Goal: Information Seeking & Learning: Learn about a topic

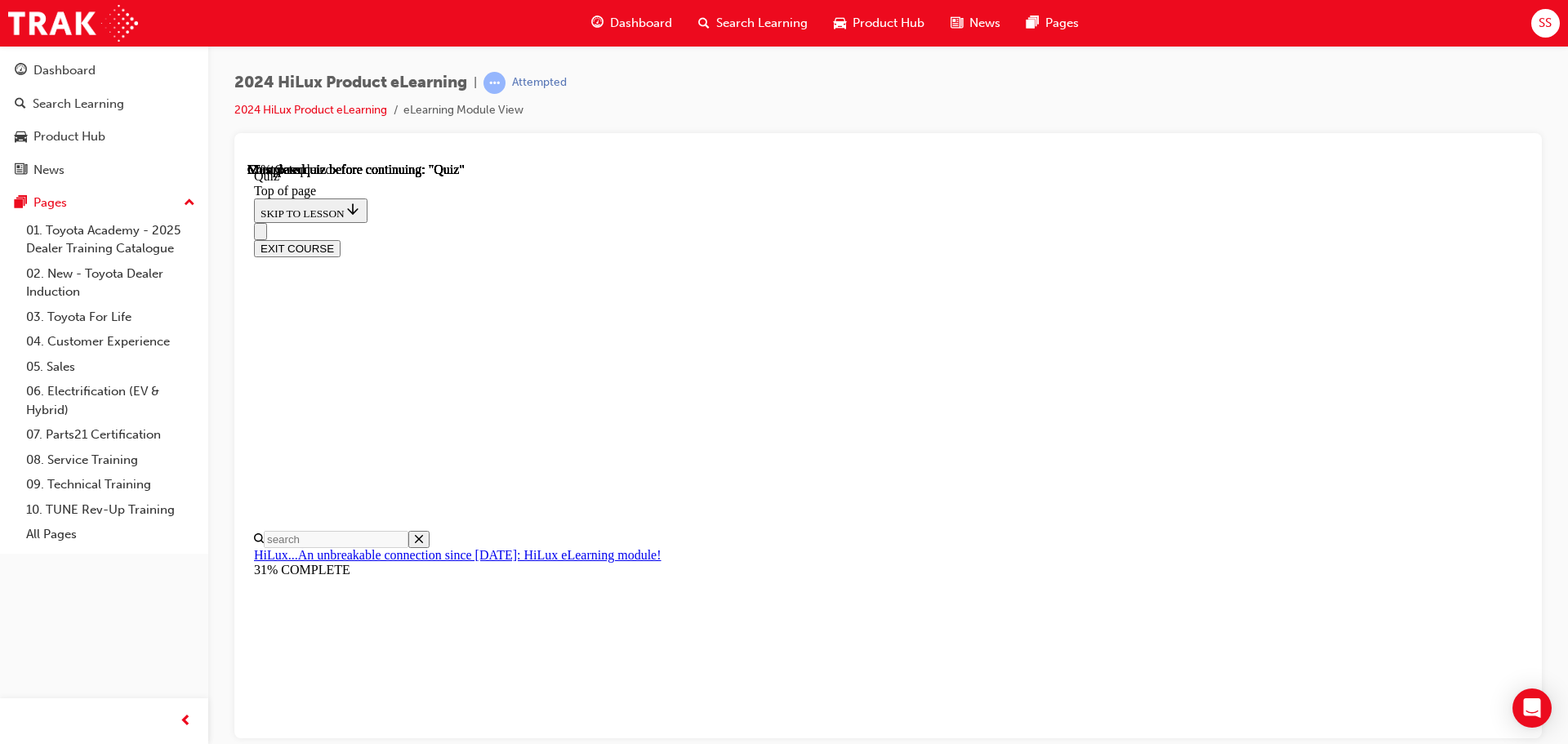
scroll to position [163, 0]
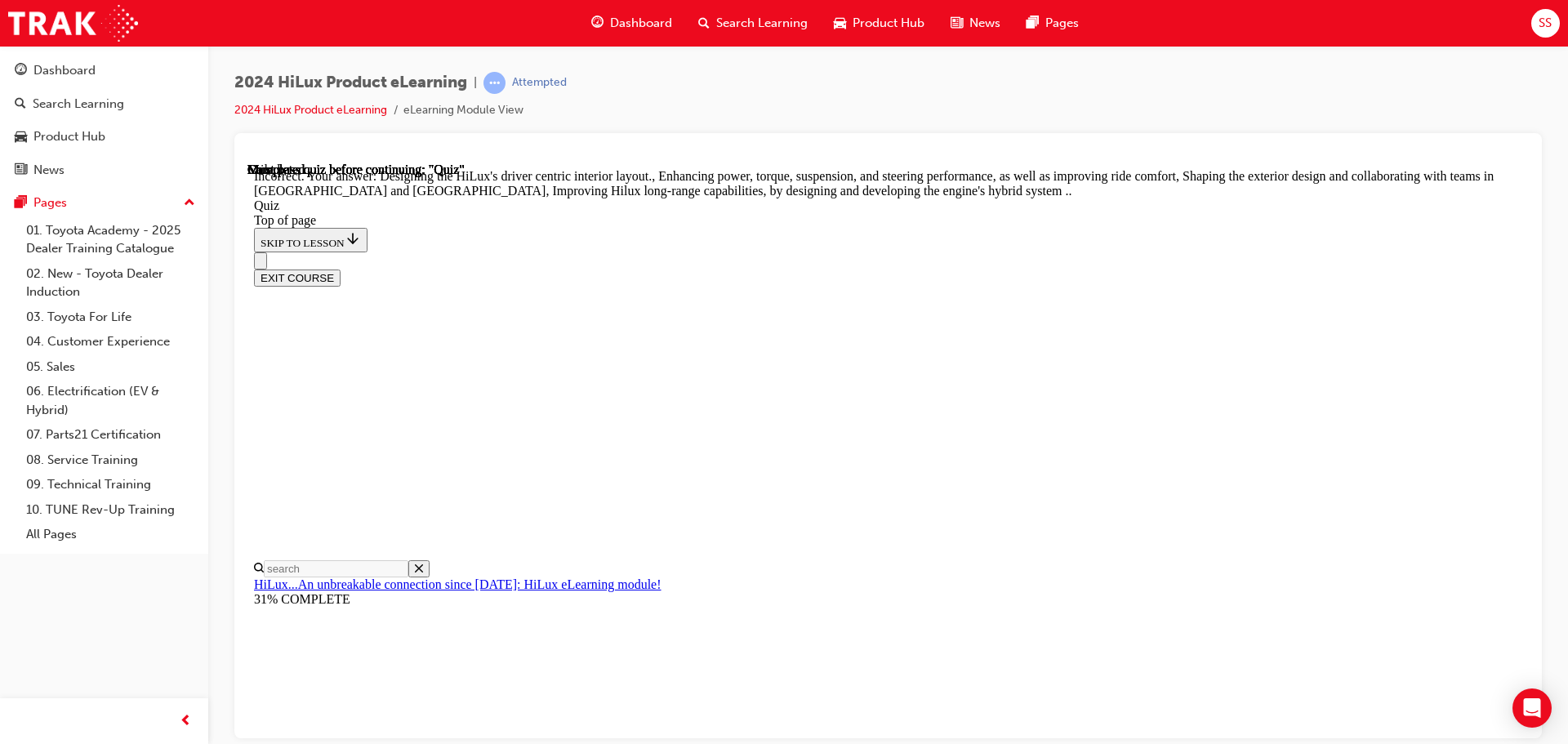
scroll to position [378, 0]
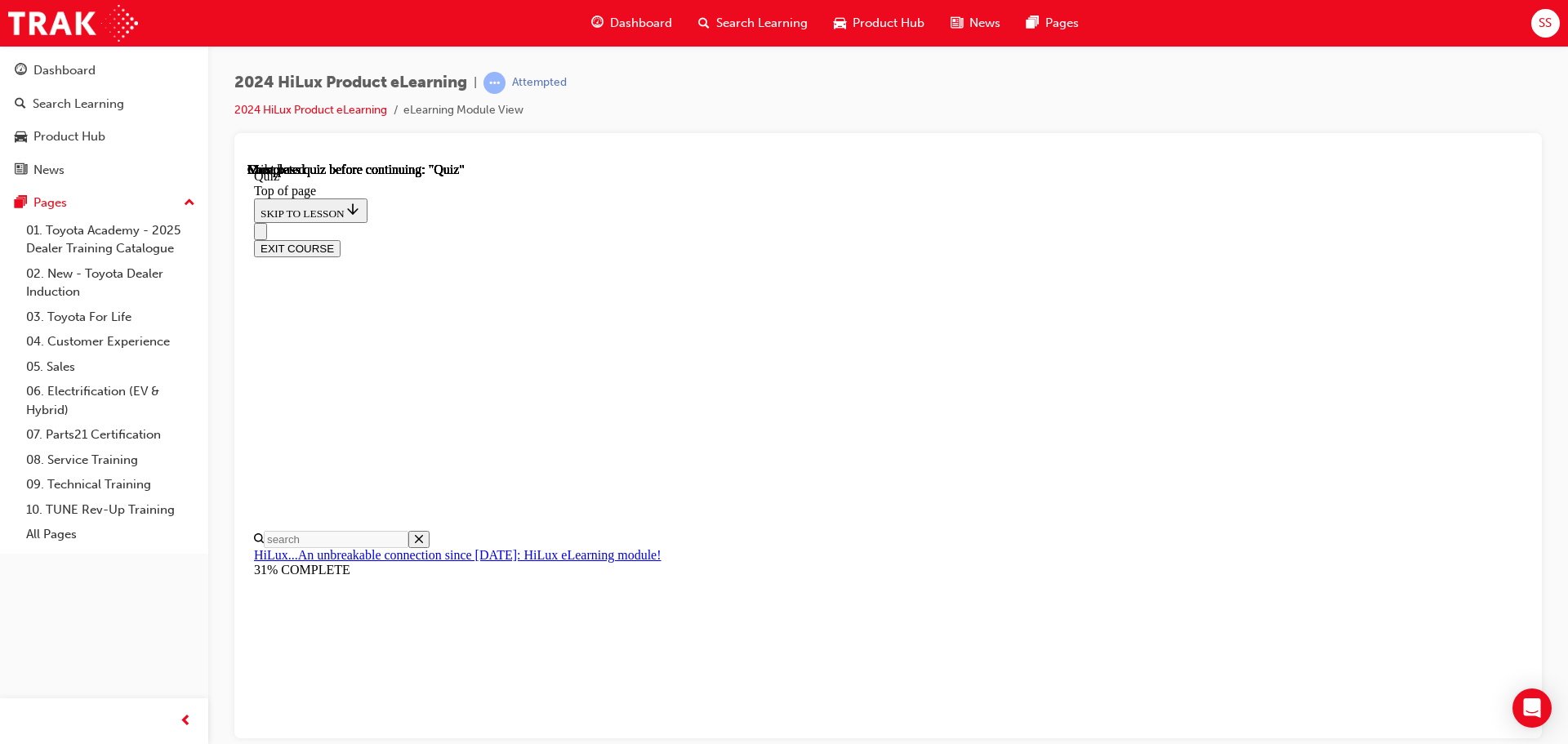
scroll to position [308, 0]
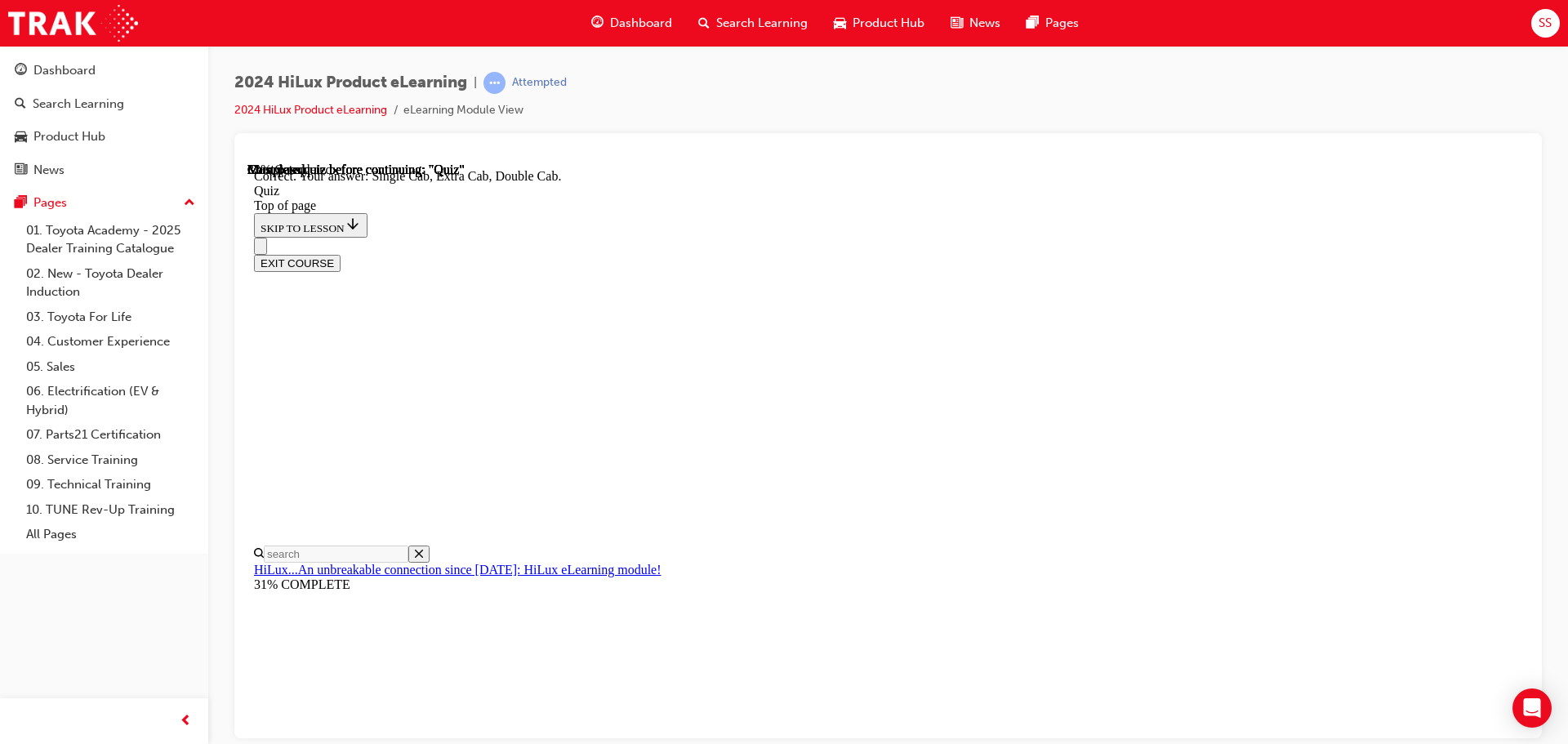
scroll to position [422, 0]
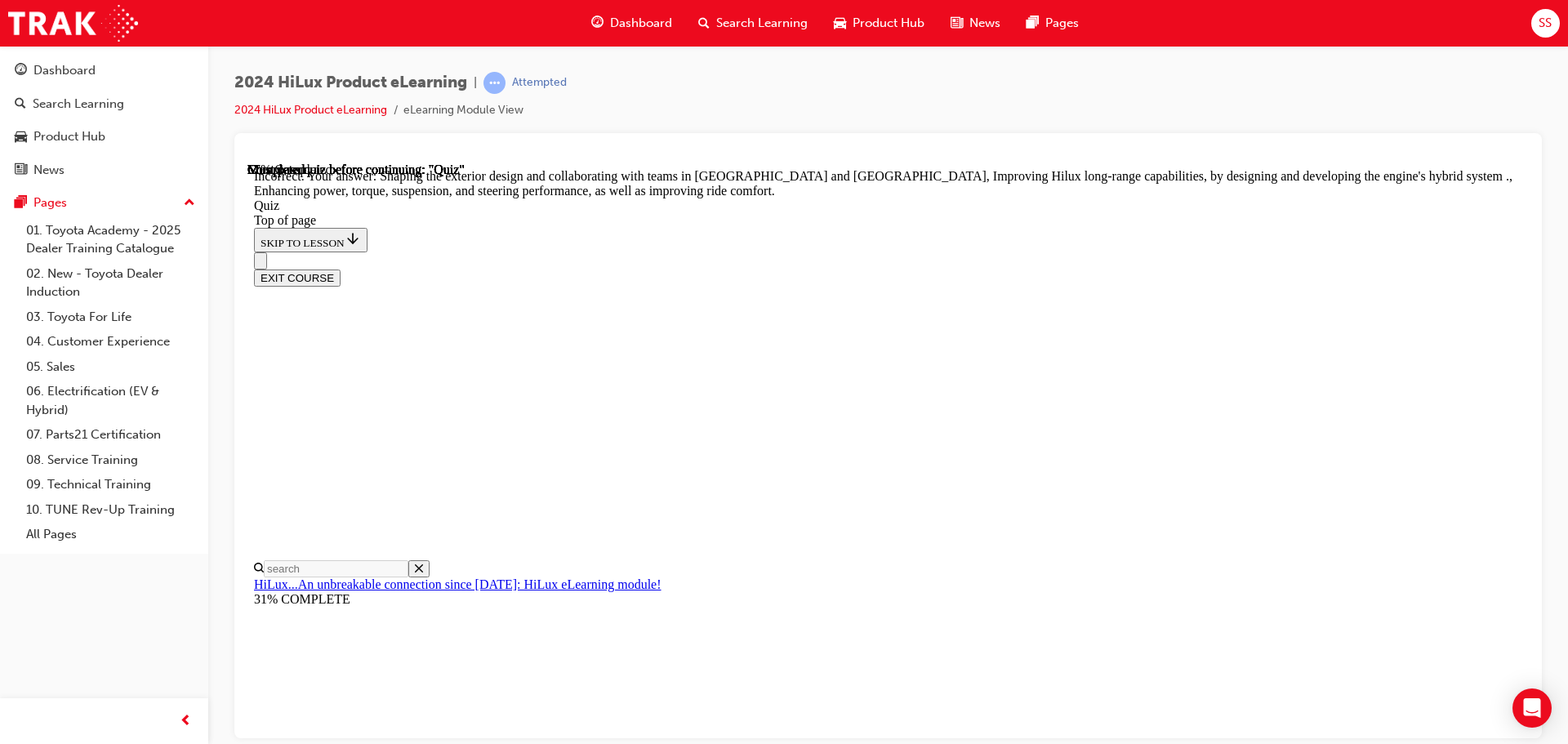
scroll to position [378, 0]
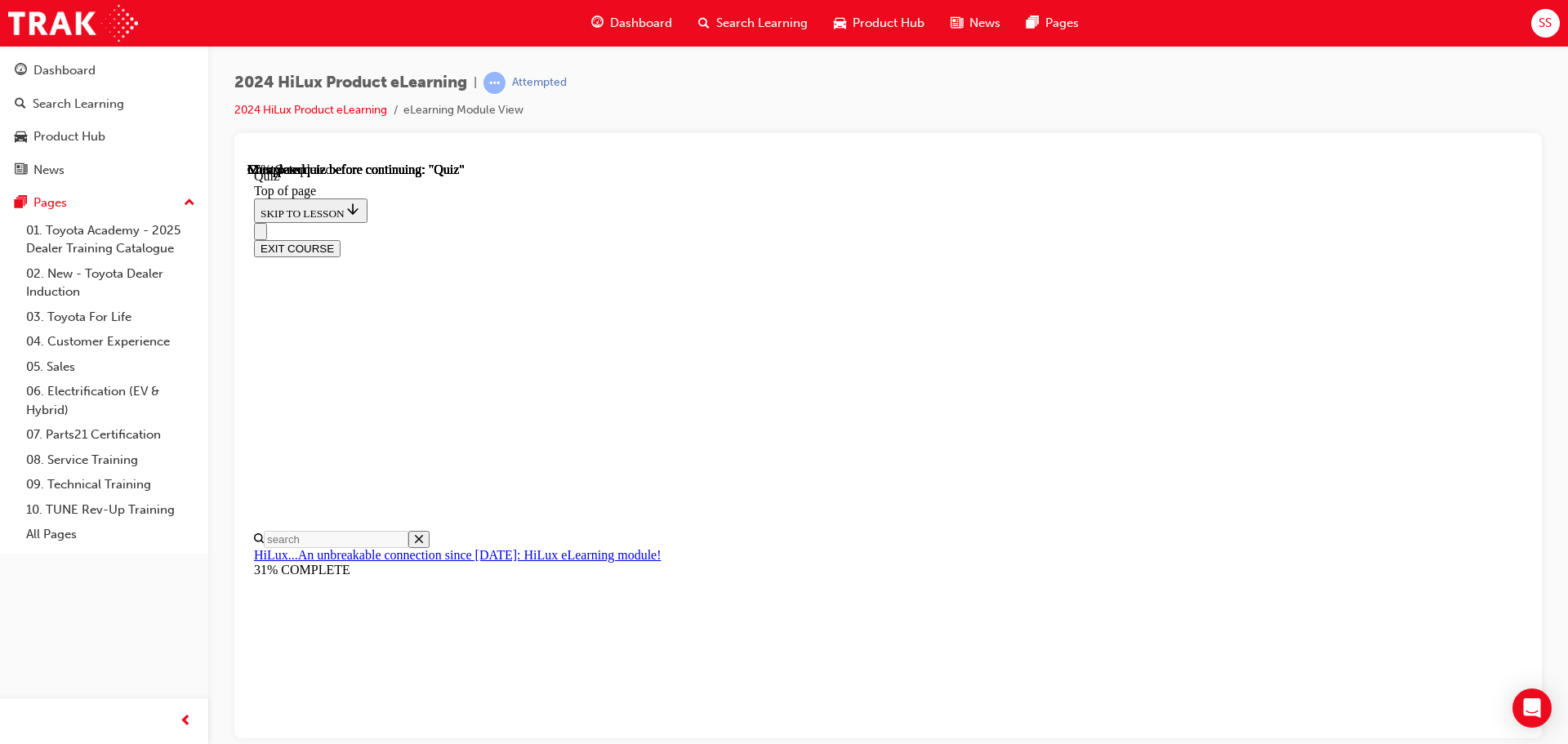
scroll to position [163, 0]
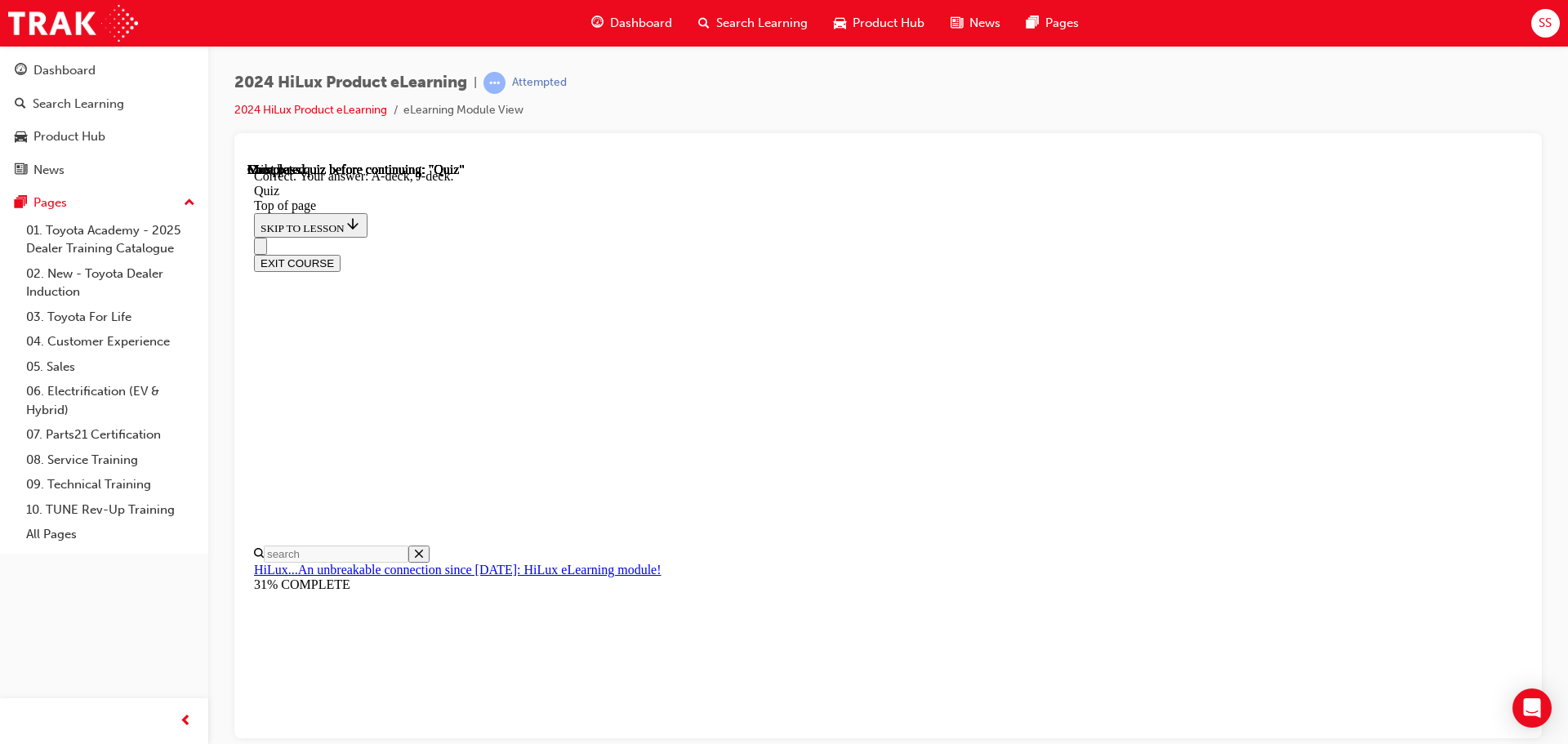
scroll to position [301, 0]
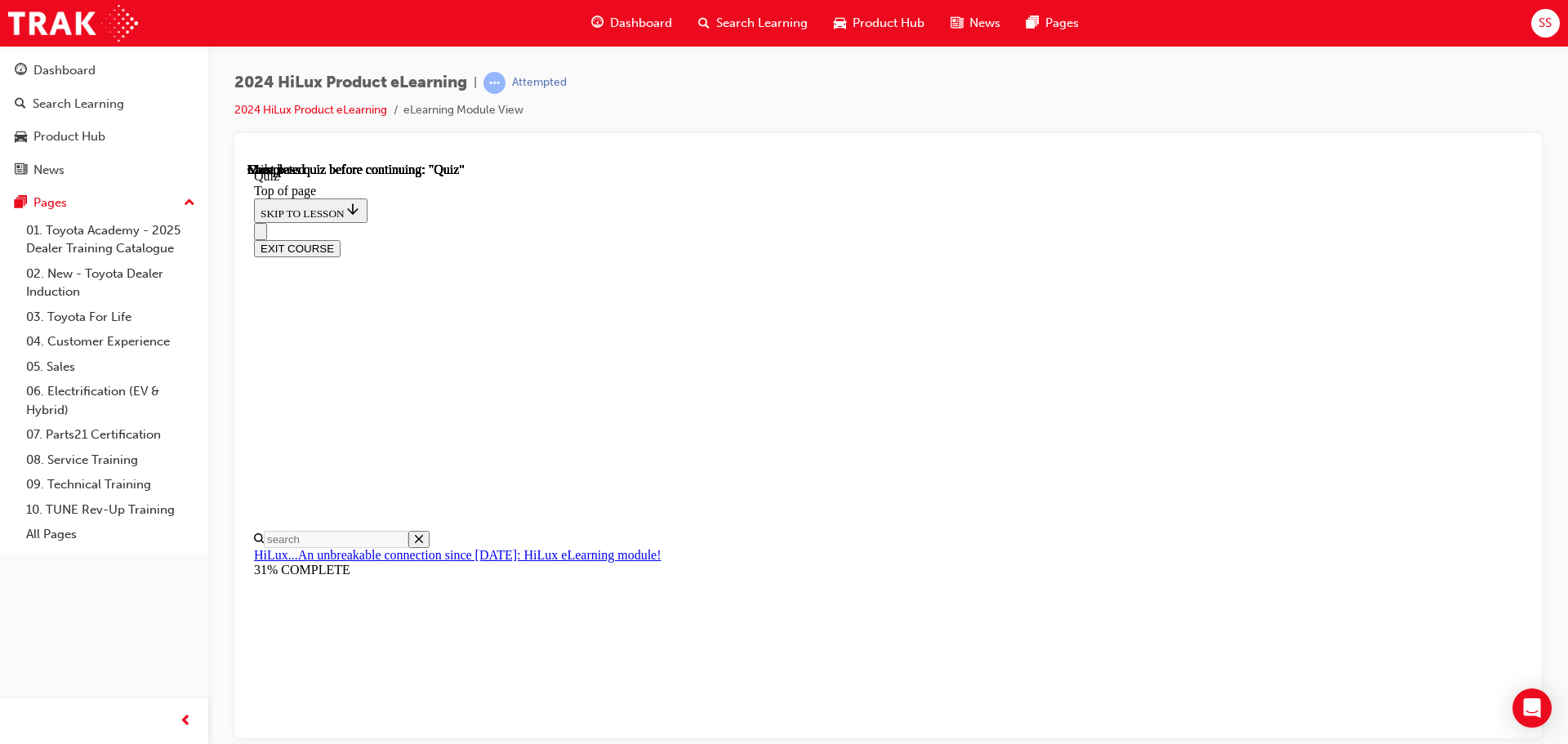
scroll to position [308, 0]
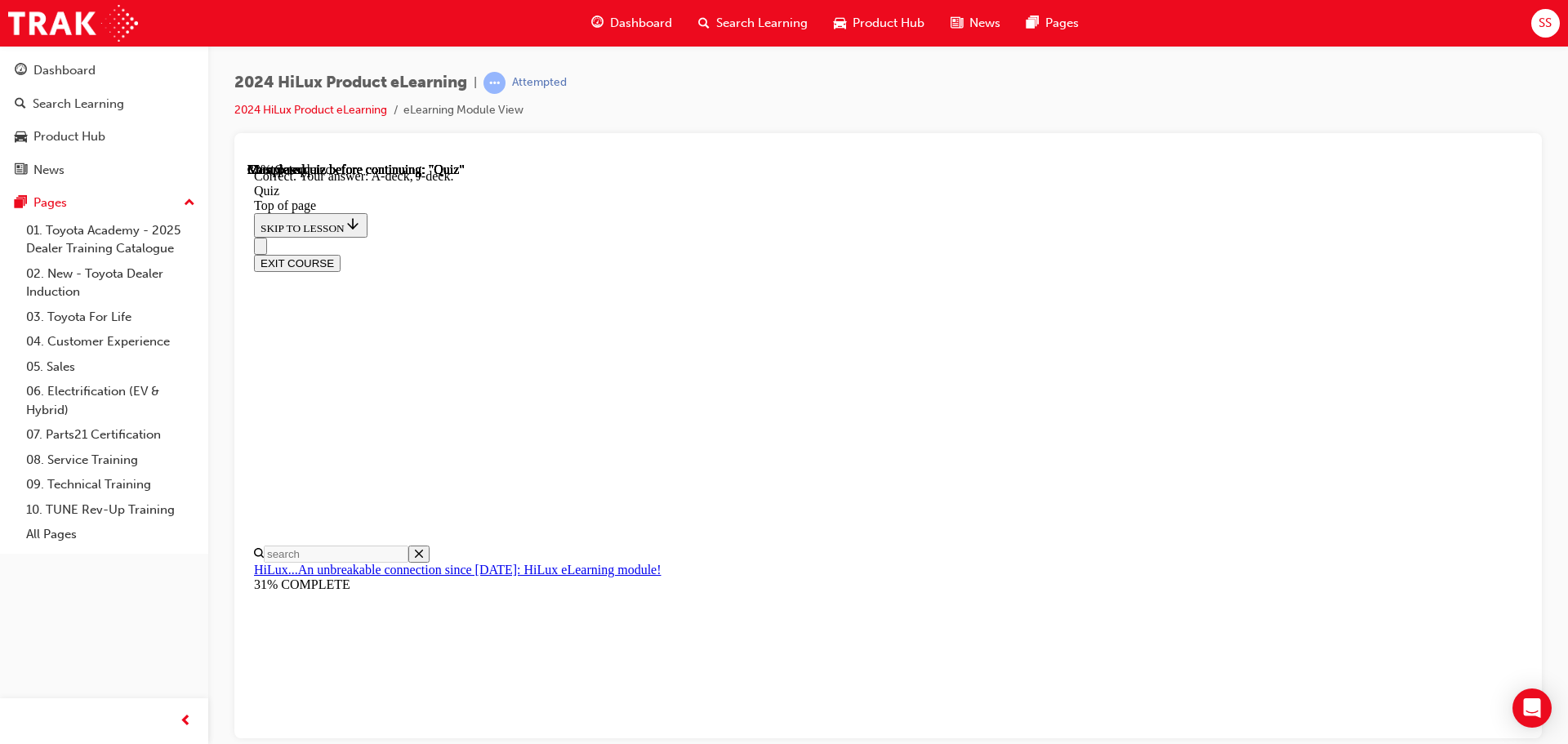
scroll to position [301, 0]
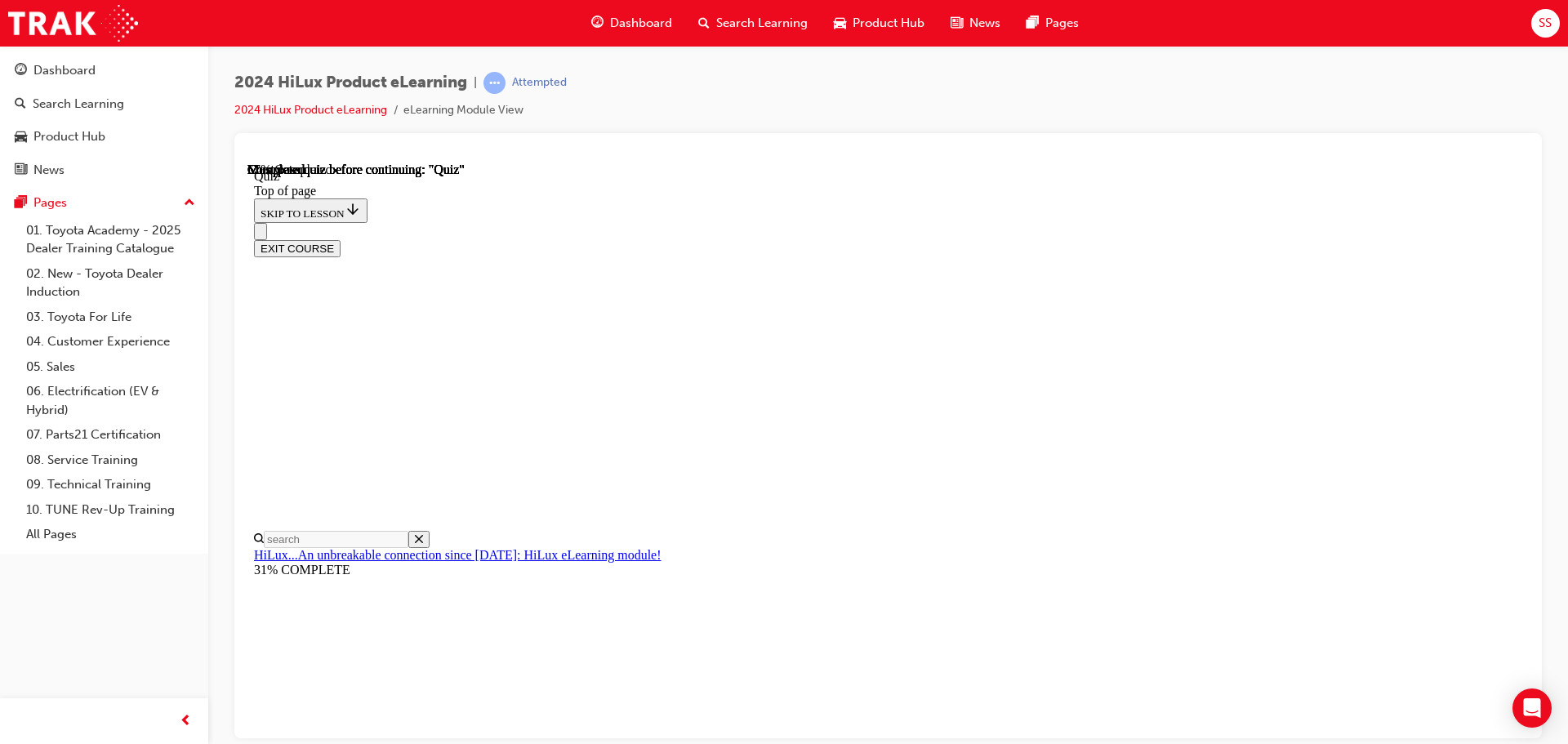
scroll to position [245, 0]
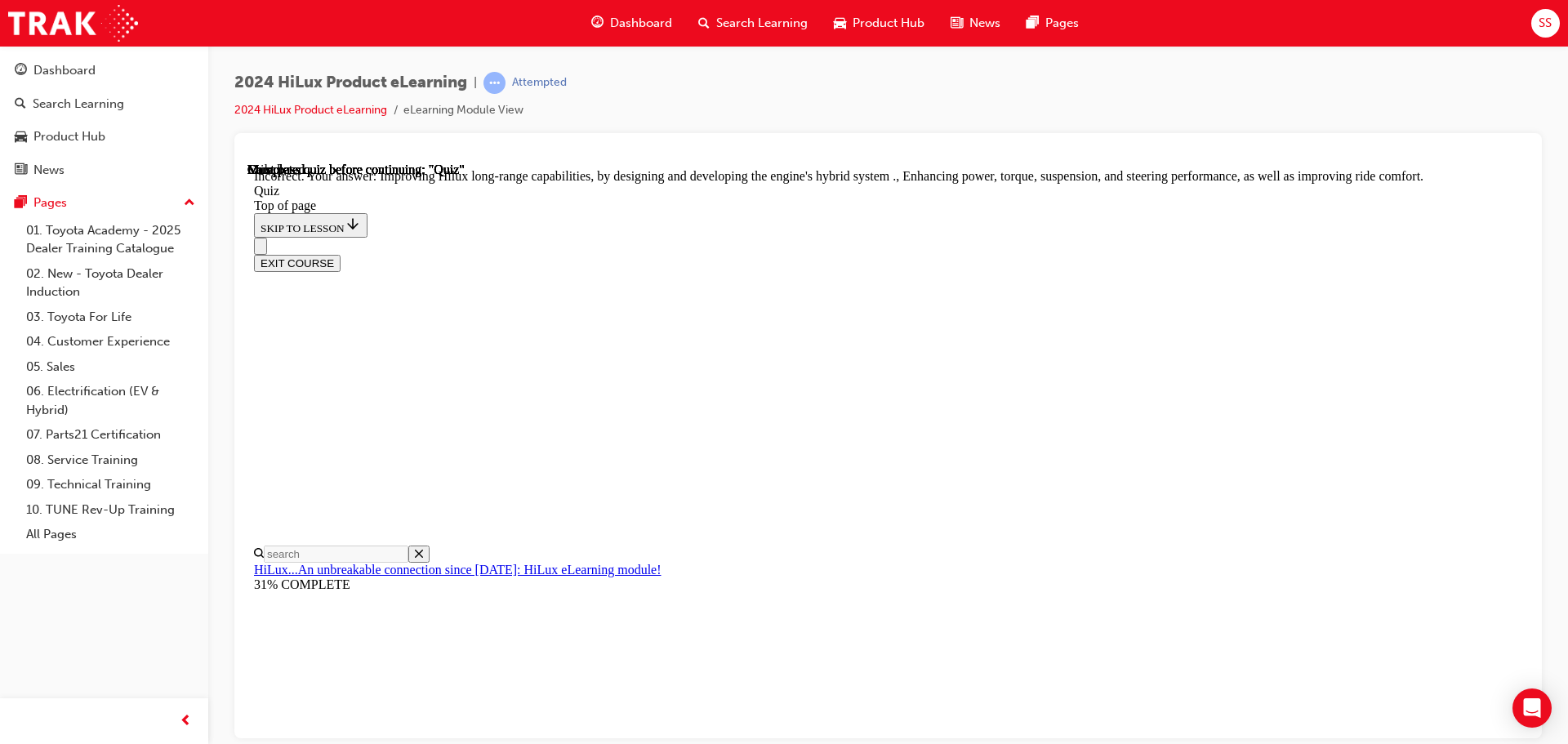
scroll to position [378, 0]
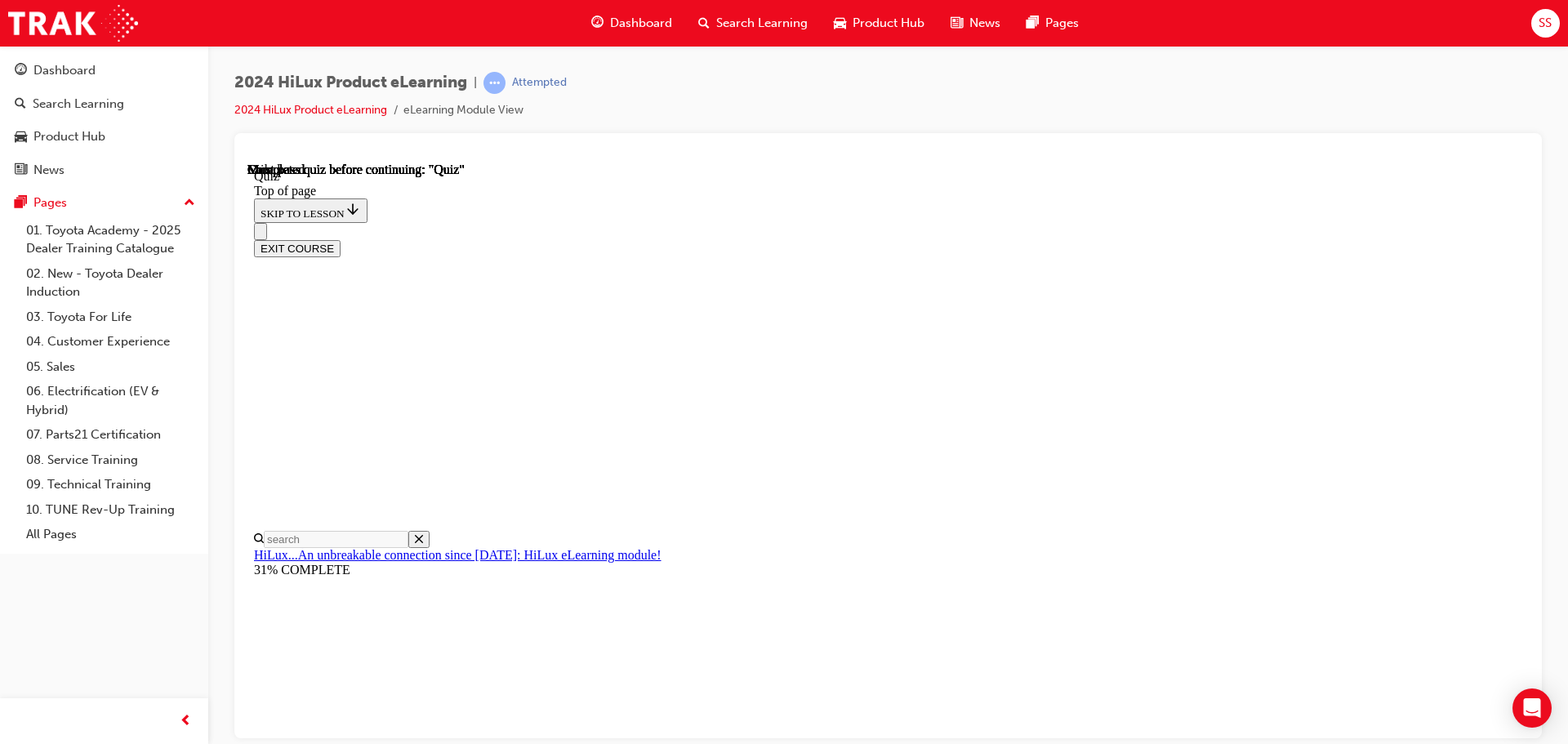
scroll to position [308, 0]
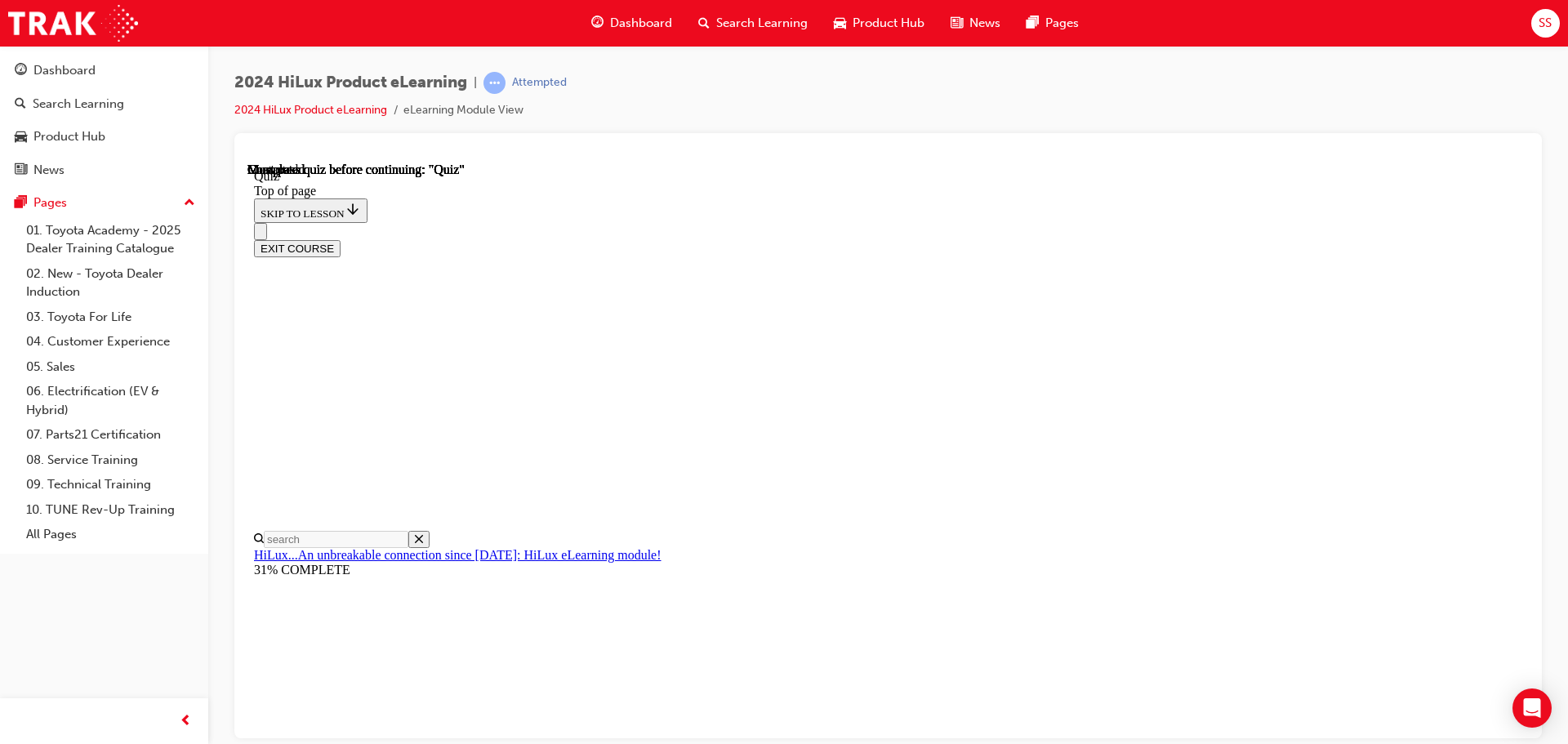
scroll to position [296, 0]
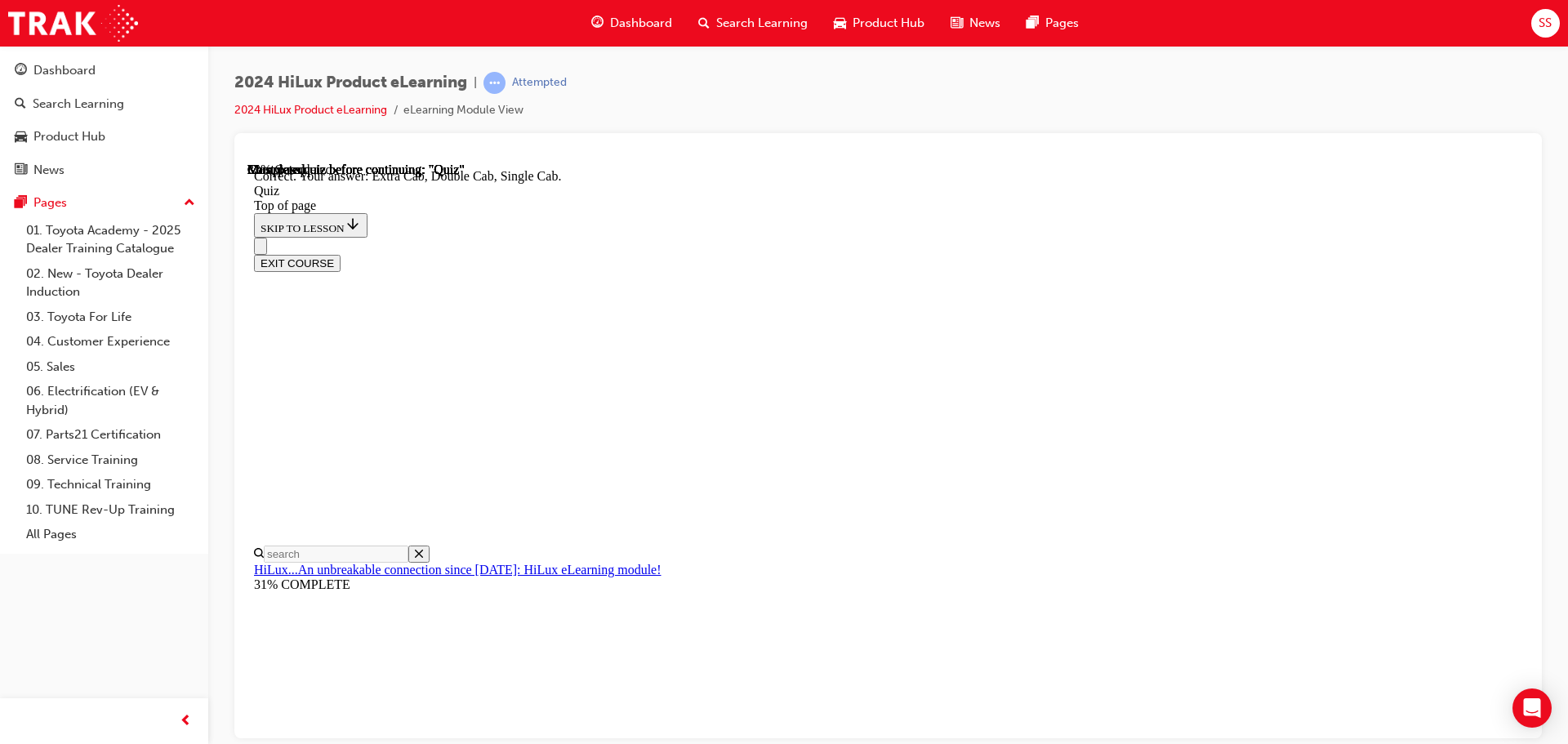
scroll to position [422, 0]
drag, startPoint x: 1009, startPoint y: 669, endPoint x: 1012, endPoint y: 656, distance: 13.3
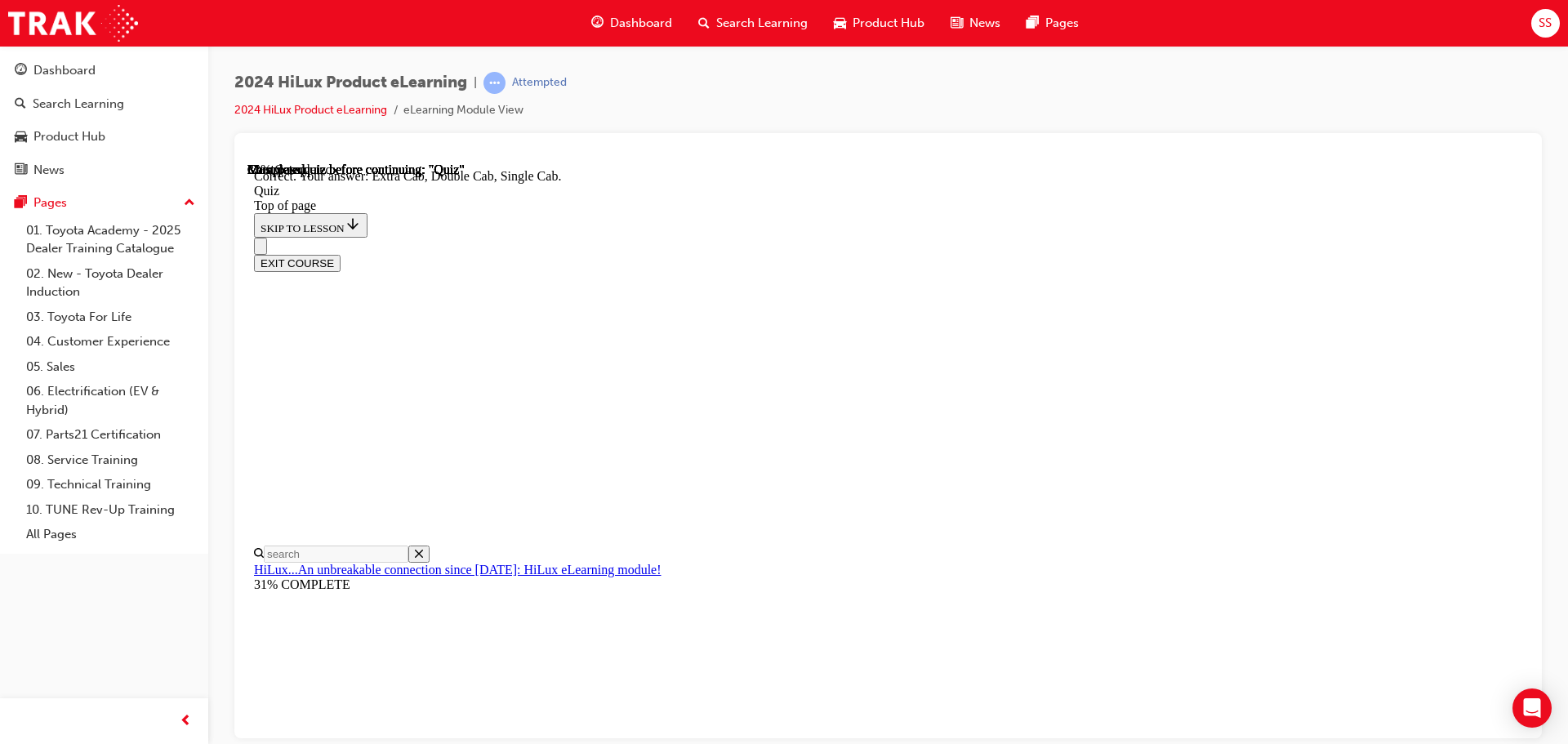
drag, startPoint x: 847, startPoint y: 457, endPoint x: 855, endPoint y: 484, distance: 28.2
drag, startPoint x: 855, startPoint y: 457, endPoint x: 845, endPoint y: 451, distance: 11.7
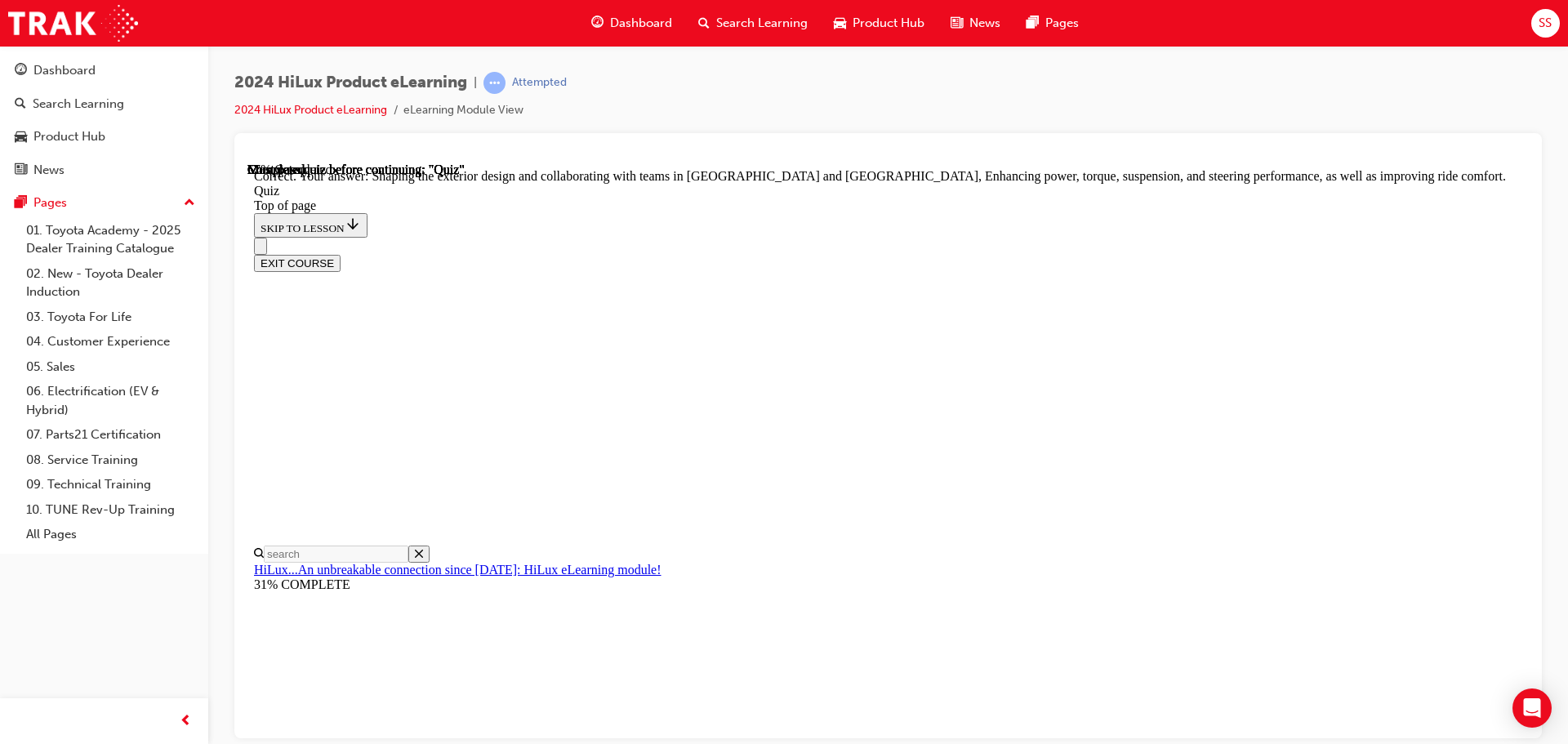
scroll to position [378, 0]
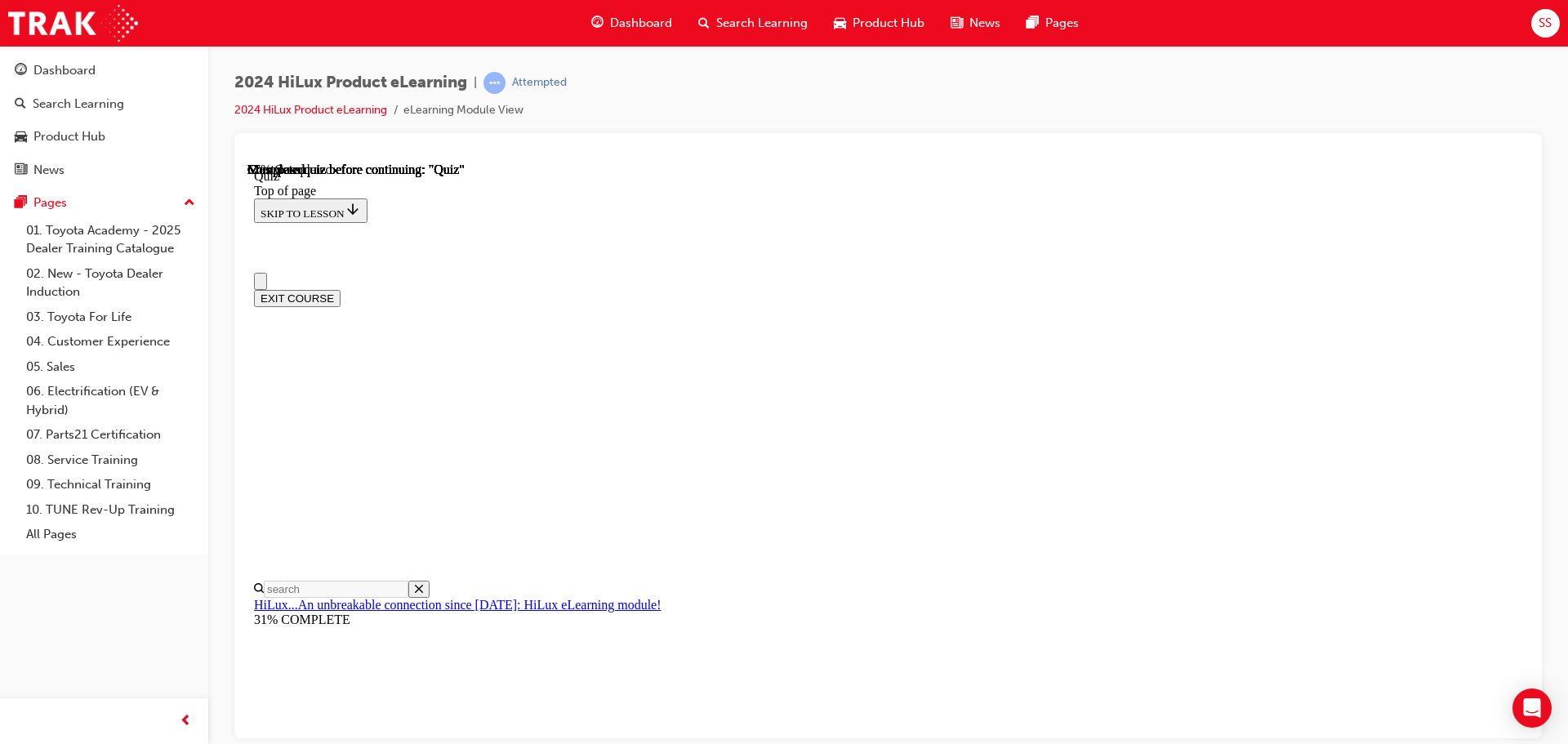
scroll to position [0, 0]
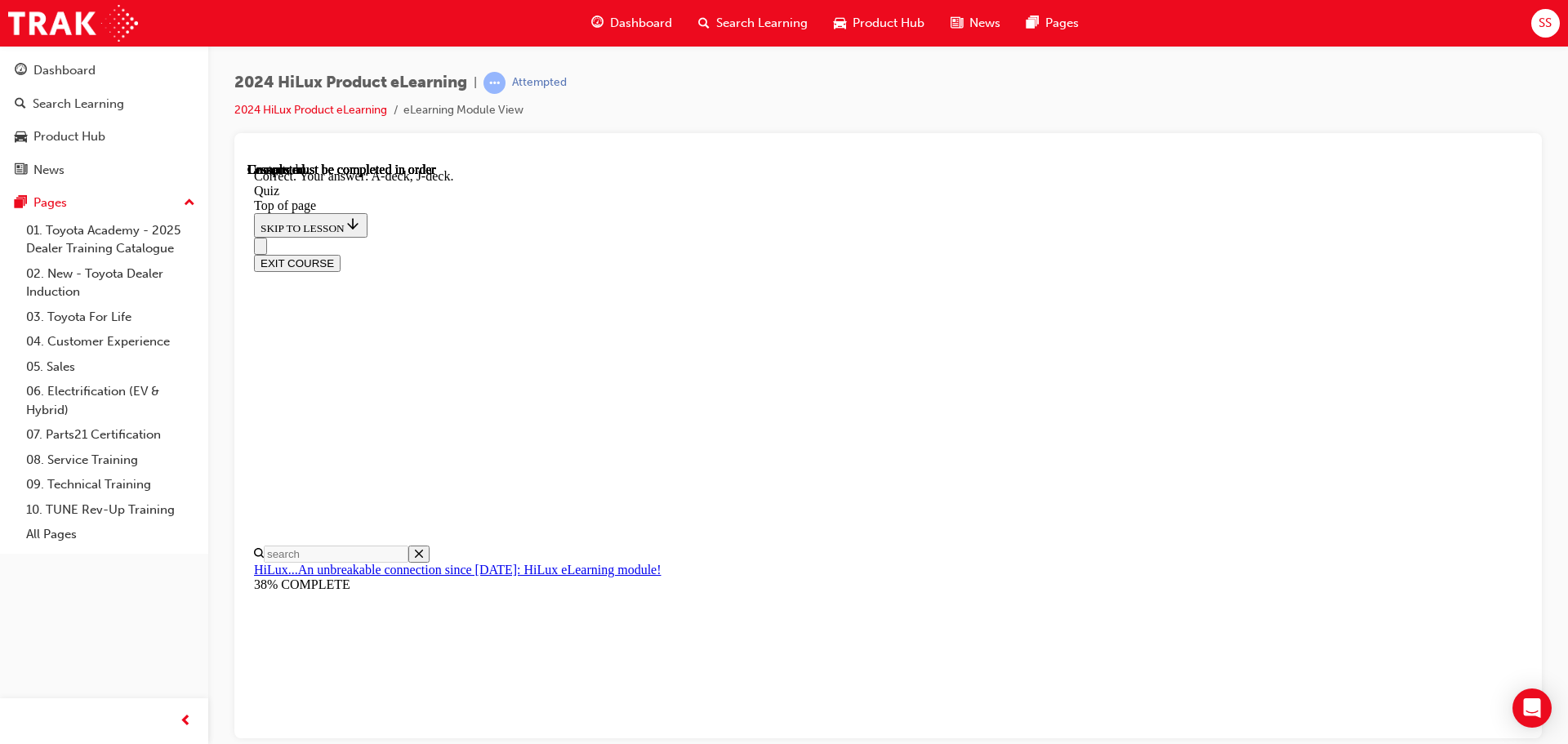
scroll to position [301, 0]
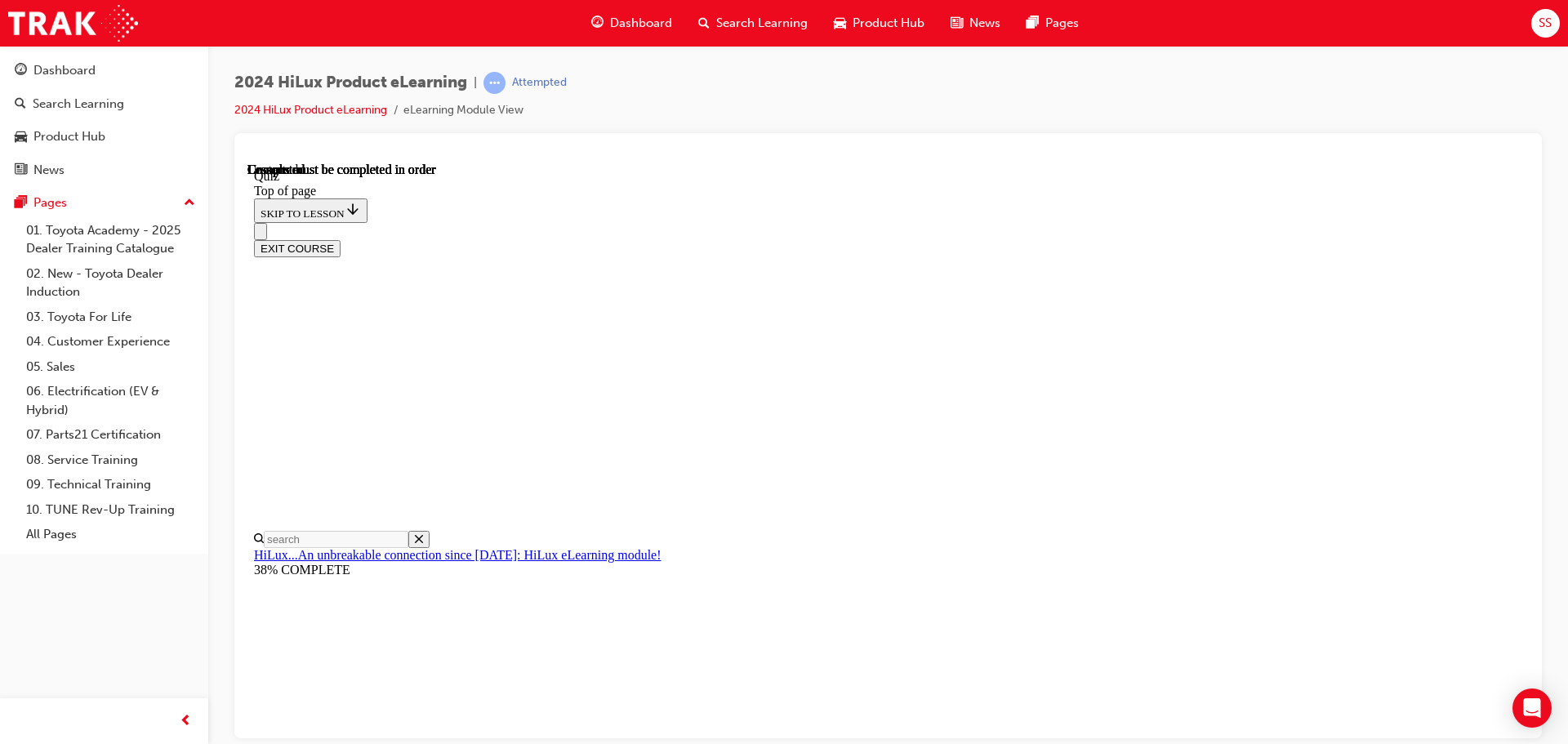
scroll to position [308, 0]
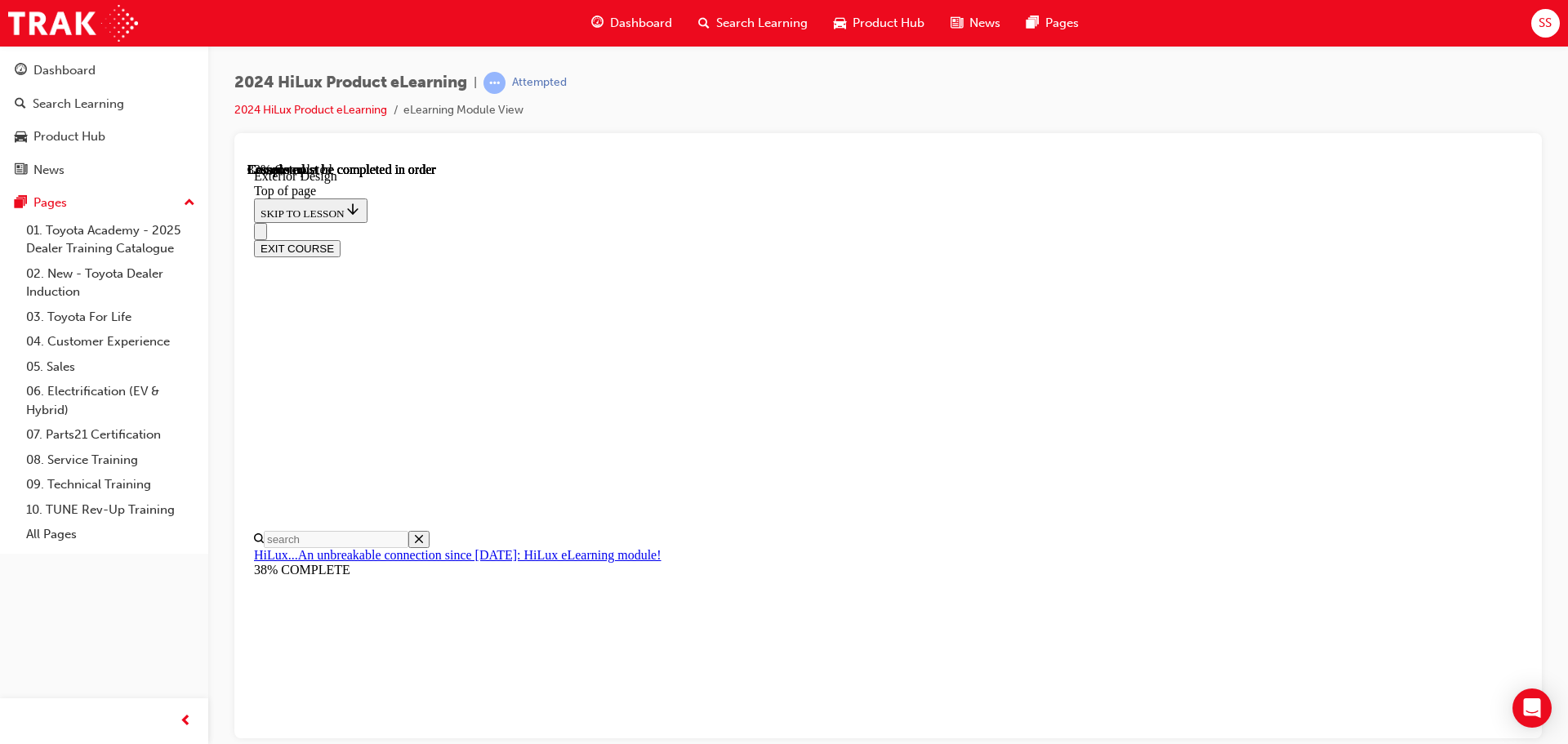
scroll to position [2467, 0]
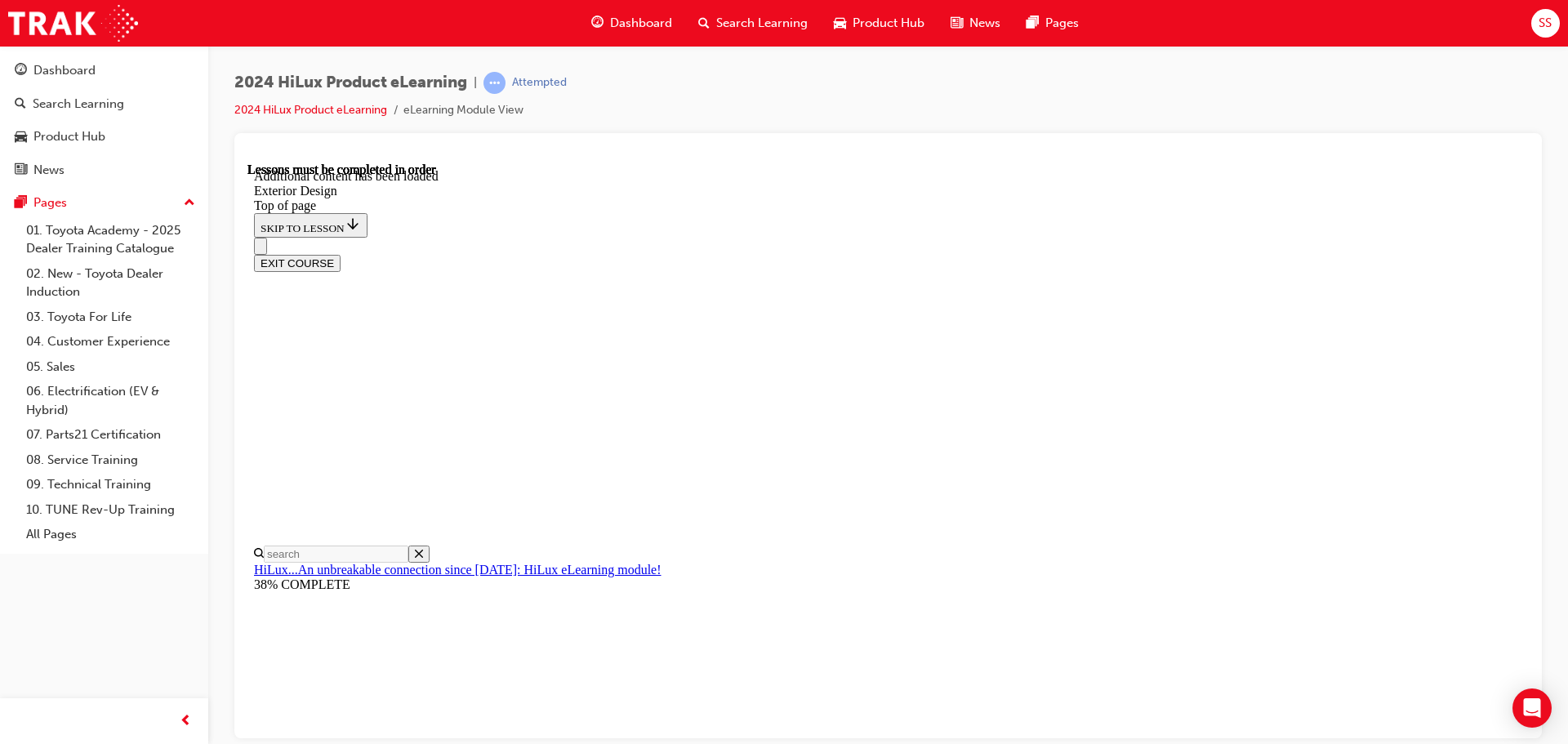
scroll to position [2633, 0]
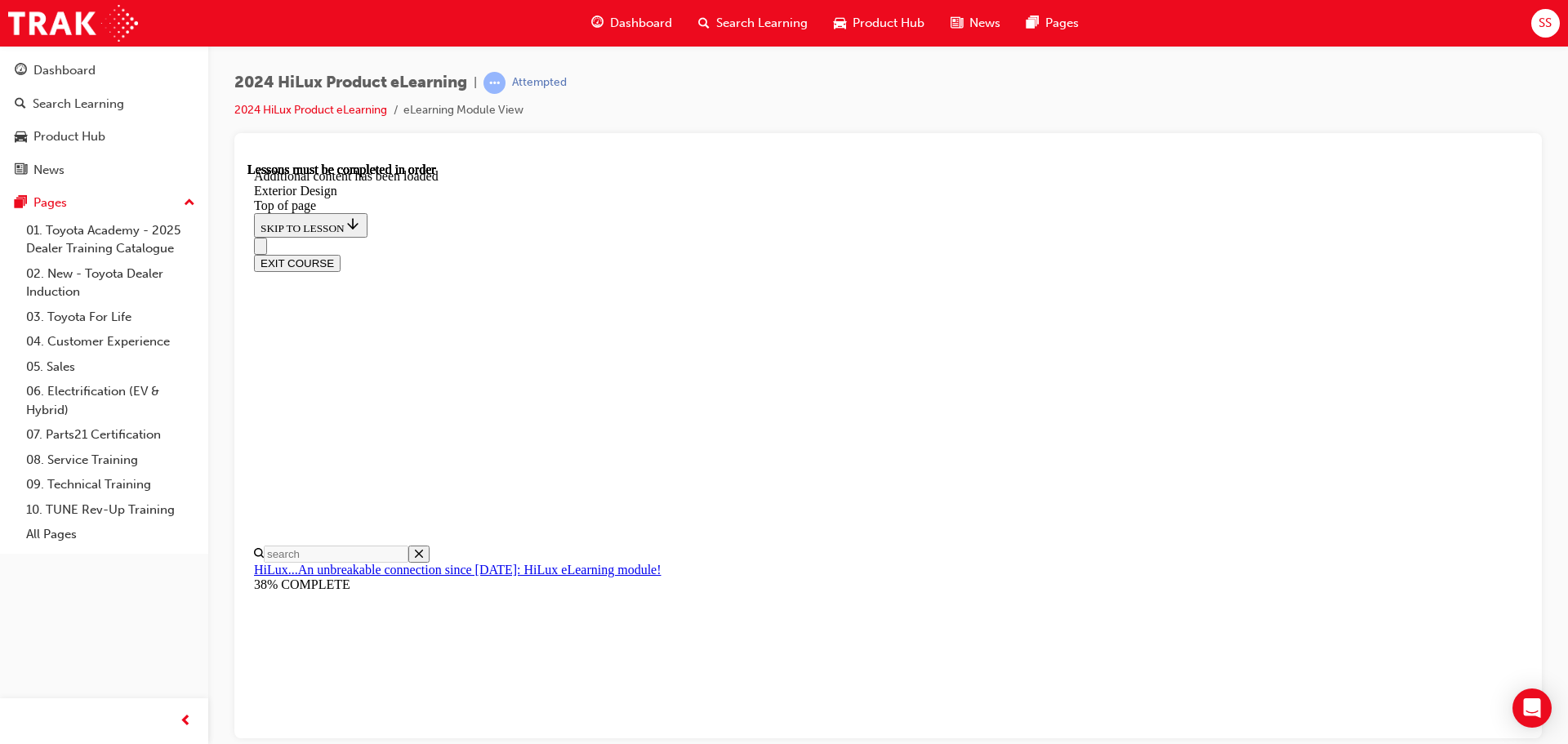
scroll to position [4381, 0]
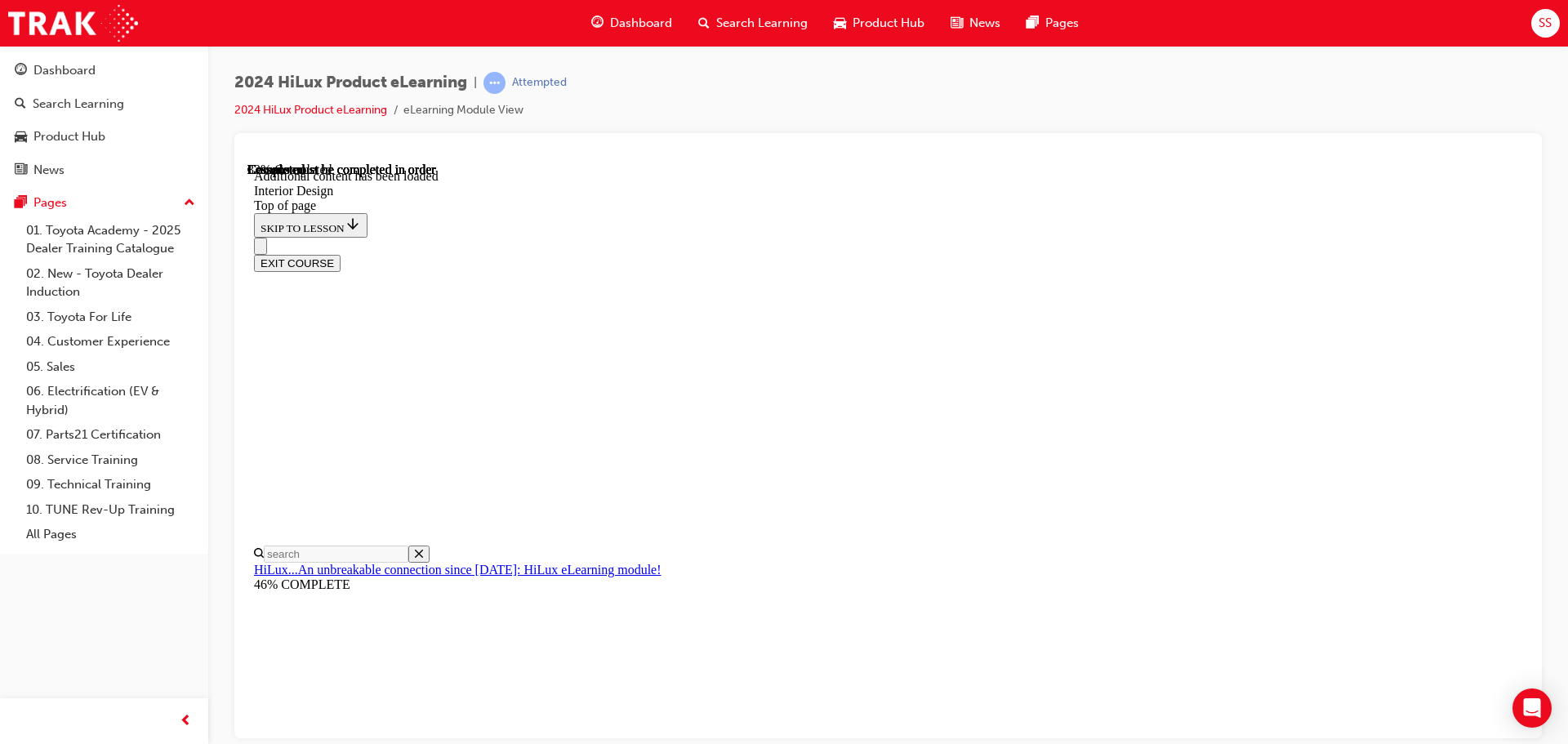
scroll to position [758, 0]
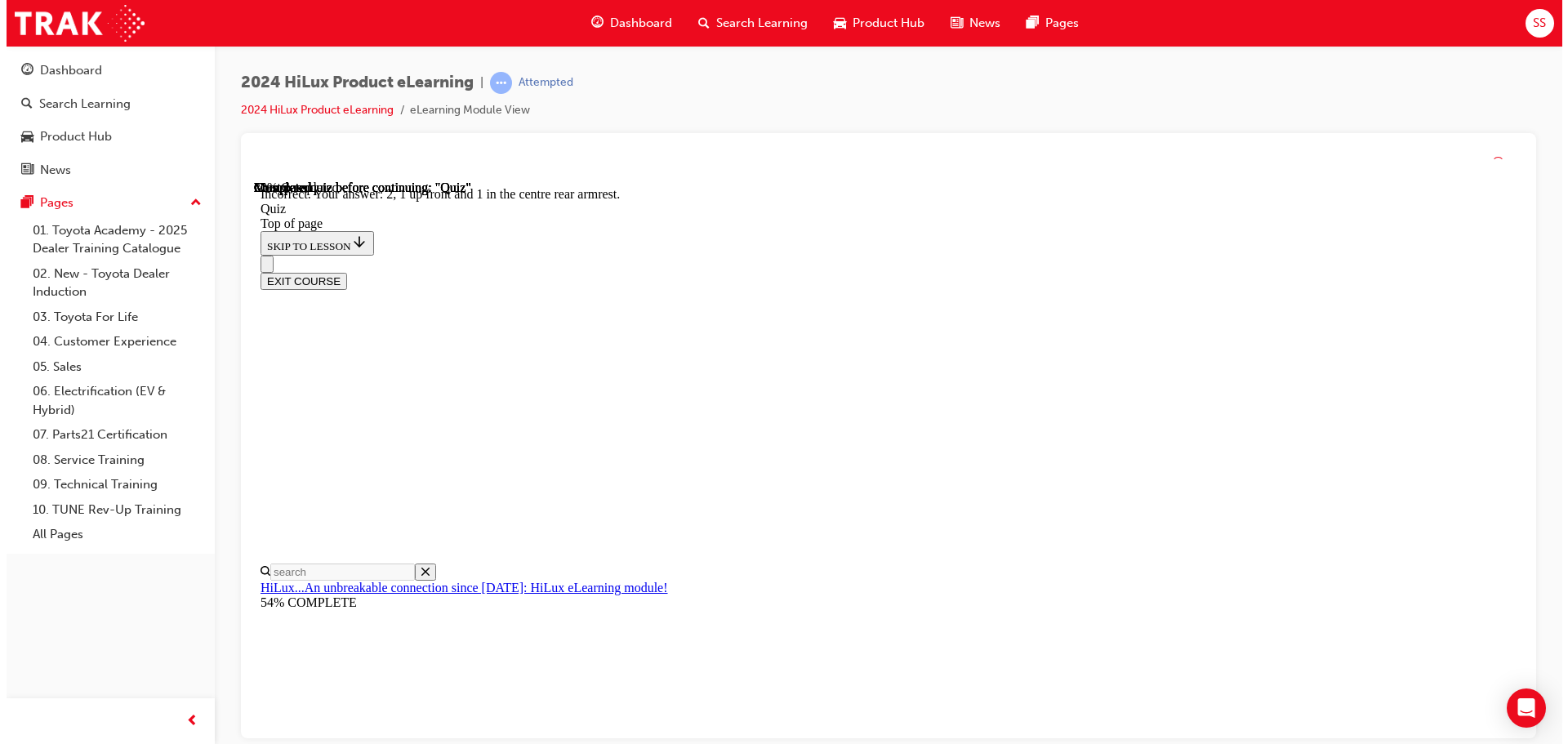
scroll to position [263, 0]
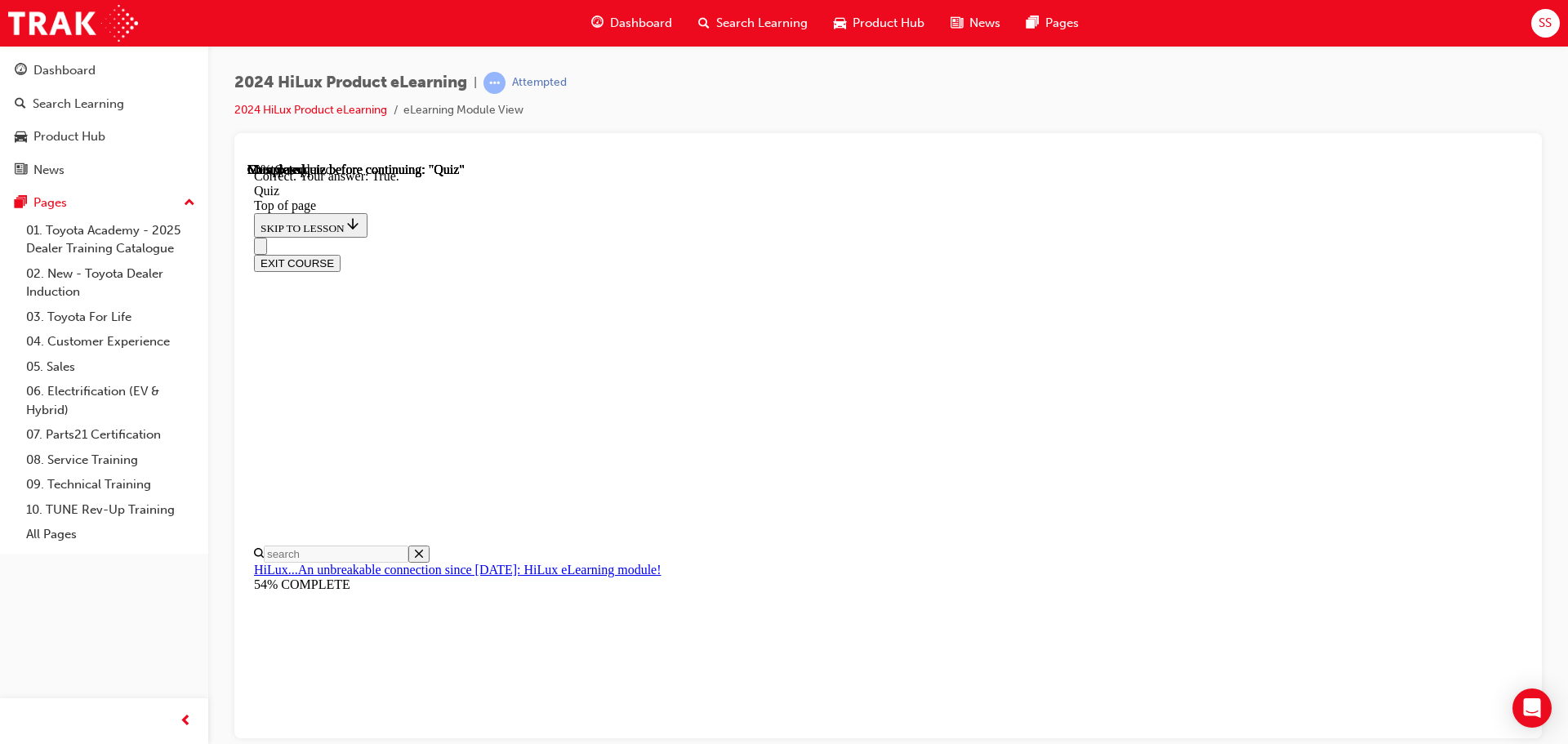
scroll to position [227, 0]
drag, startPoint x: 1026, startPoint y: 662, endPoint x: 1027, endPoint y: 651, distance: 11.0
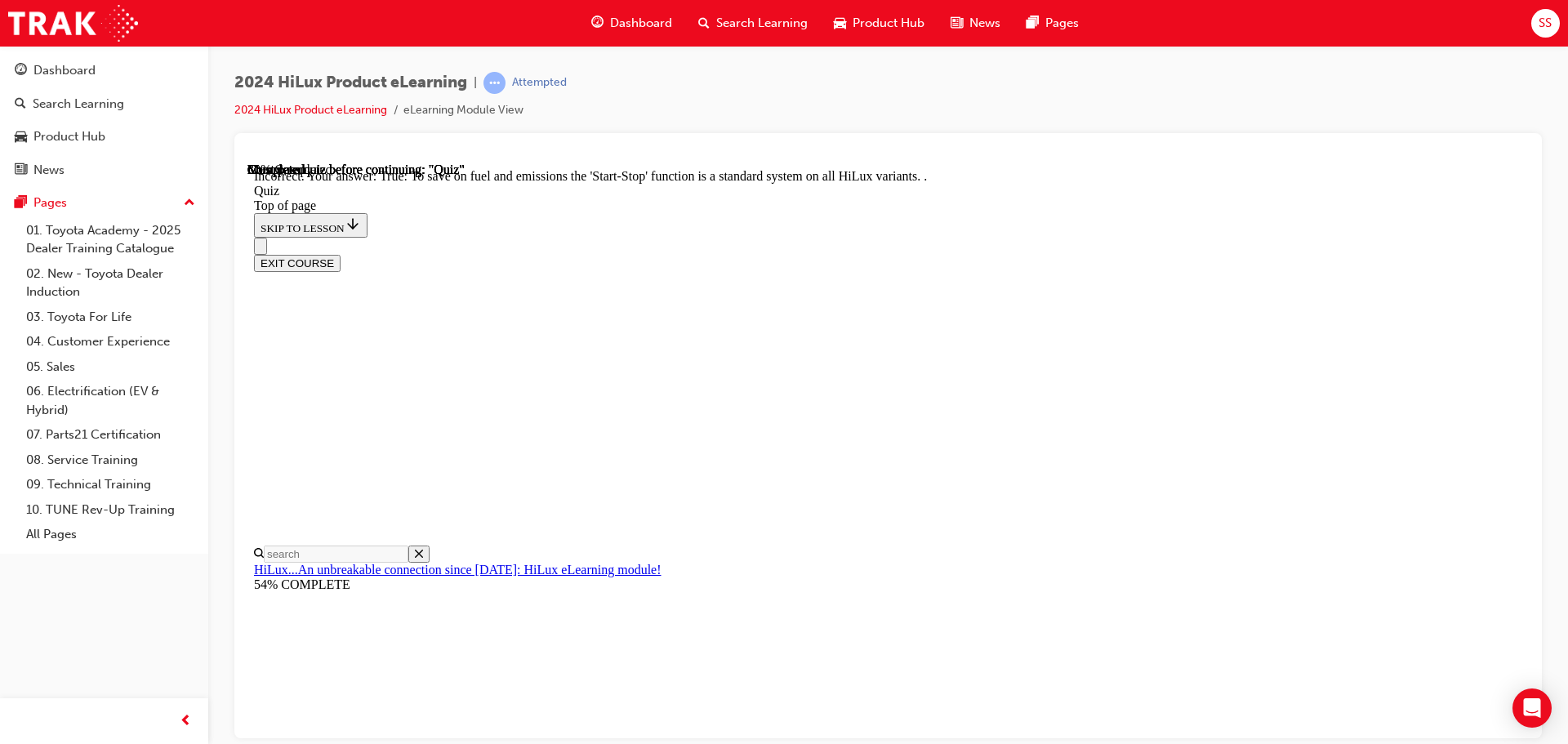
scroll to position [203, 0]
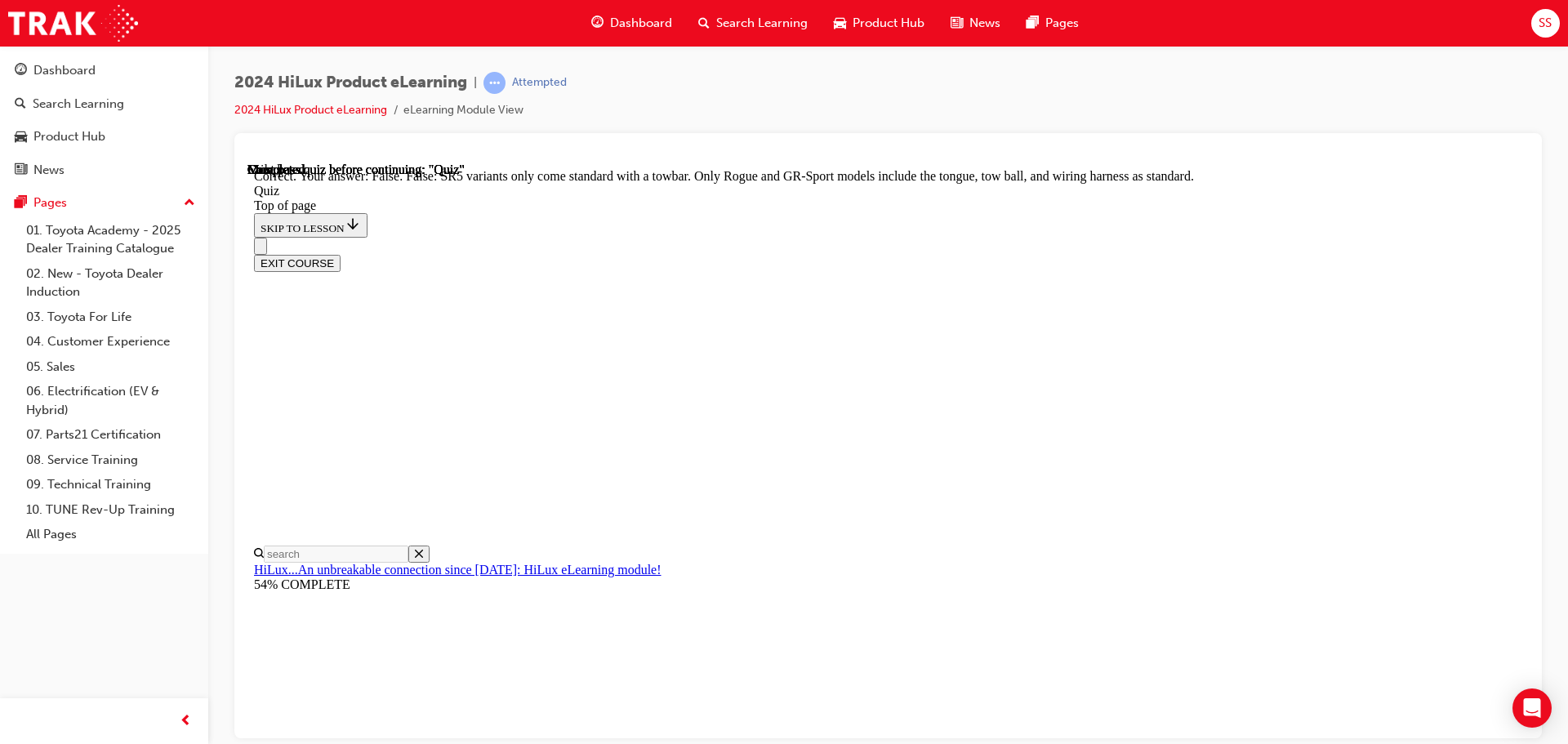
scroll to position [299, 0]
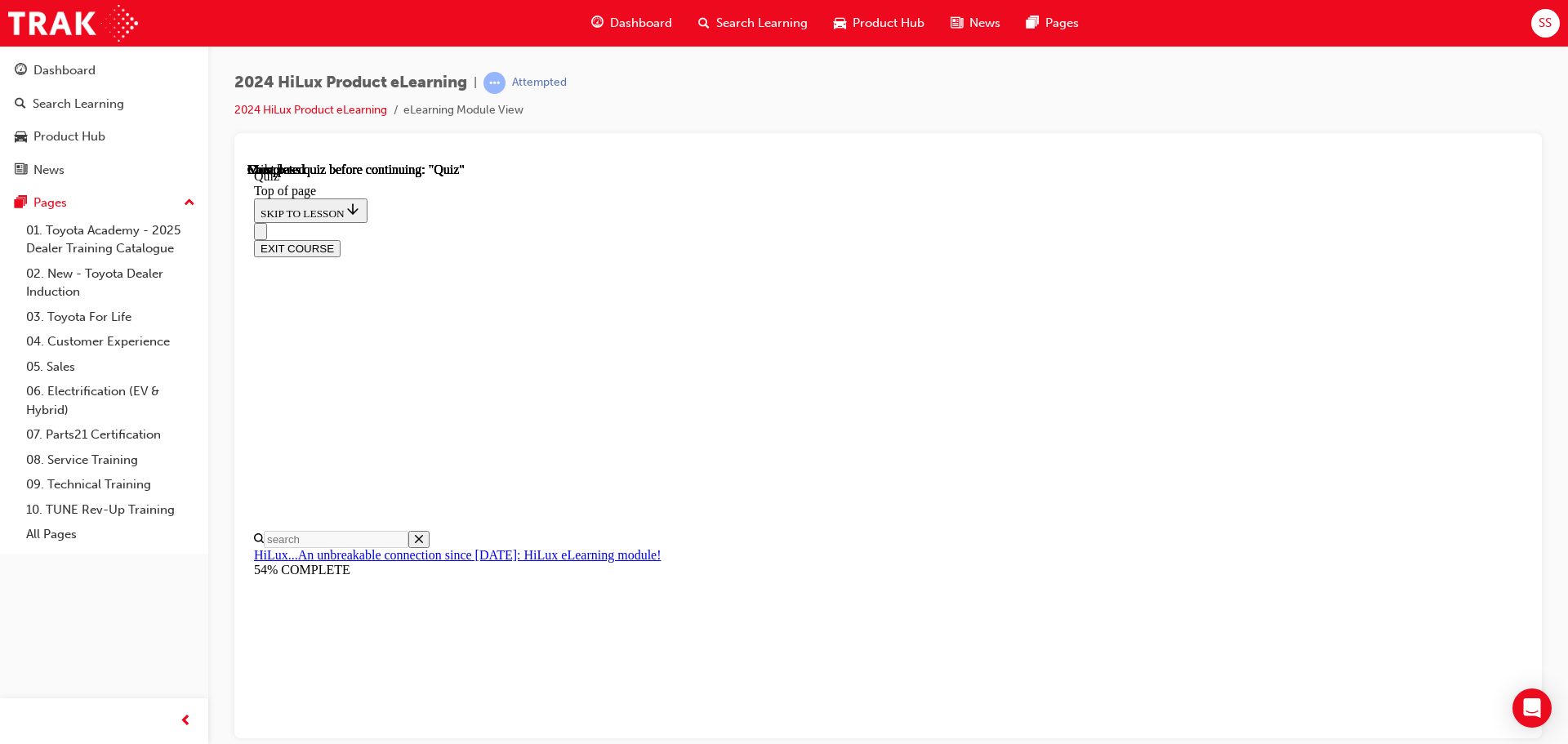
scroll to position [308, 0]
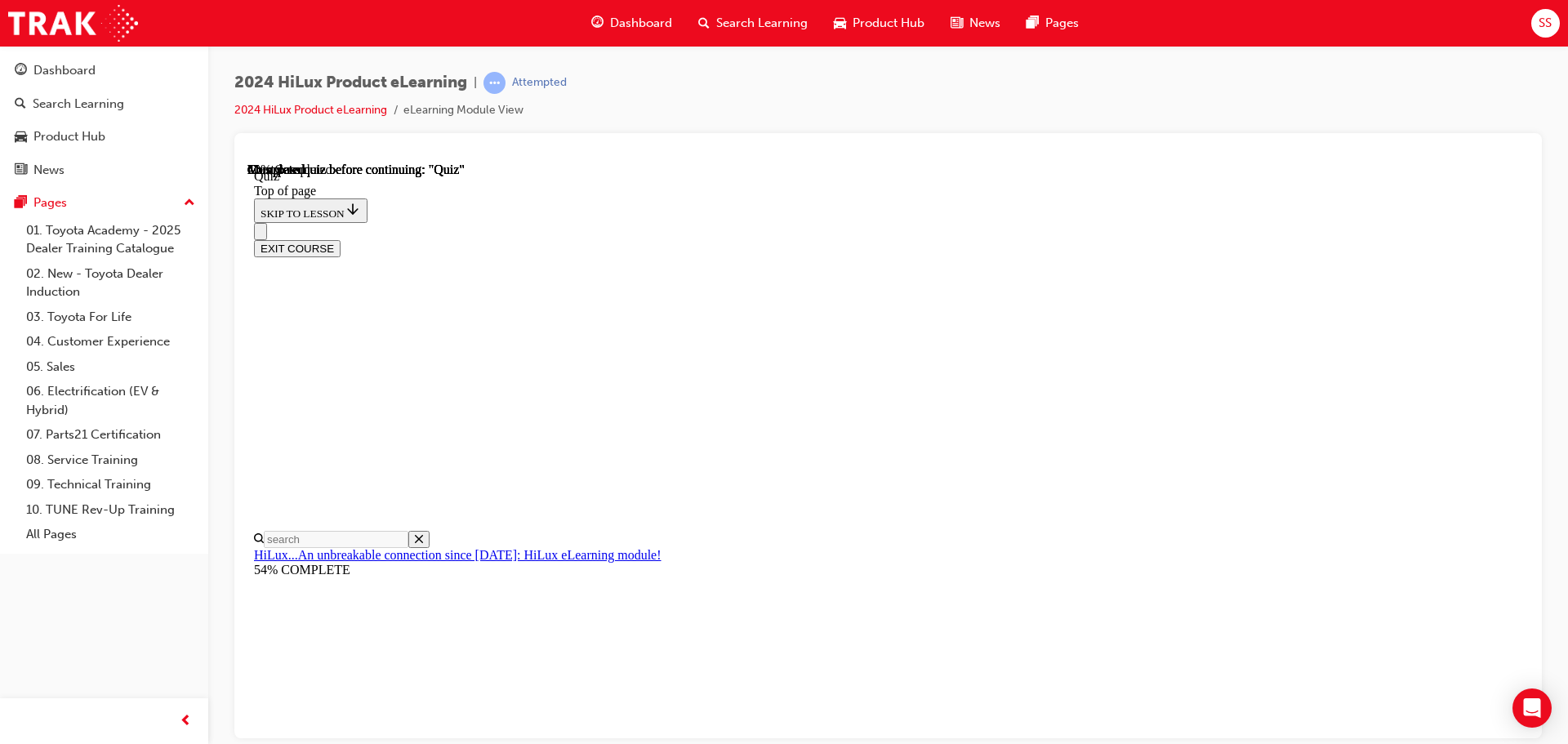
scroll to position [152, 0]
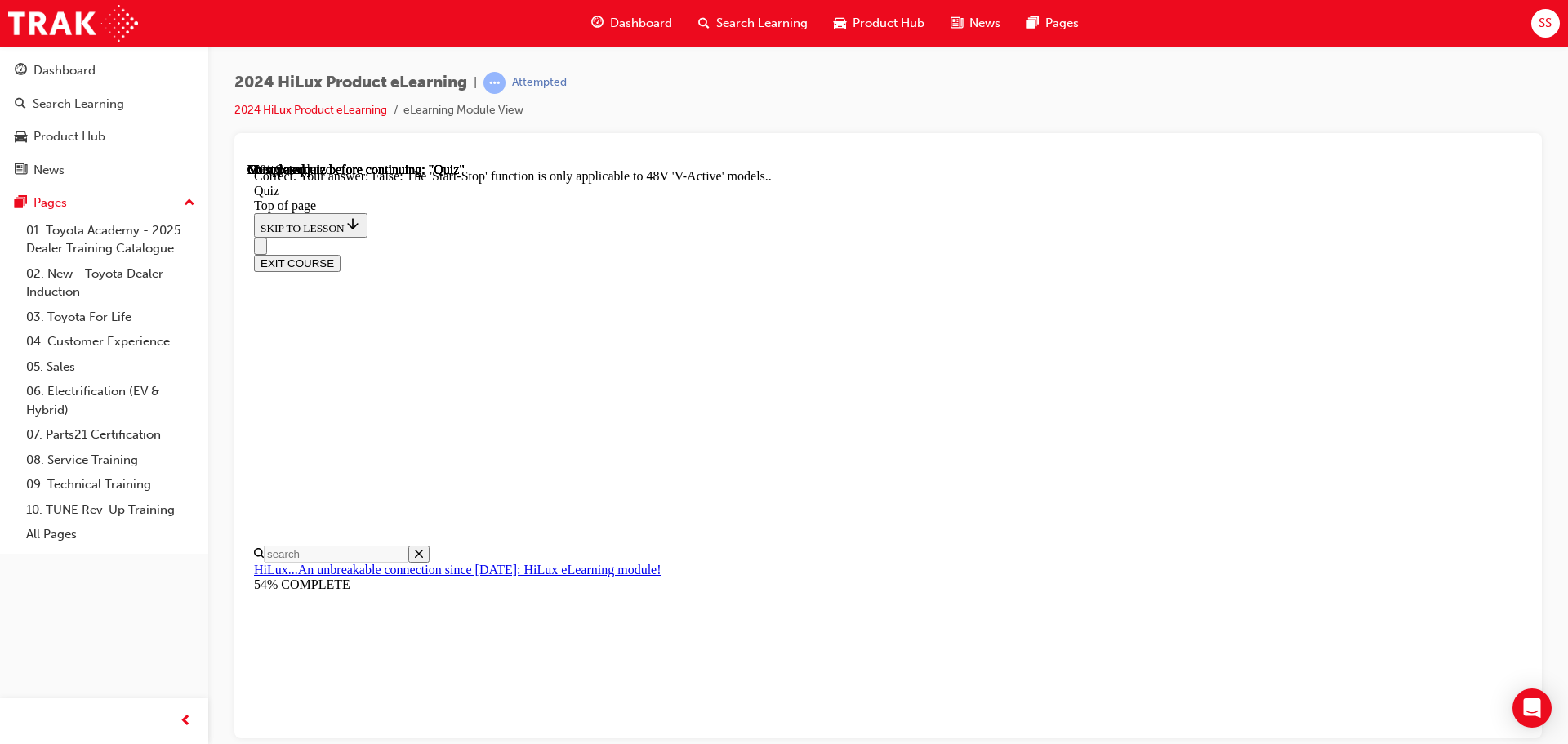
scroll to position [203, 0]
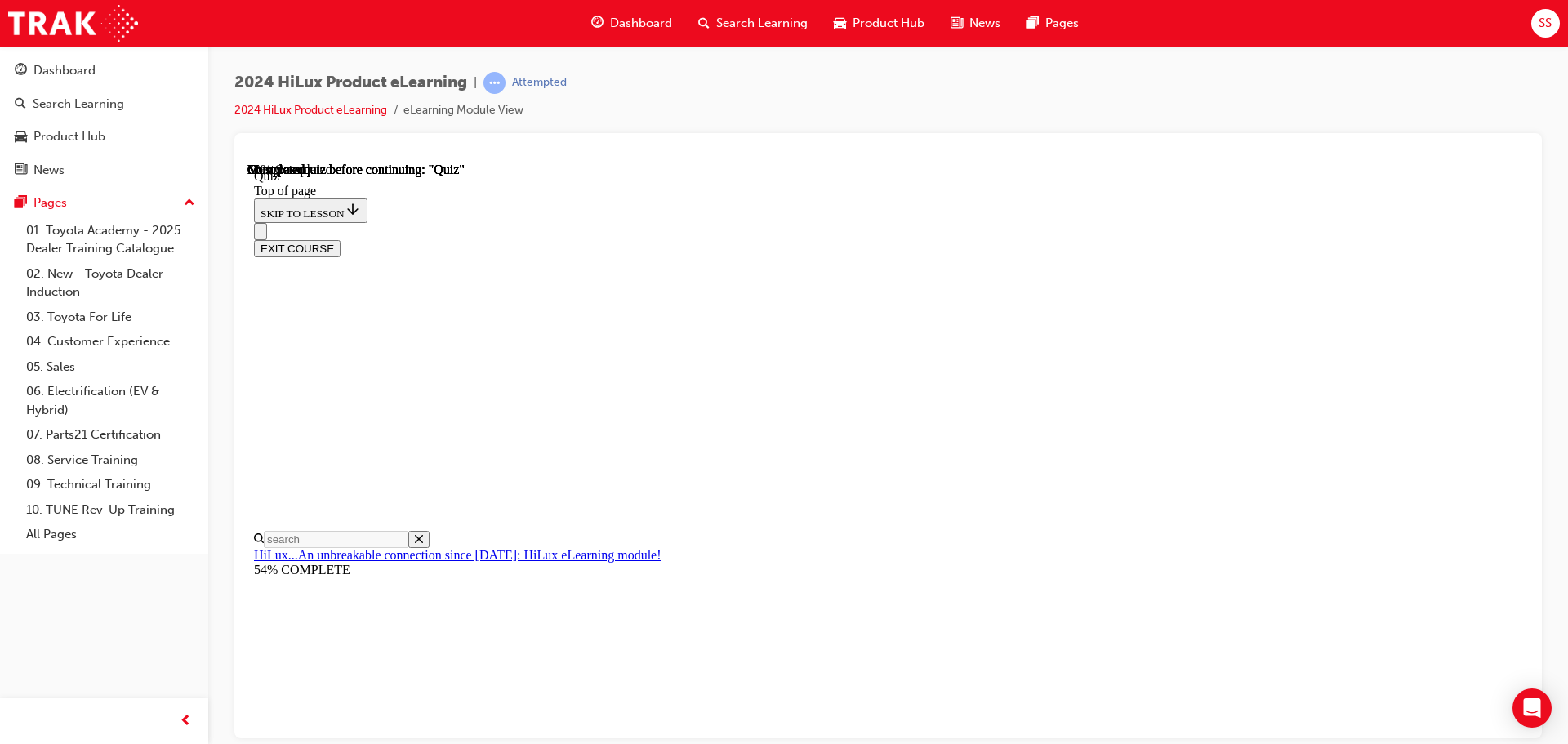
scroll to position [212, 0]
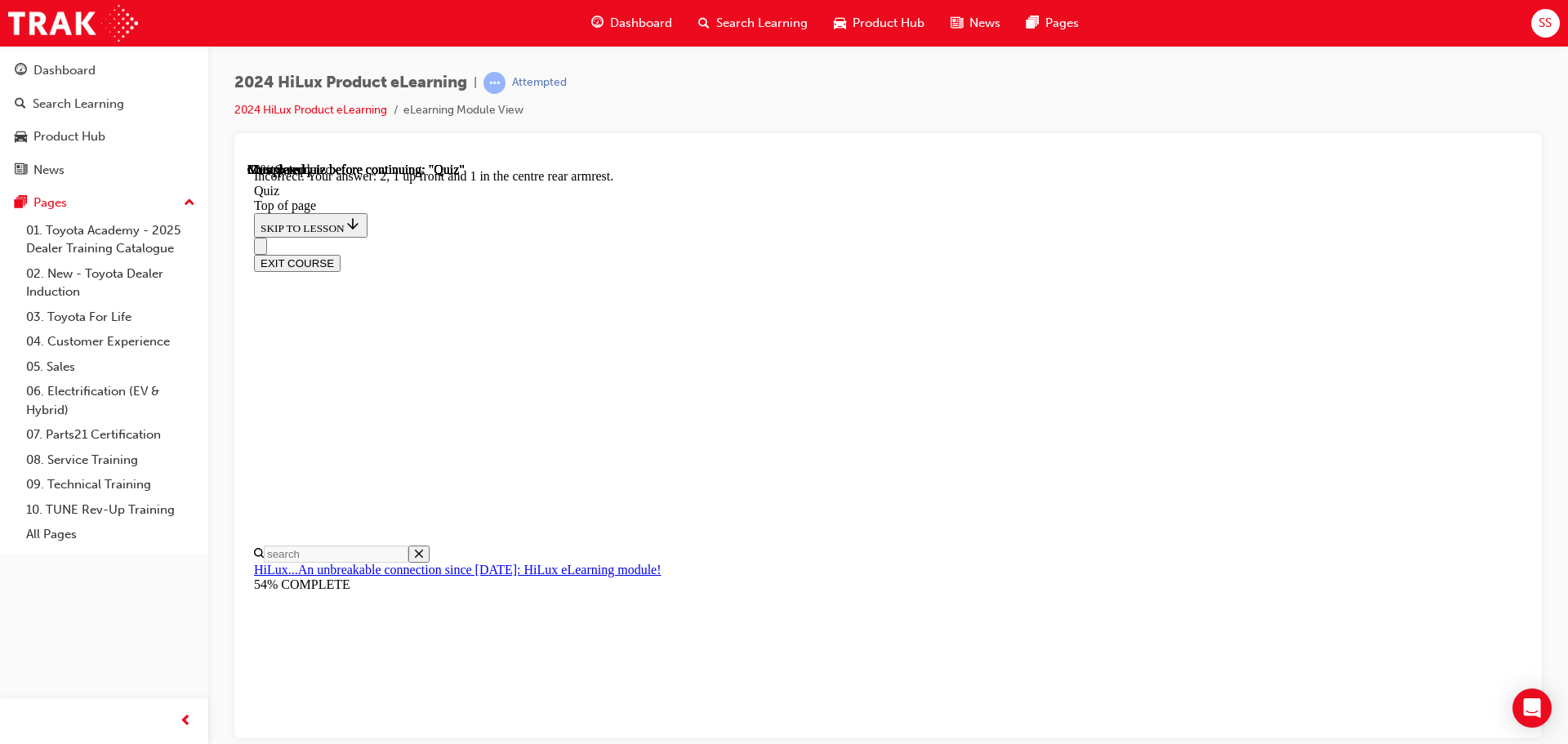
scroll to position [263, 0]
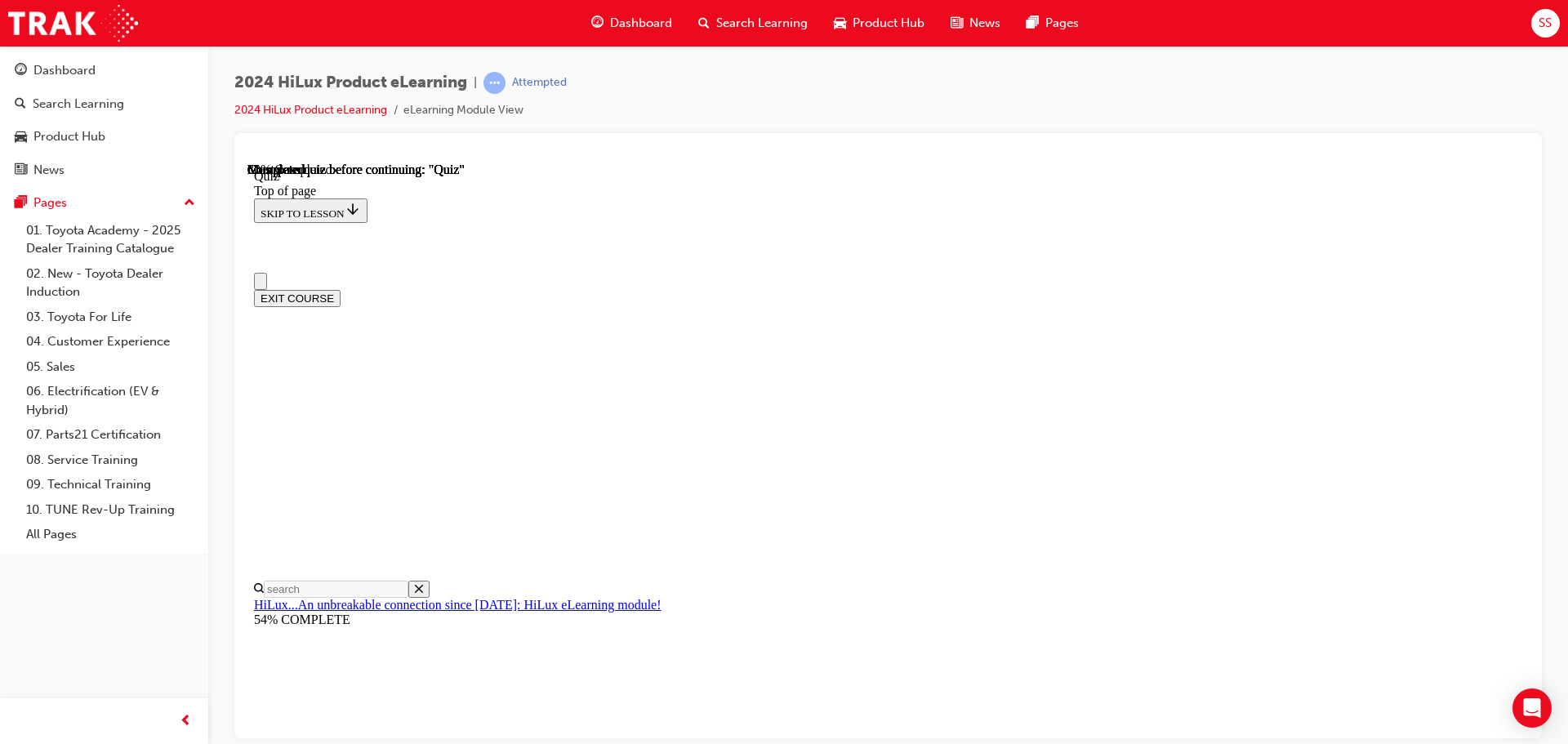
scroll to position [163, 0]
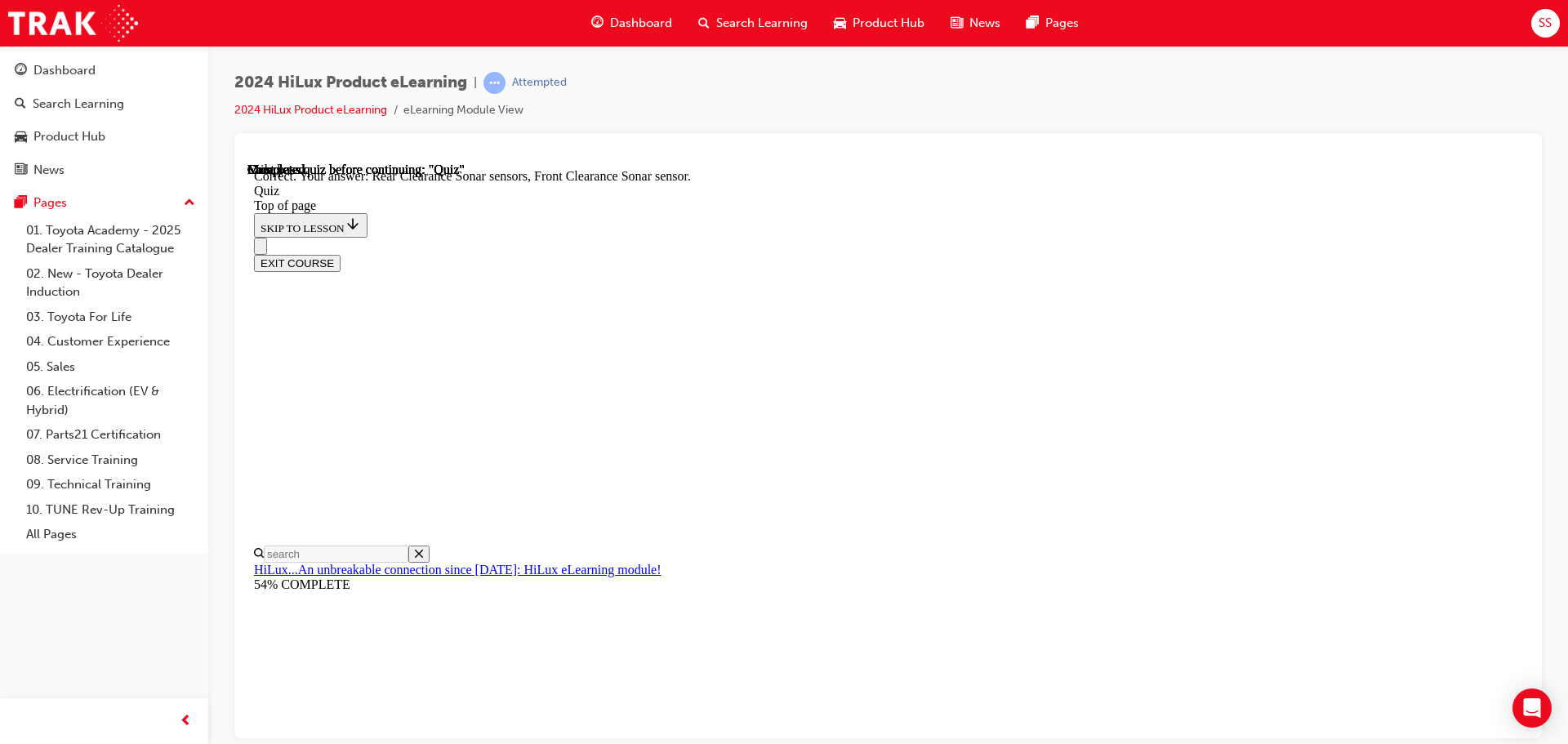
scroll to position [301, 0]
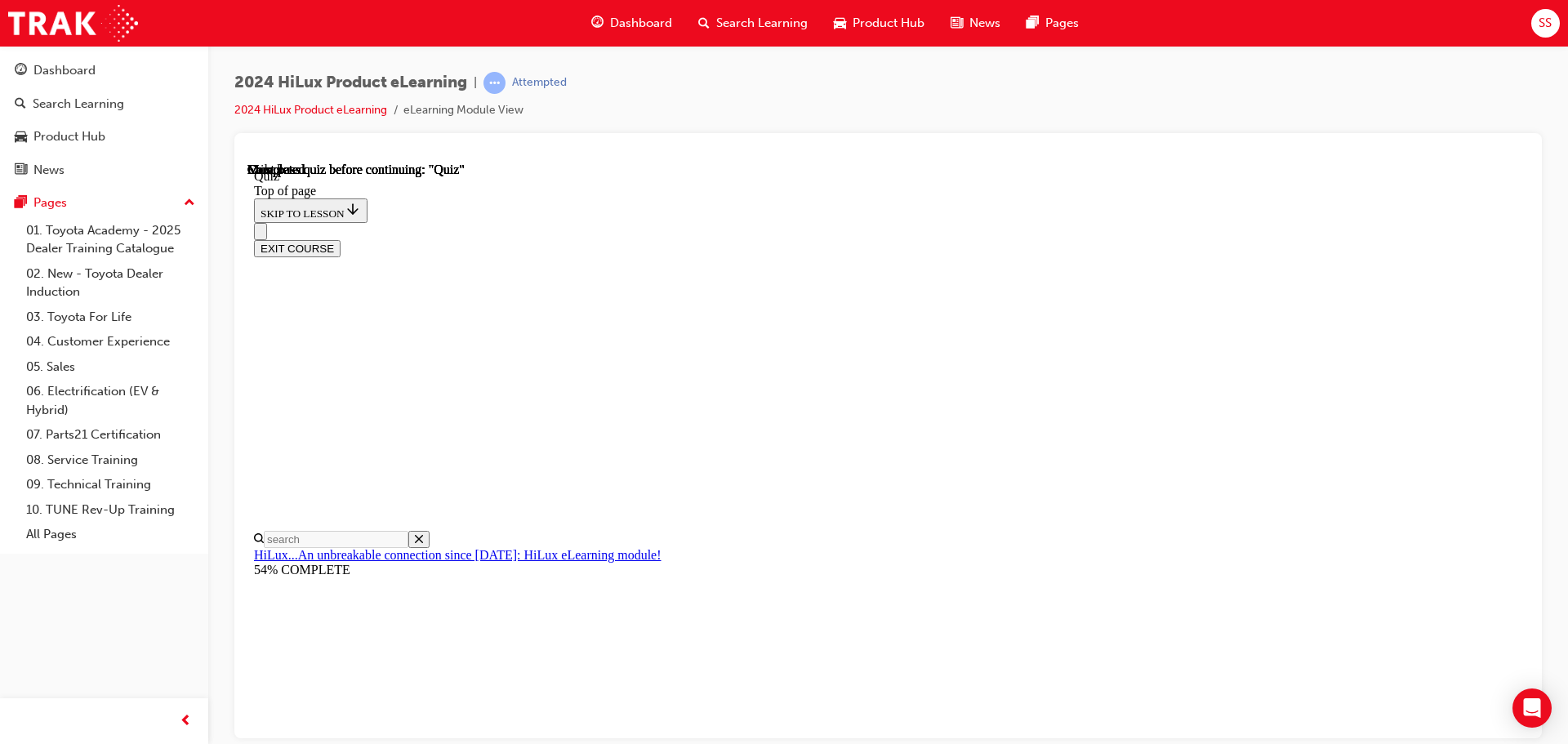
scroll to position [308, 0]
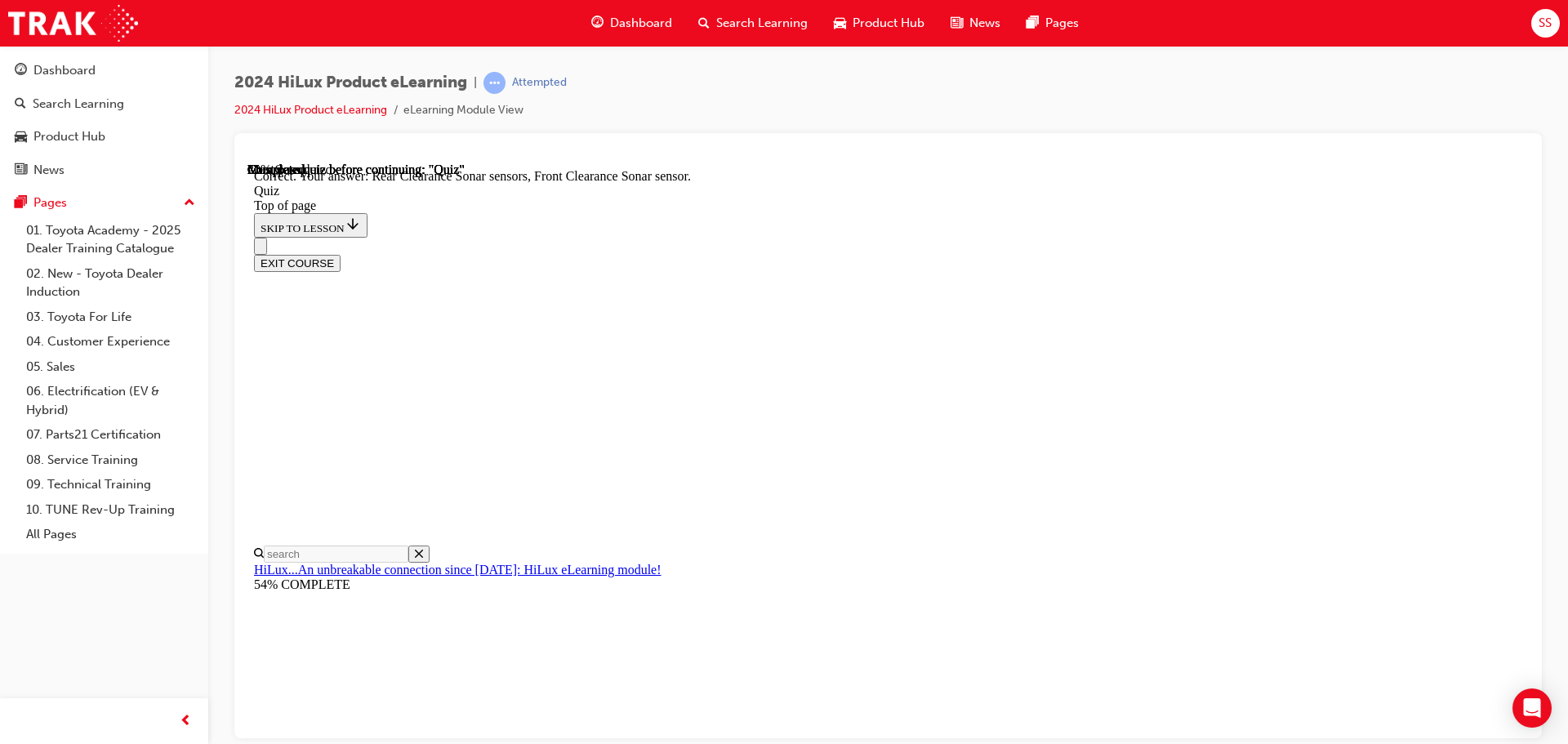
scroll to position [301, 0]
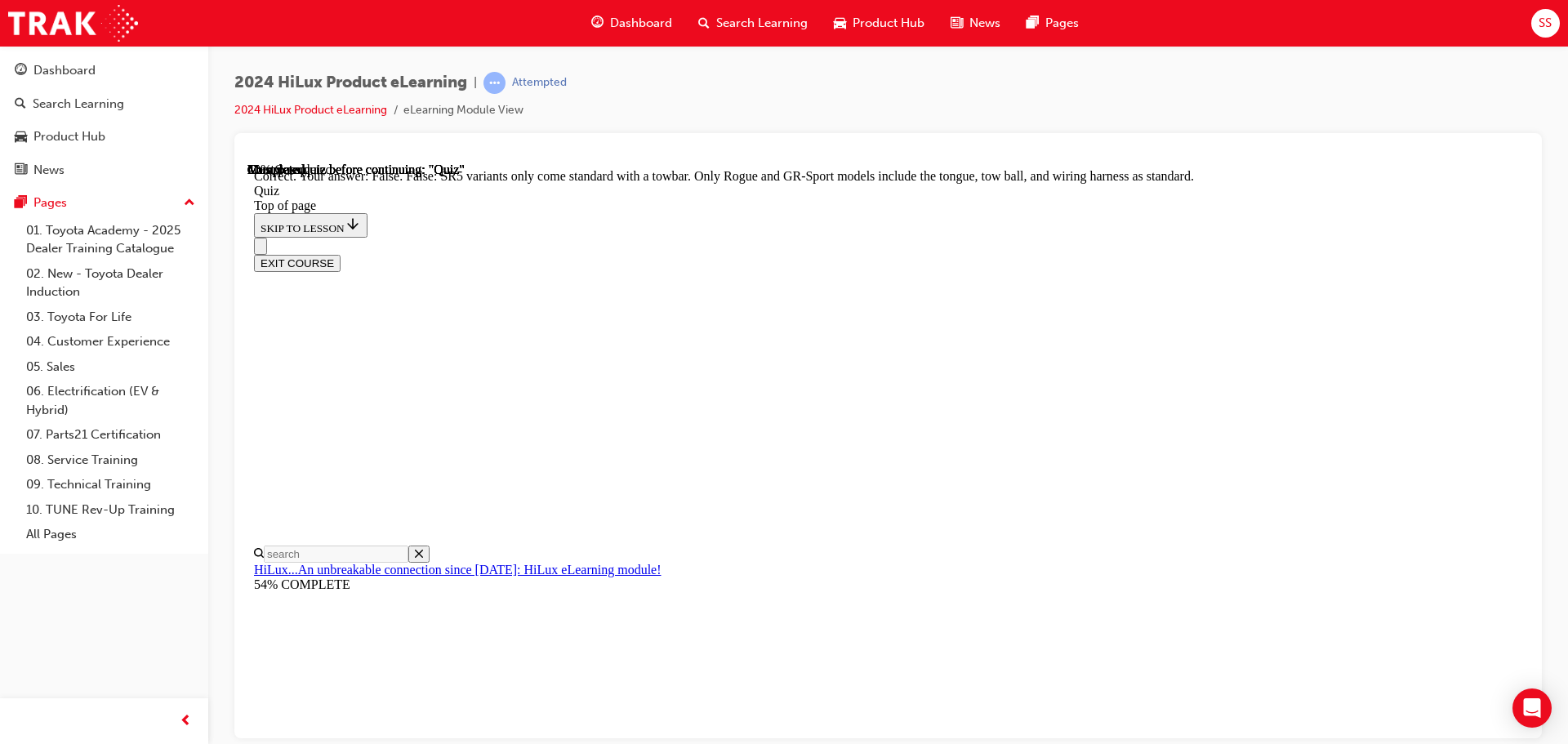
scroll to position [299, 0]
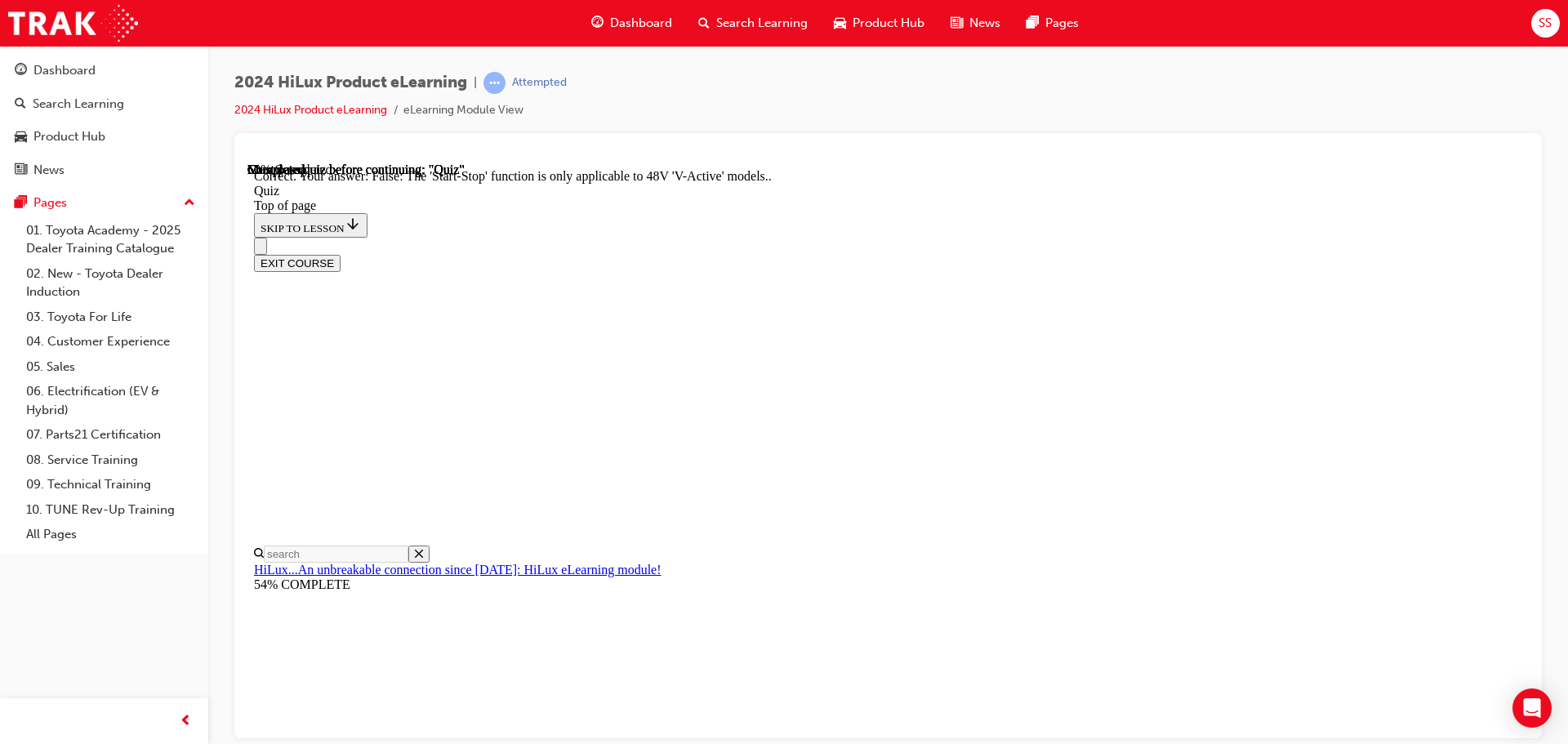
scroll to position [203, 0]
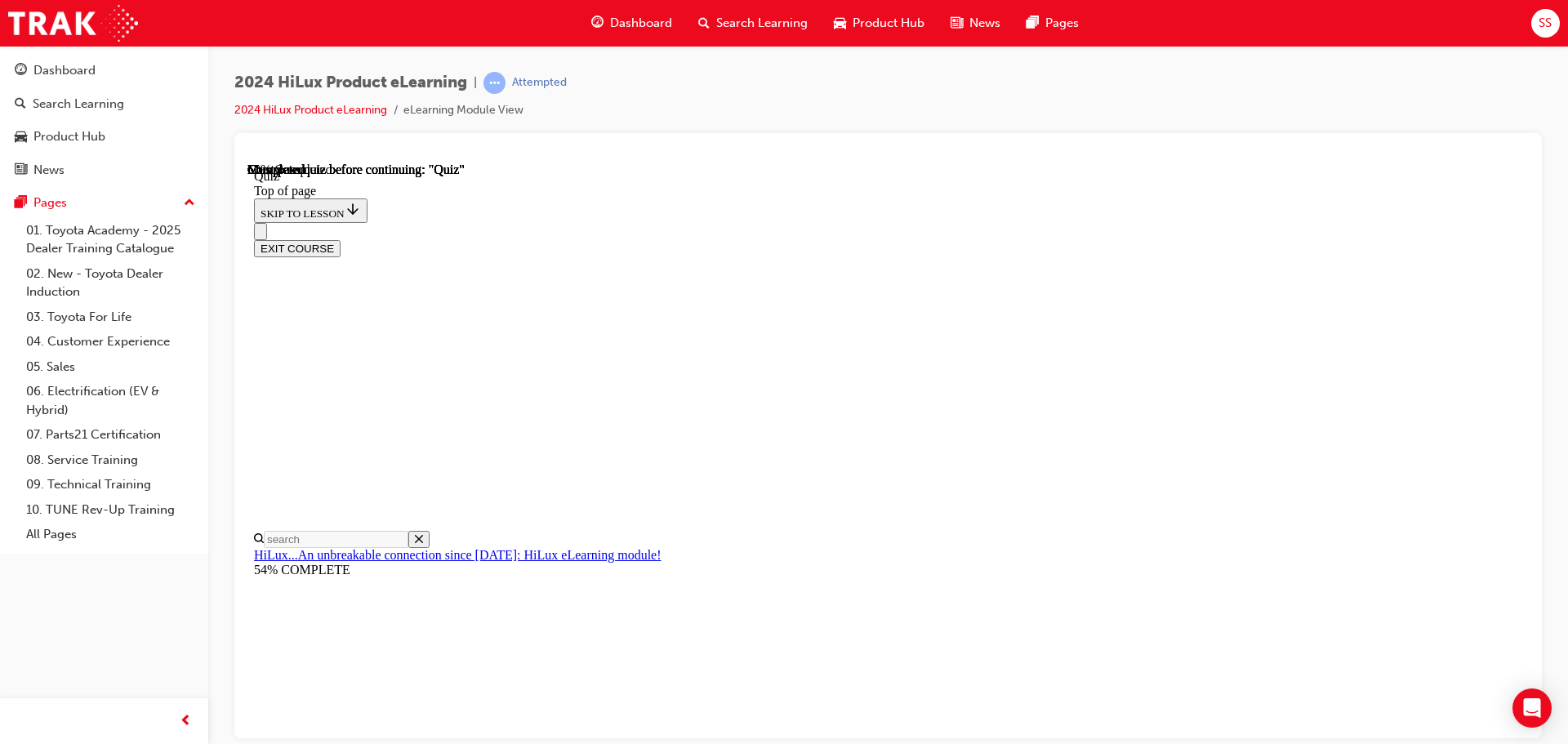
scroll to position [158, 0]
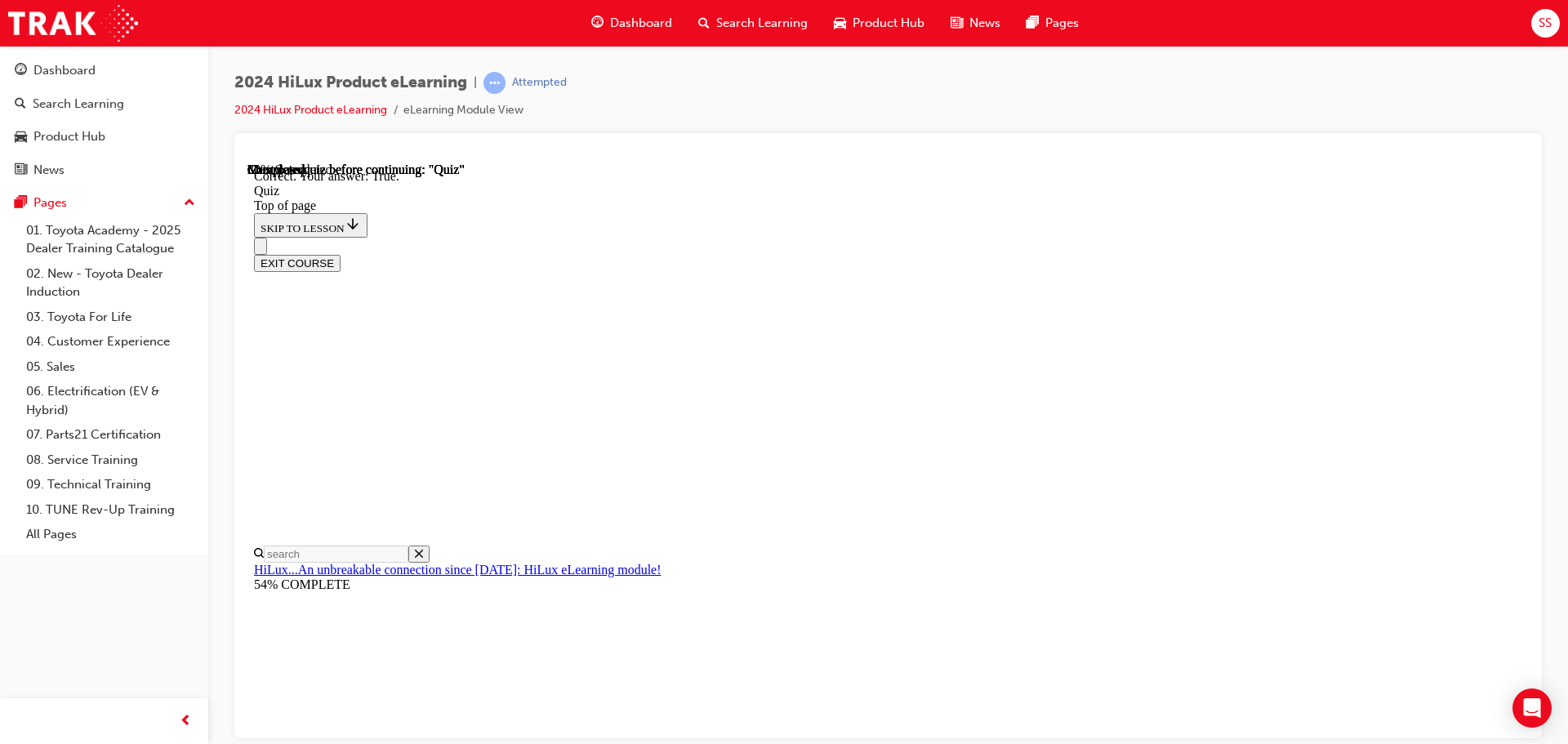
scroll to position [227, 0]
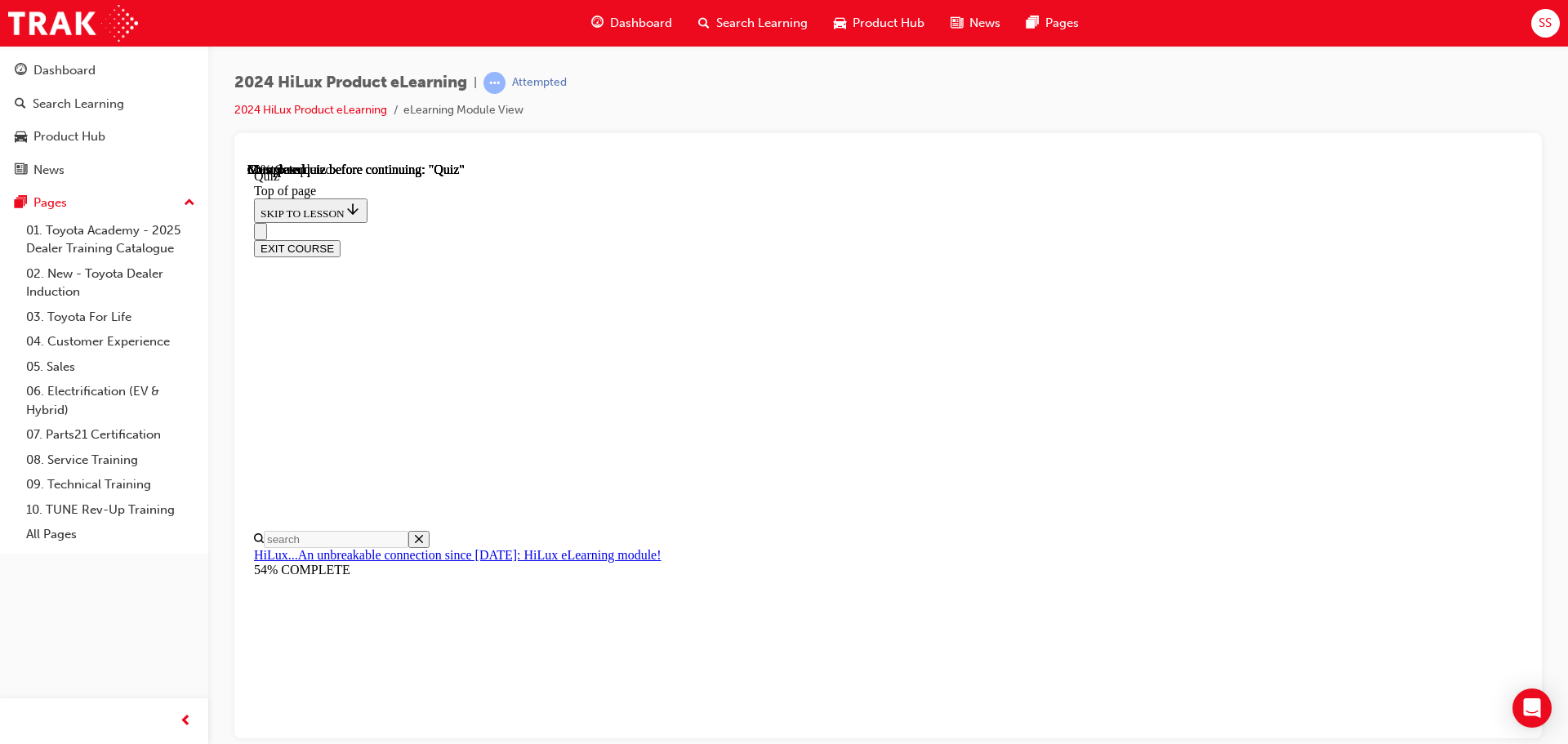
scroll to position [212, 0]
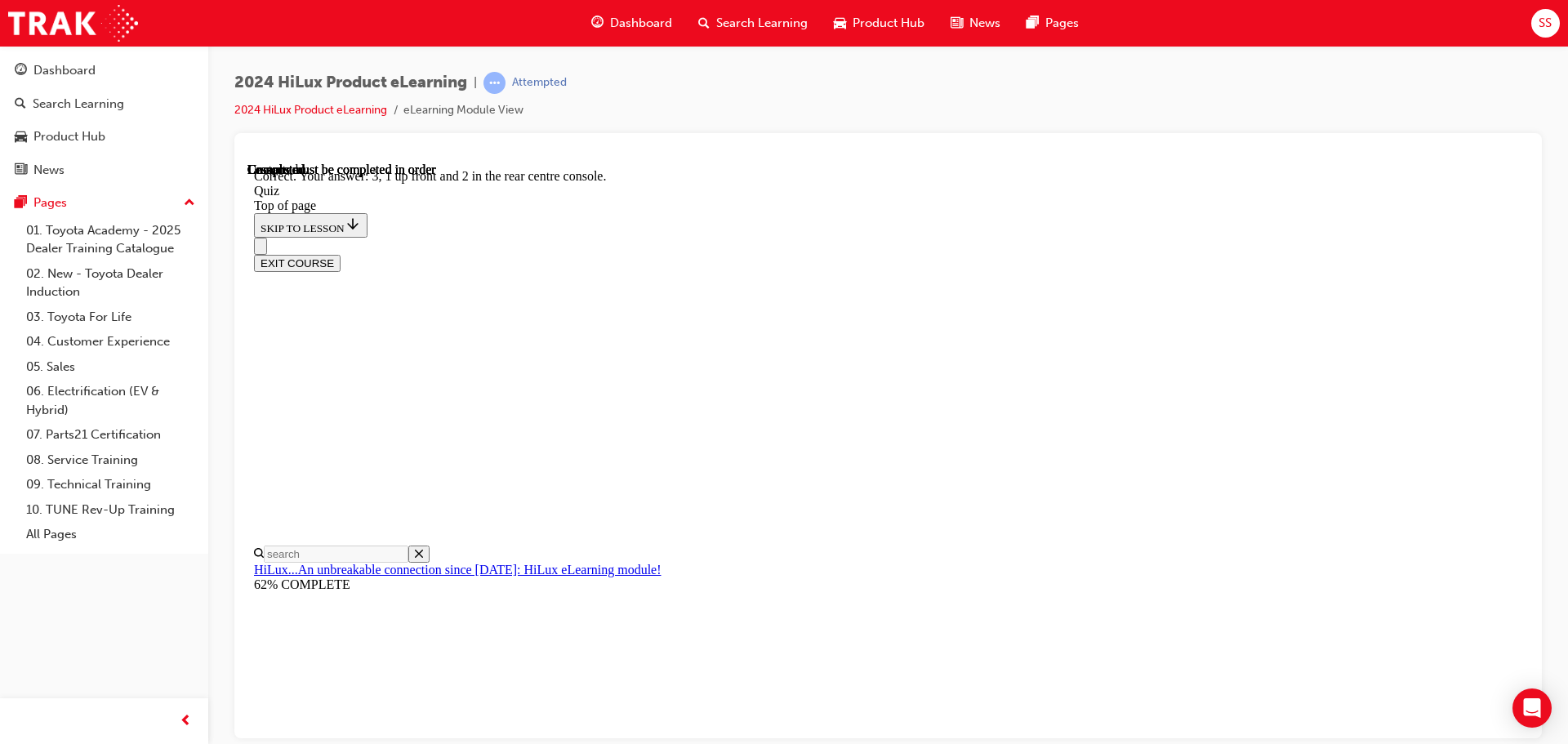
scroll to position [263, 0]
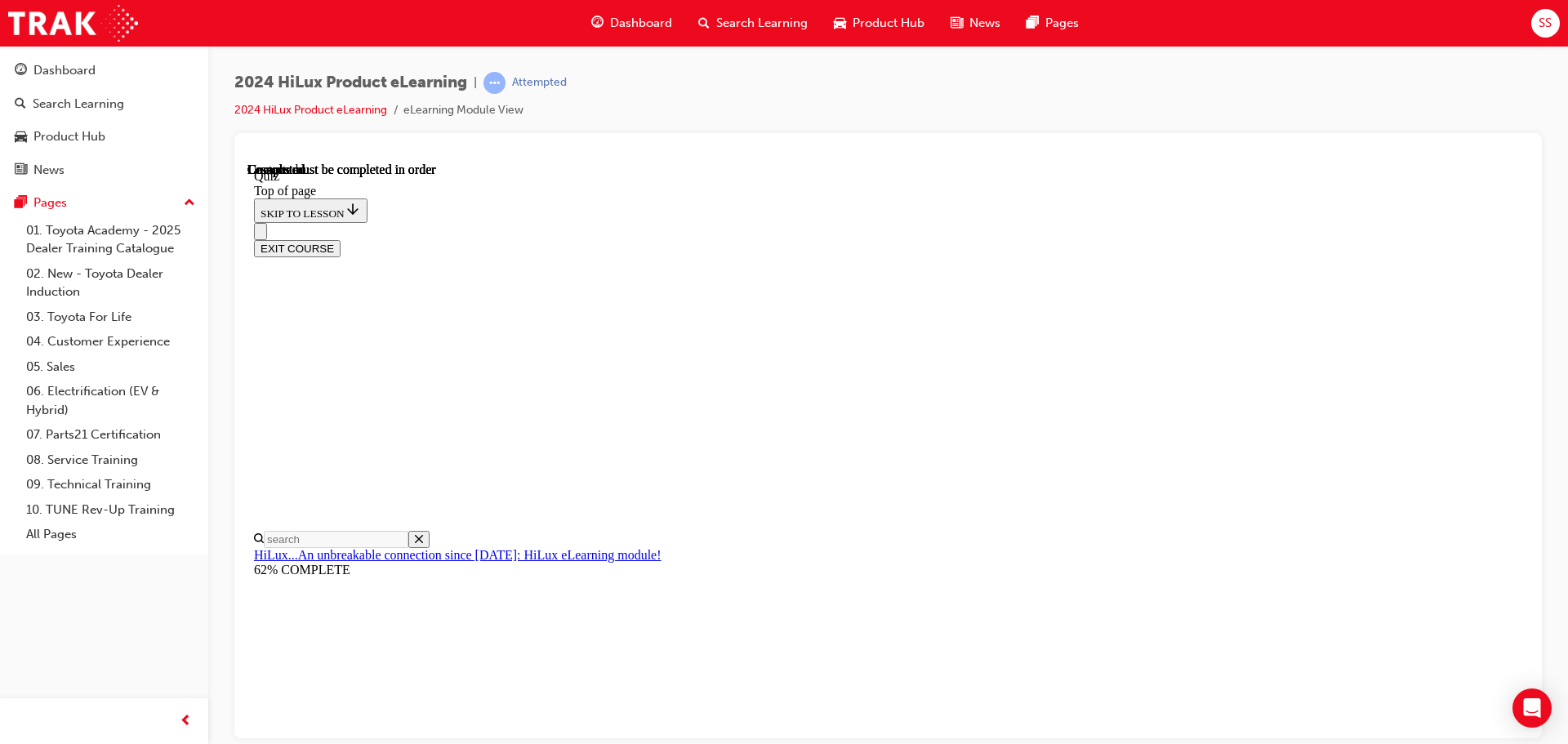
scroll to position [308, 0]
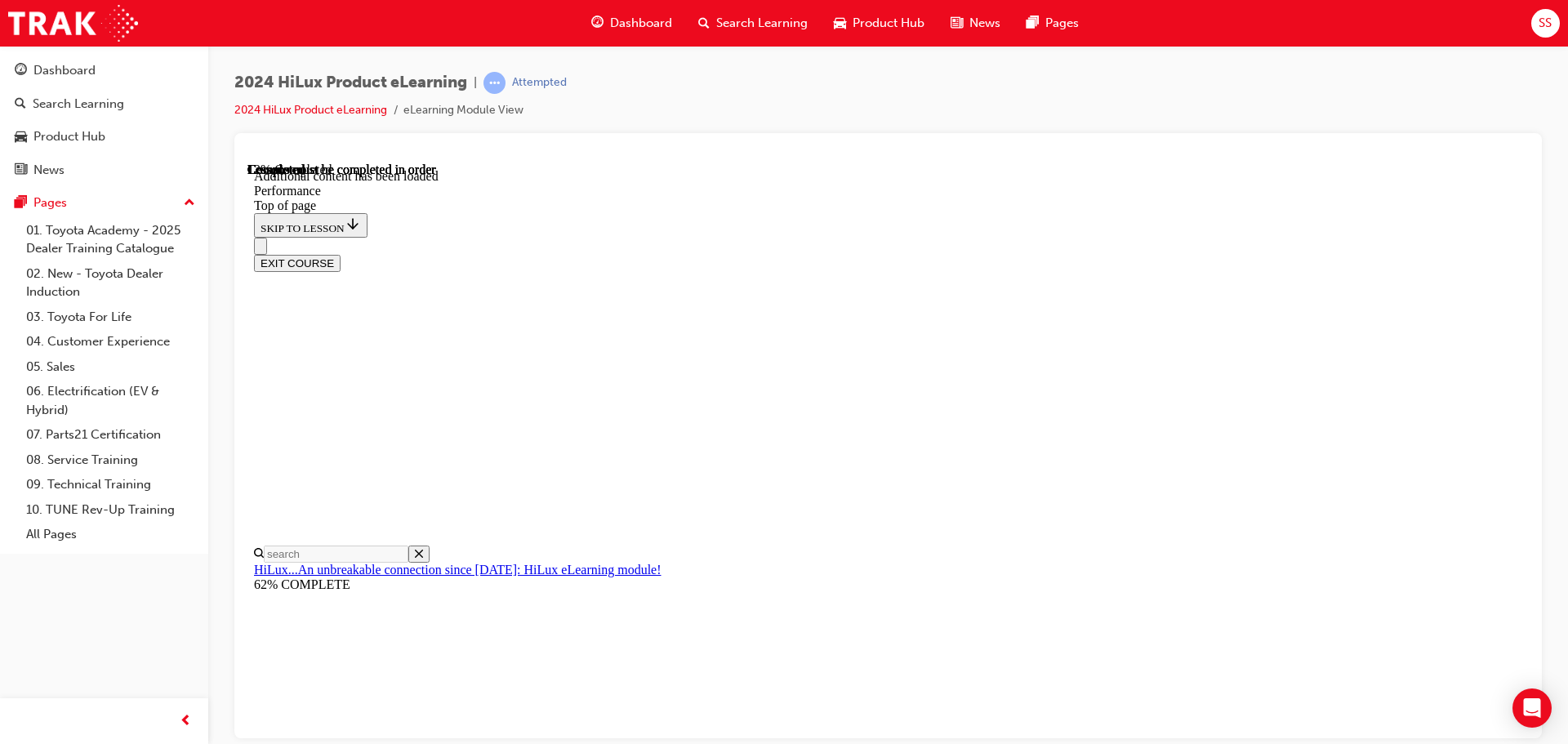
scroll to position [1310, 0]
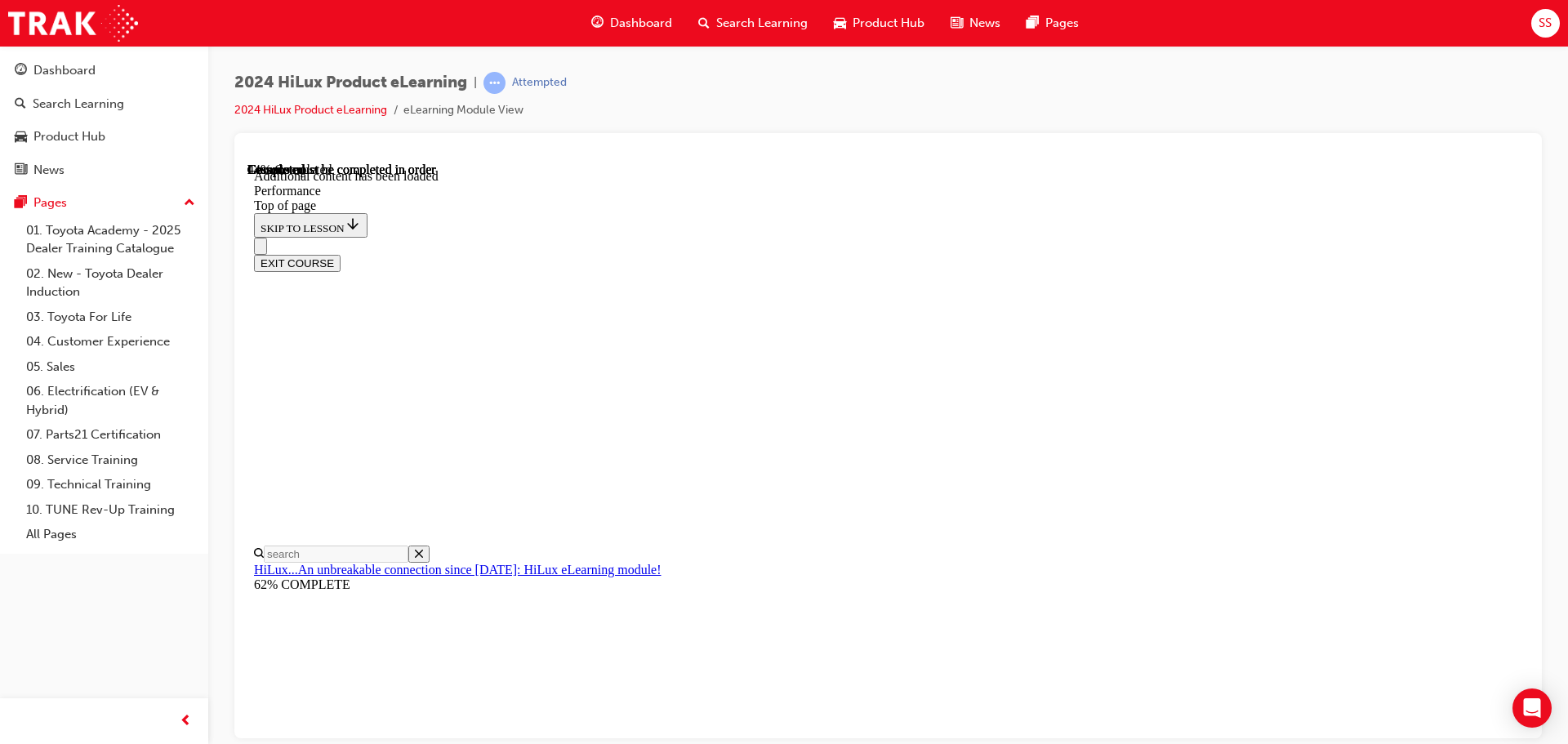
scroll to position [5902, 0]
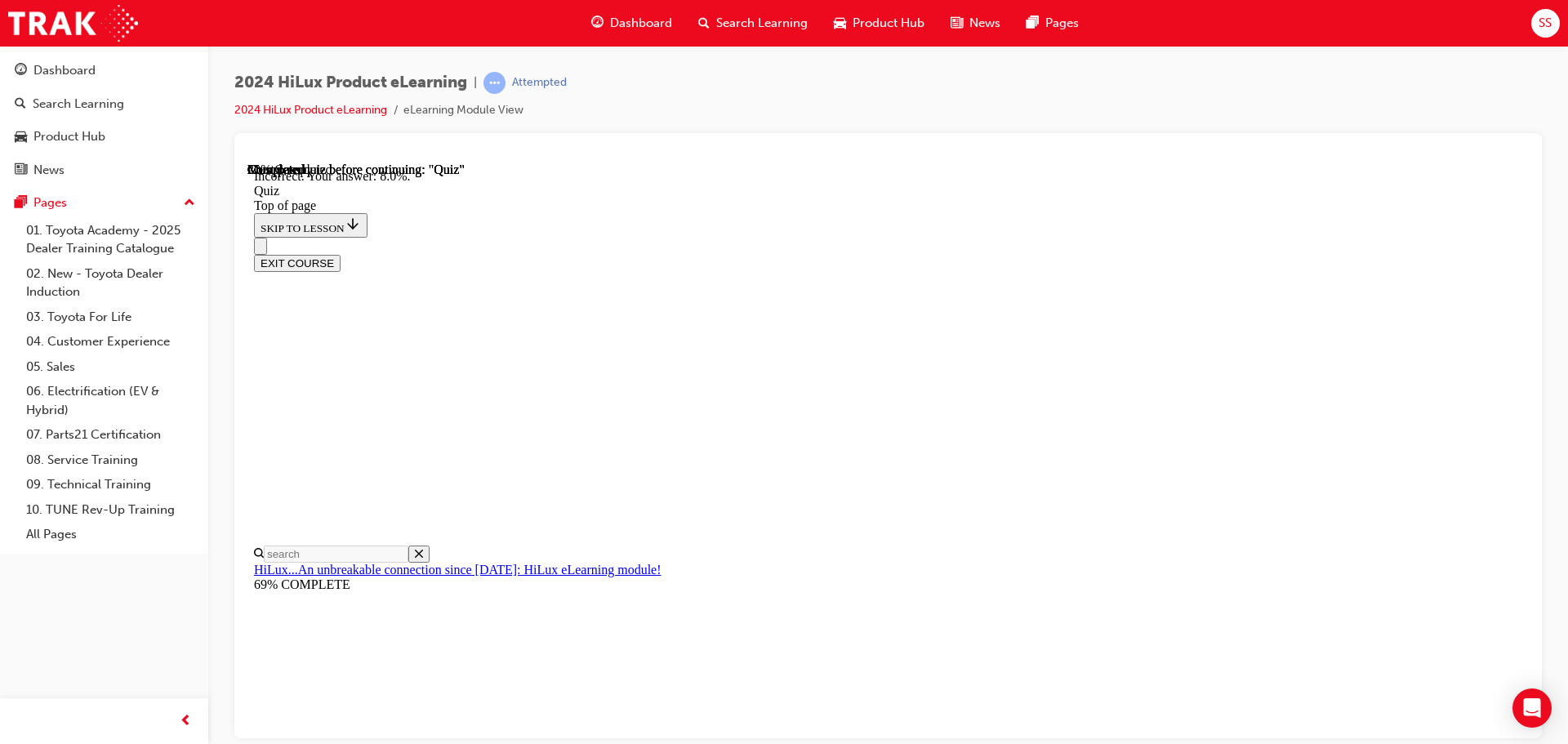
scroll to position [384, 0]
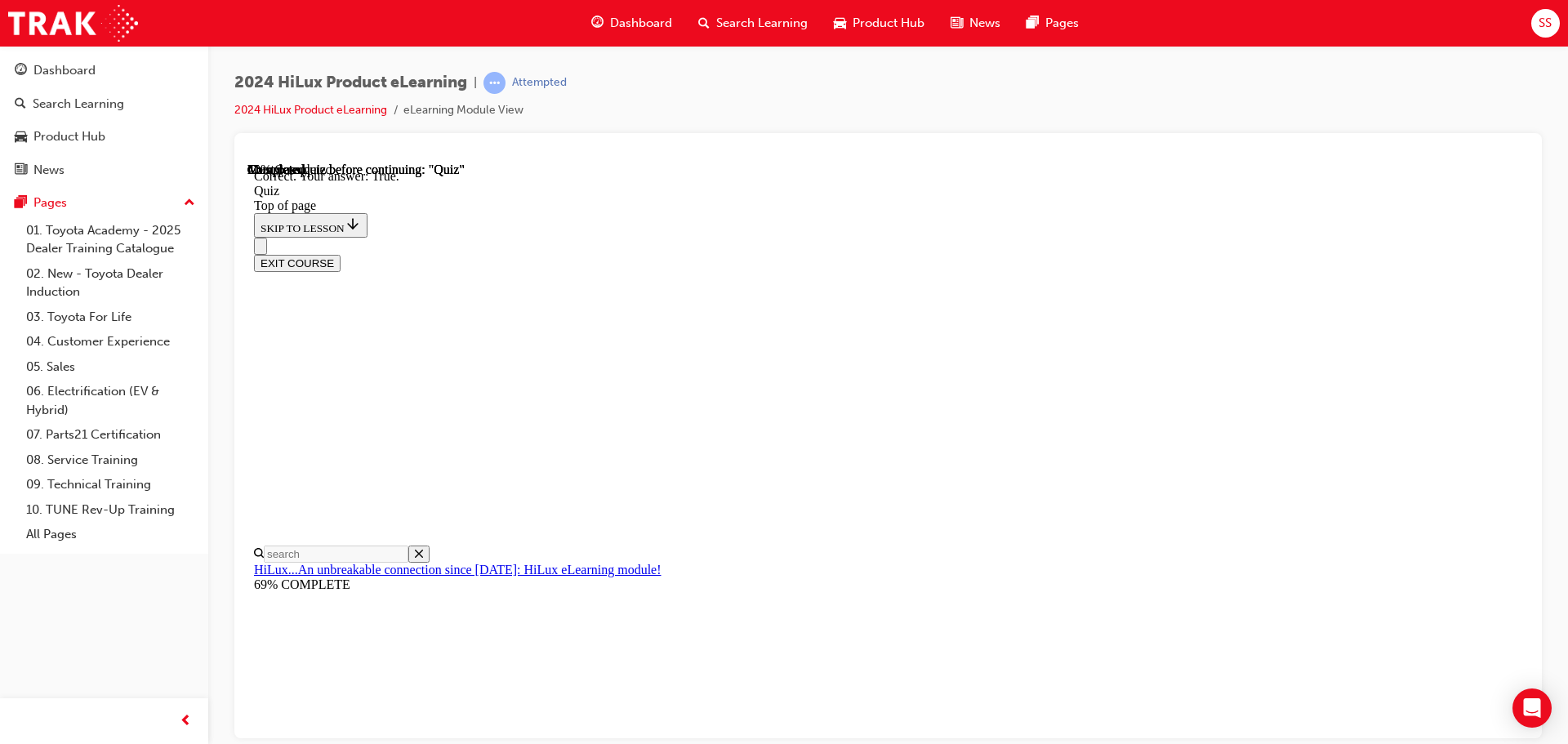
scroll to position [198, 0]
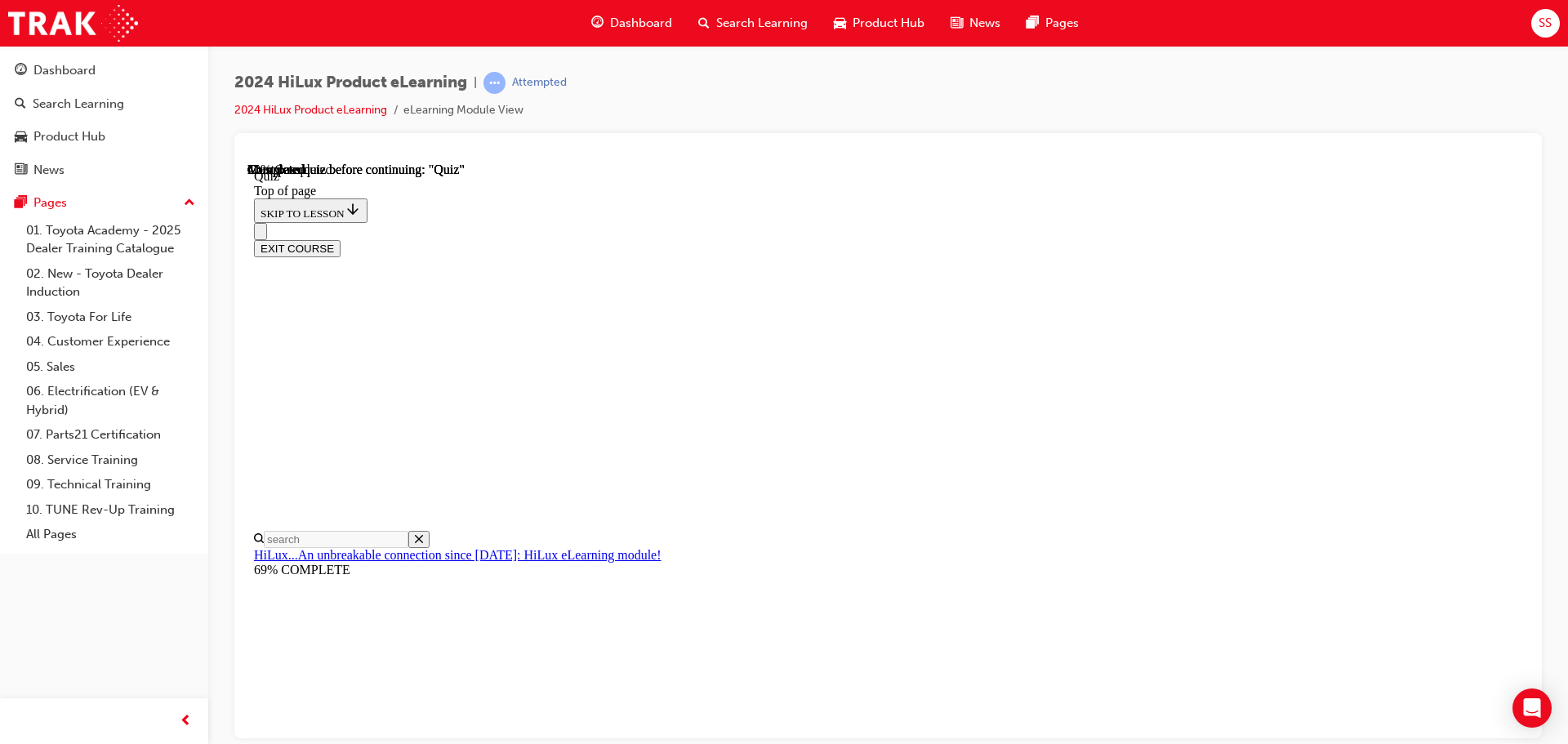
scroll to position [163, 0]
drag, startPoint x: 772, startPoint y: 585, endPoint x: 784, endPoint y: 587, distance: 12.2
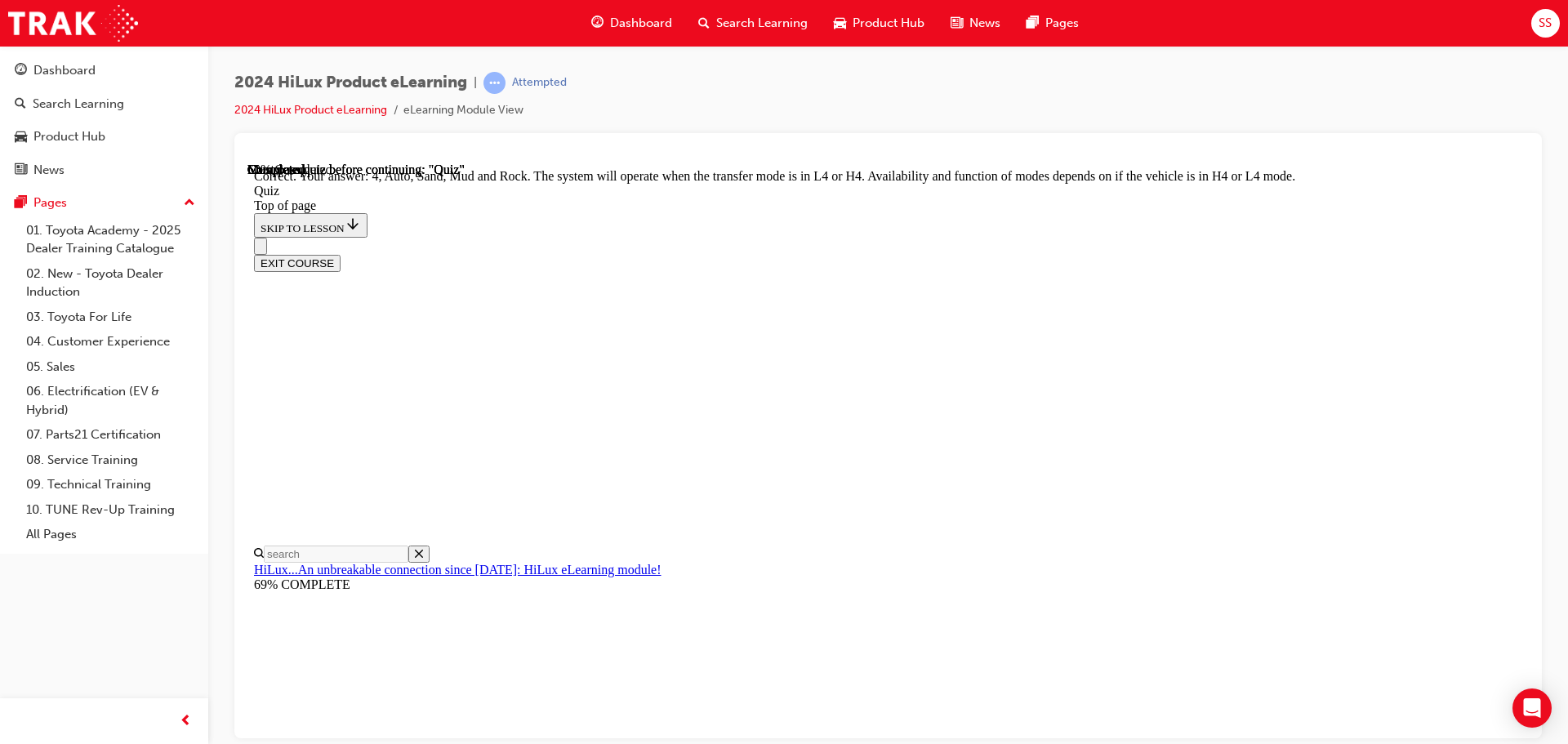
scroll to position [448, 0]
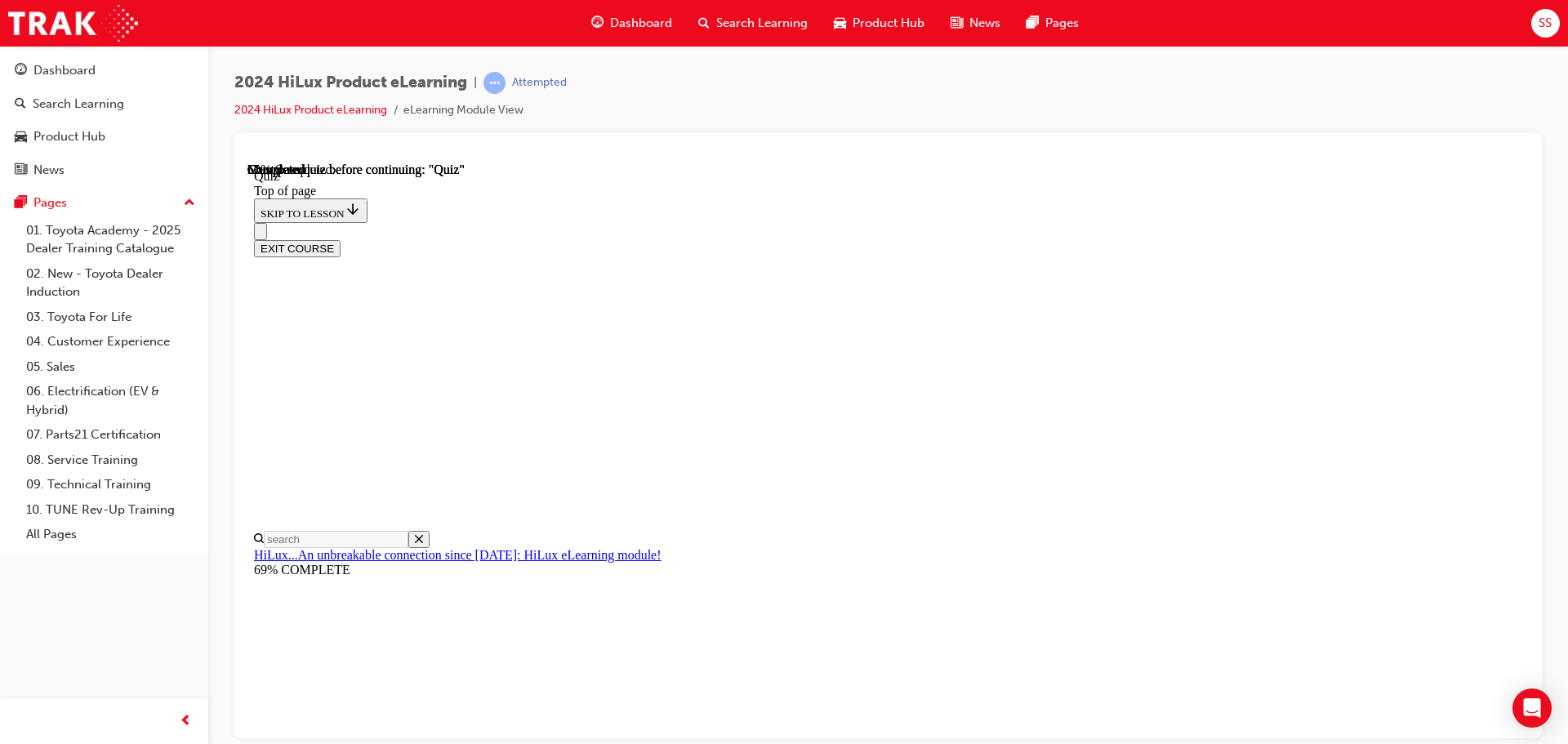
scroll to position [408, 0]
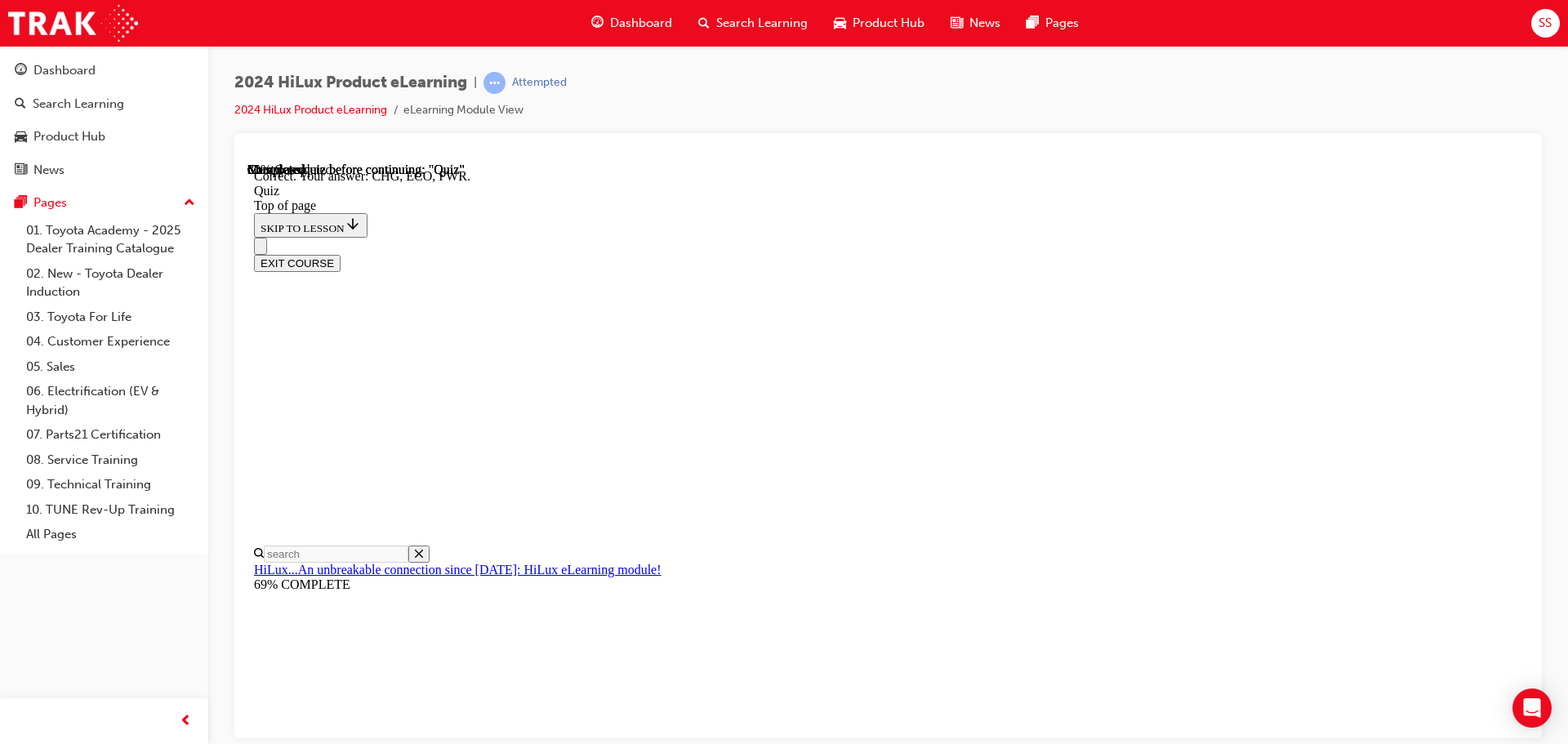
scroll to position [536, 0]
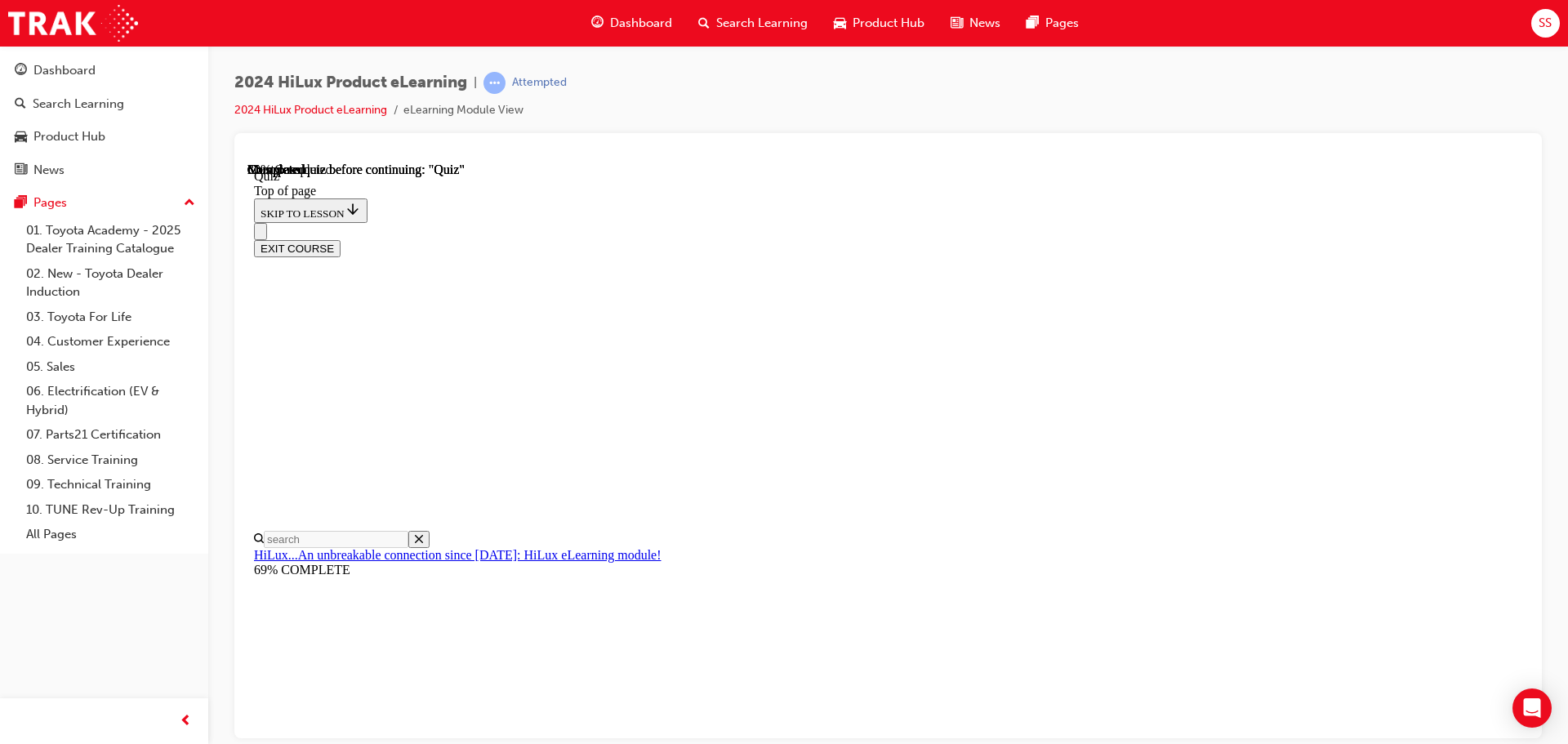
scroll to position [163, 0]
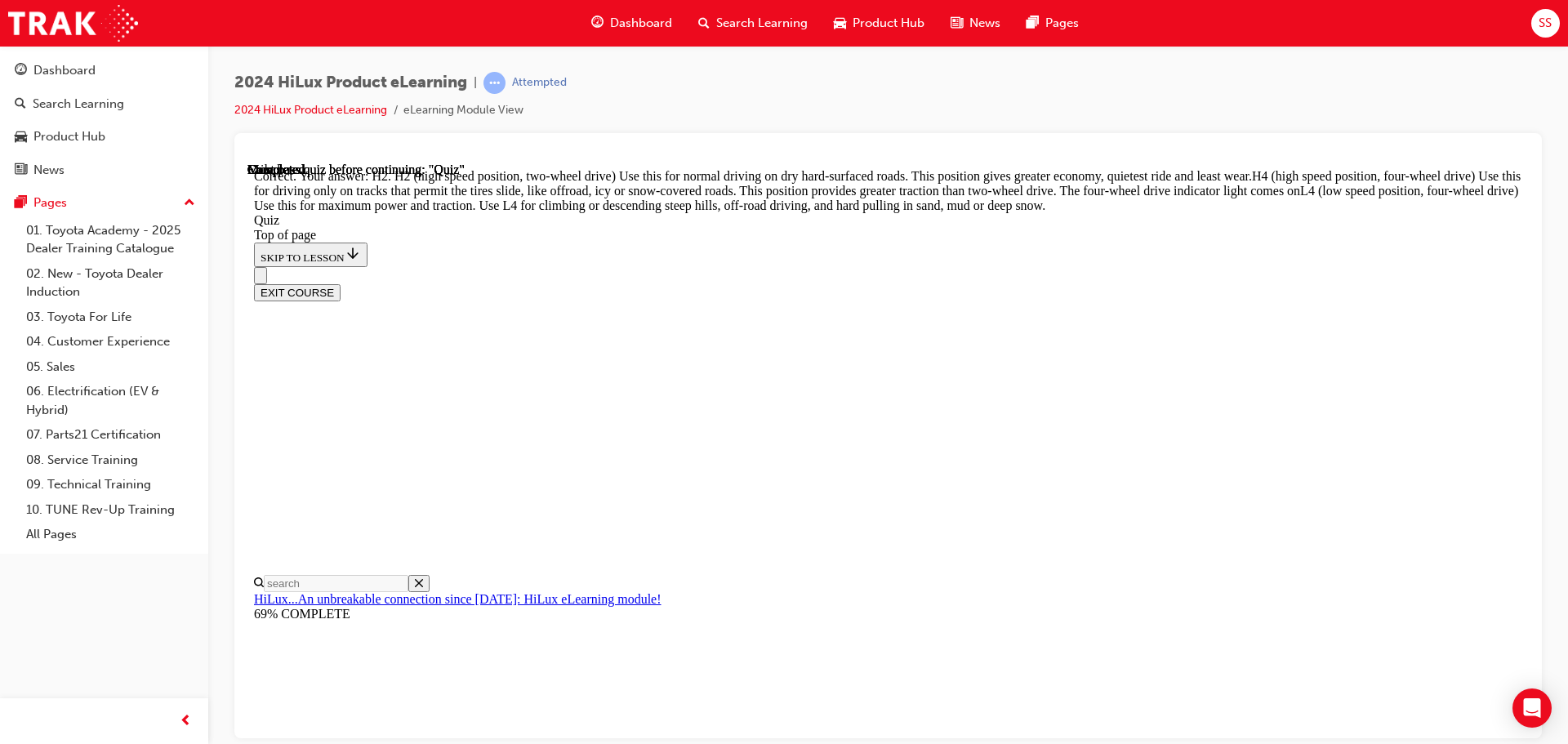
scroll to position [584, 0]
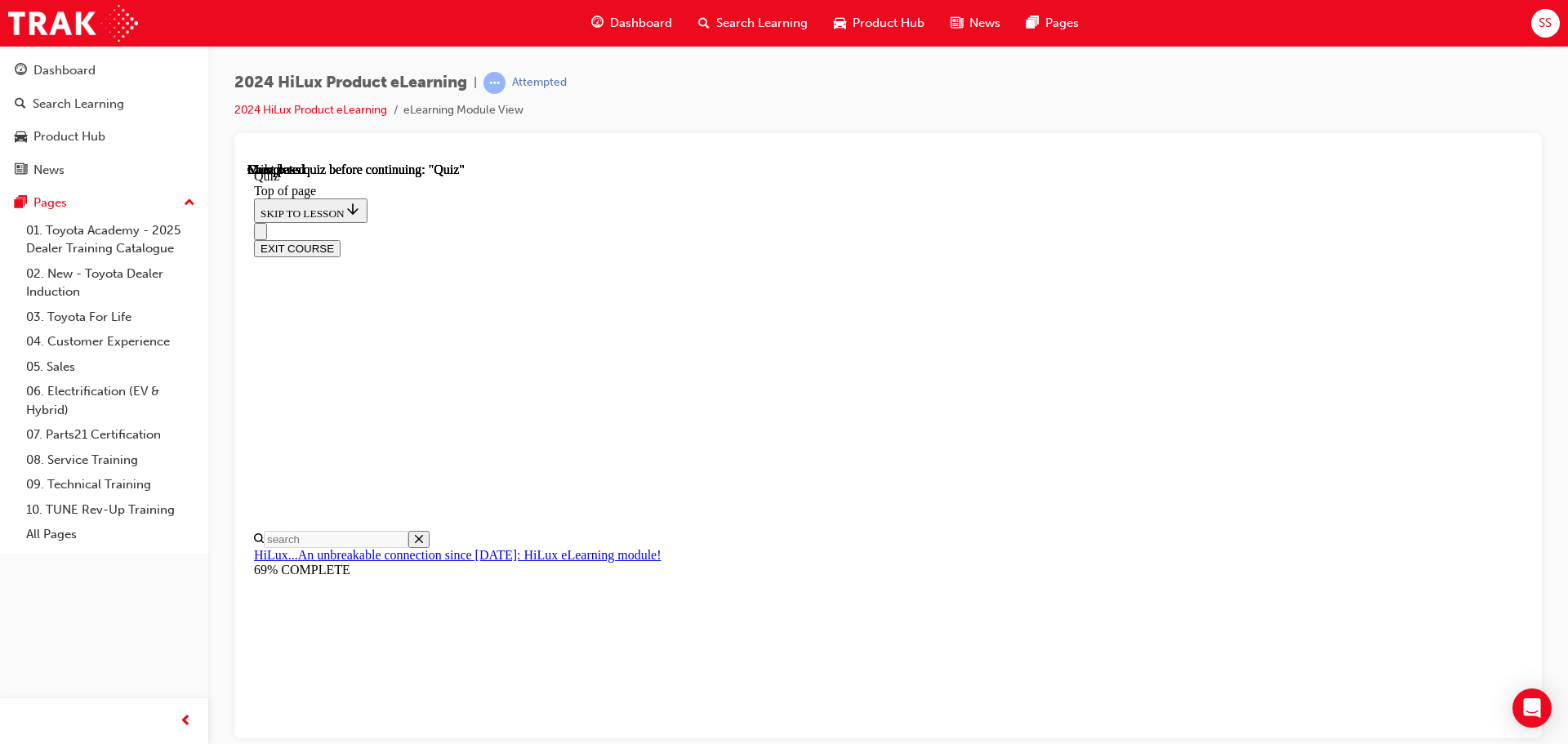
scroll to position [308, 0]
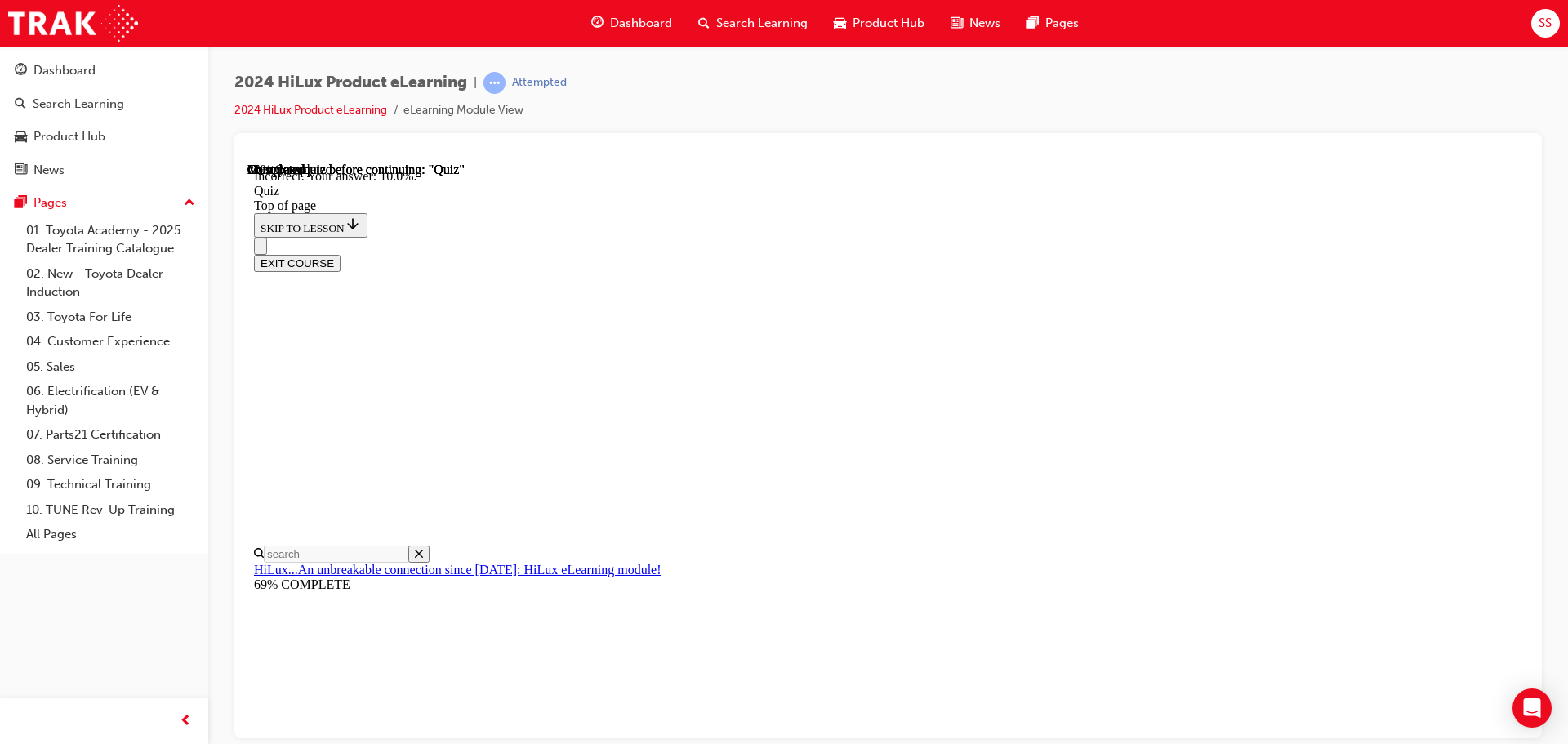
scroll to position [384, 0]
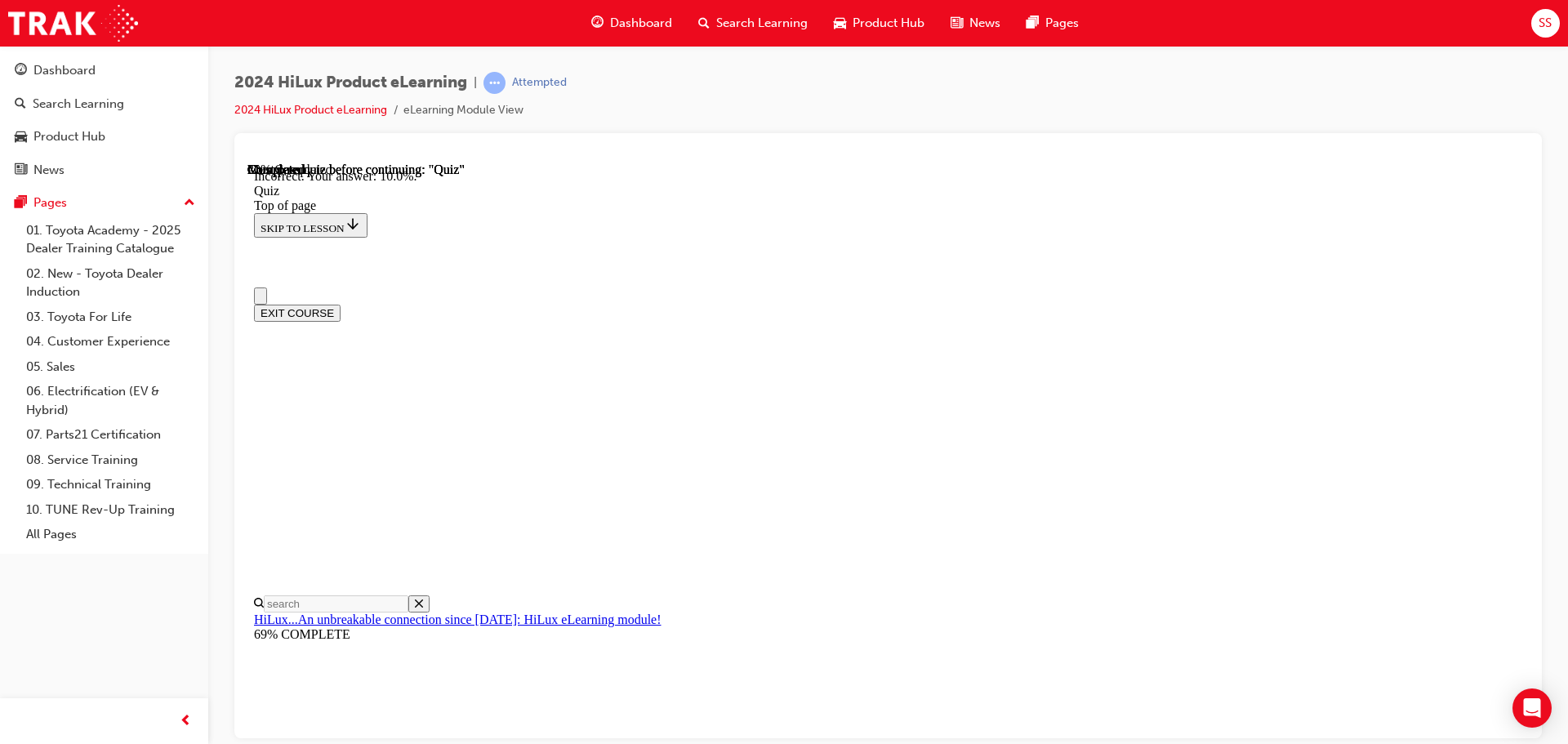
scroll to position [0, 0]
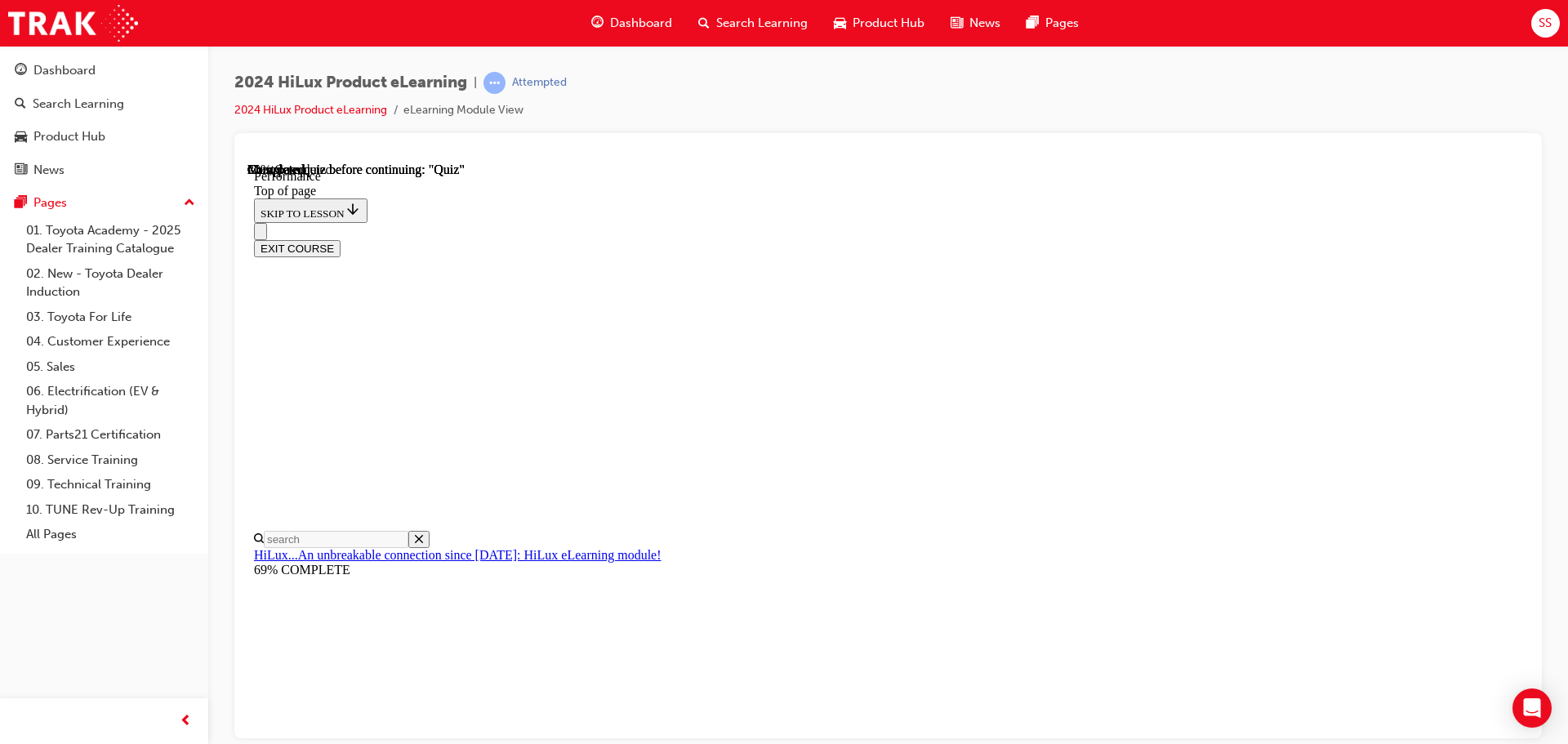
scroll to position [7536, 0]
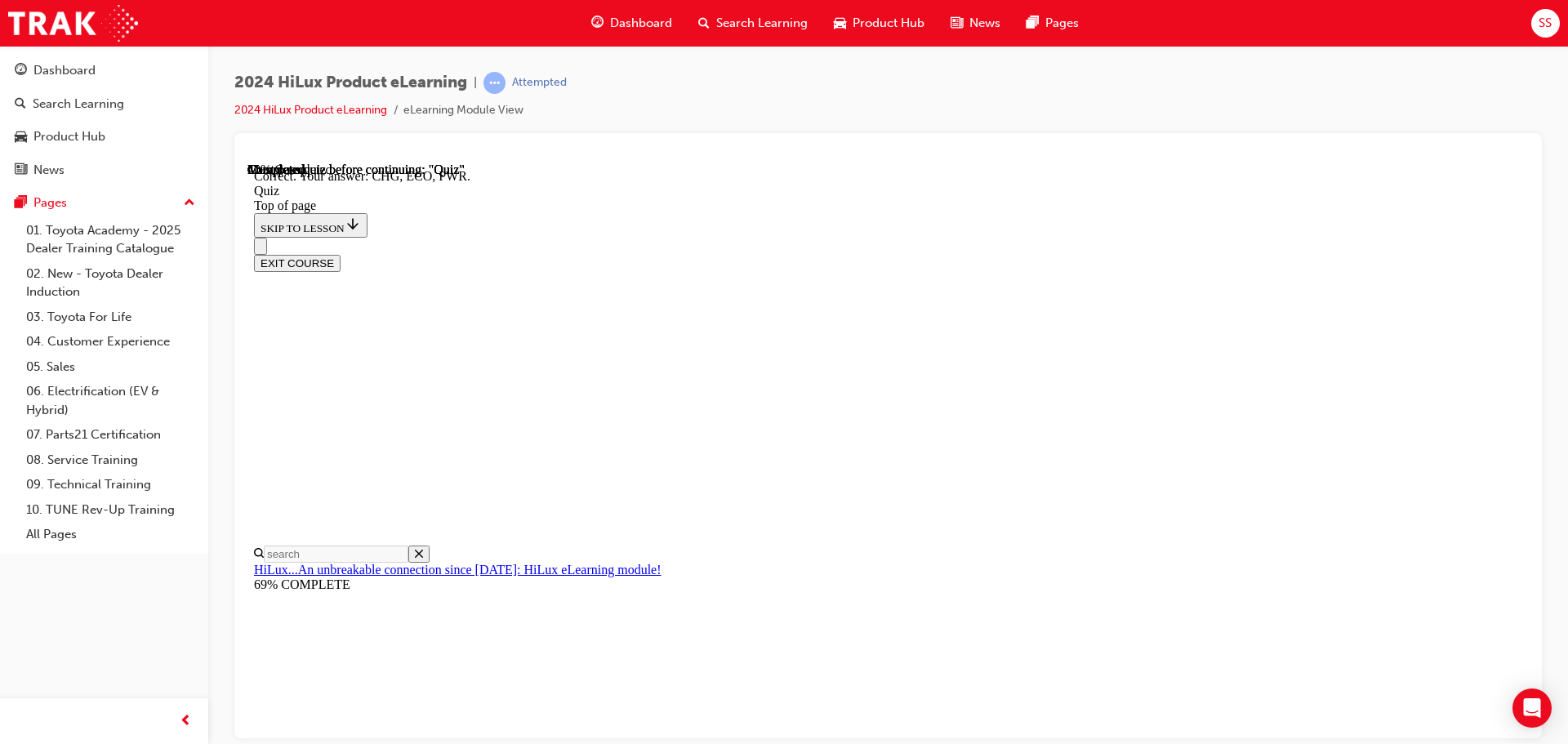
scroll to position [536, 0]
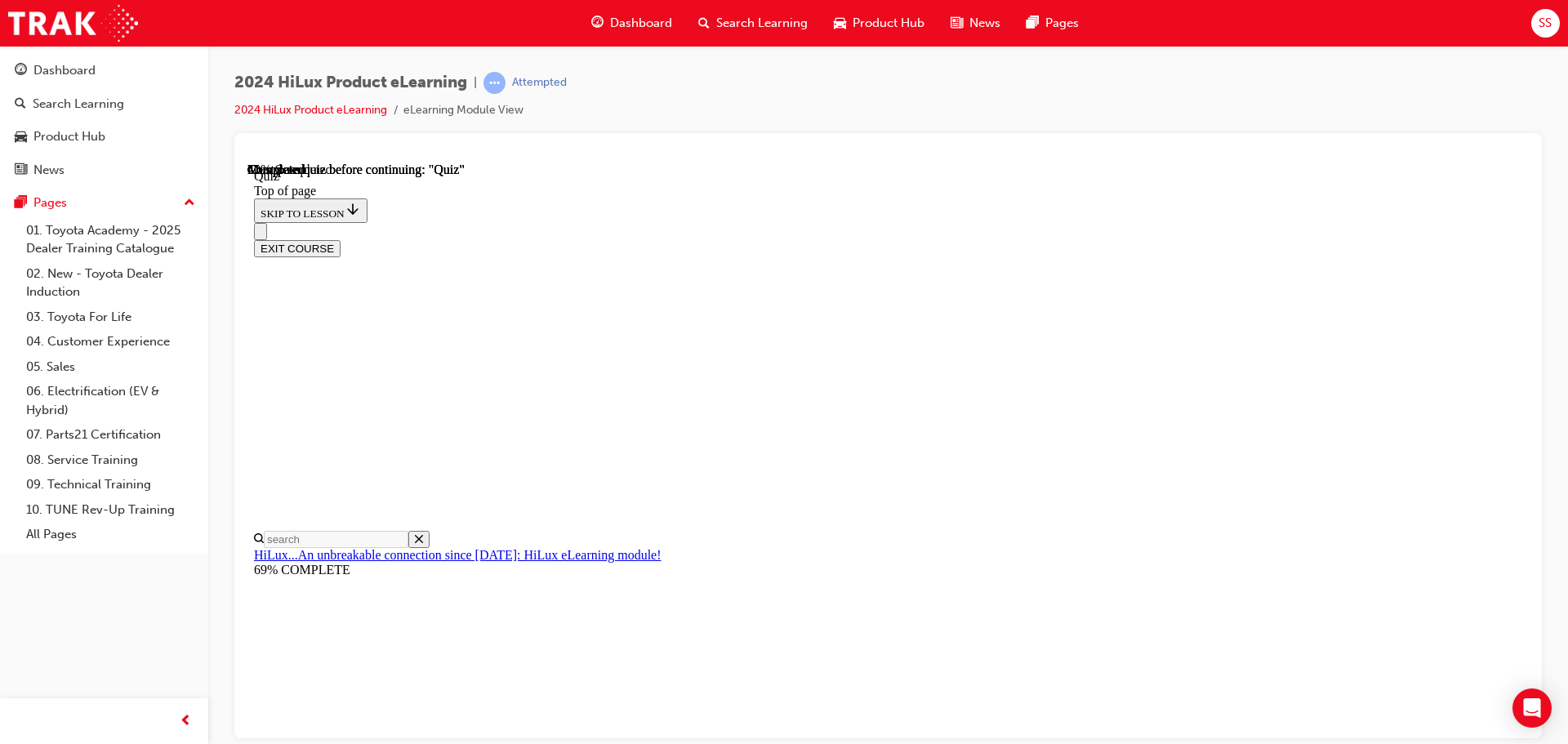
scroll to position [245, 0]
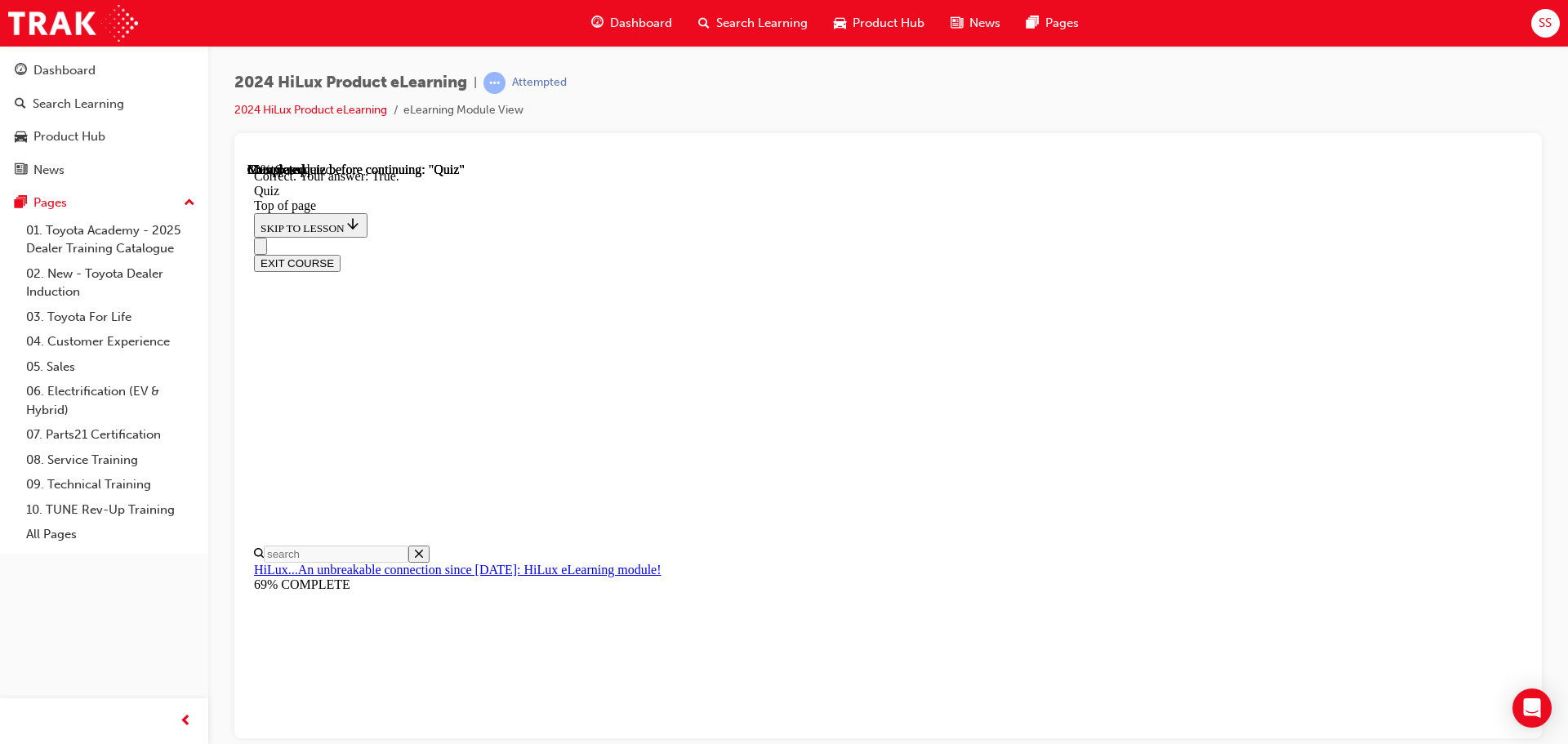
scroll to position [198, 0]
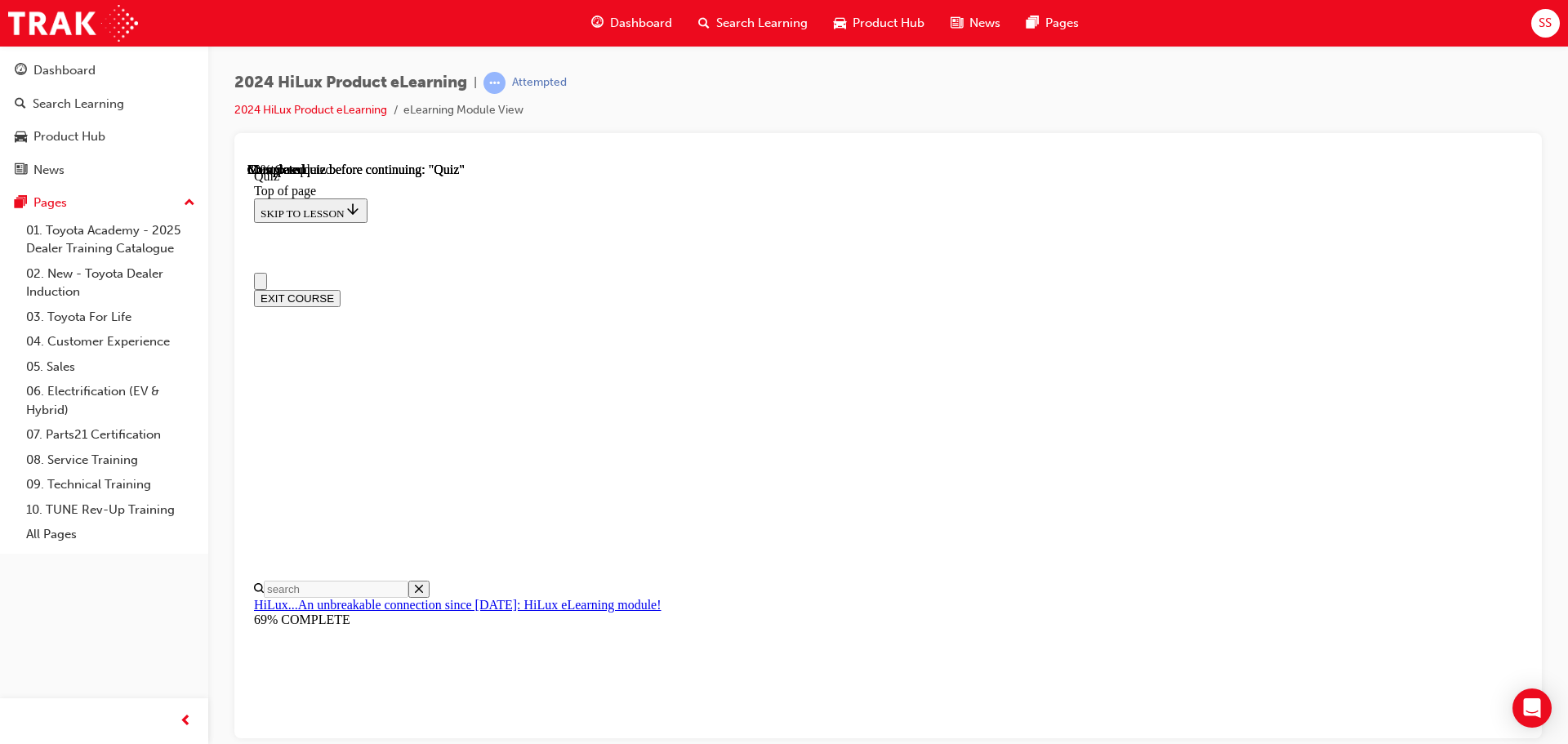
scroll to position [0, 0]
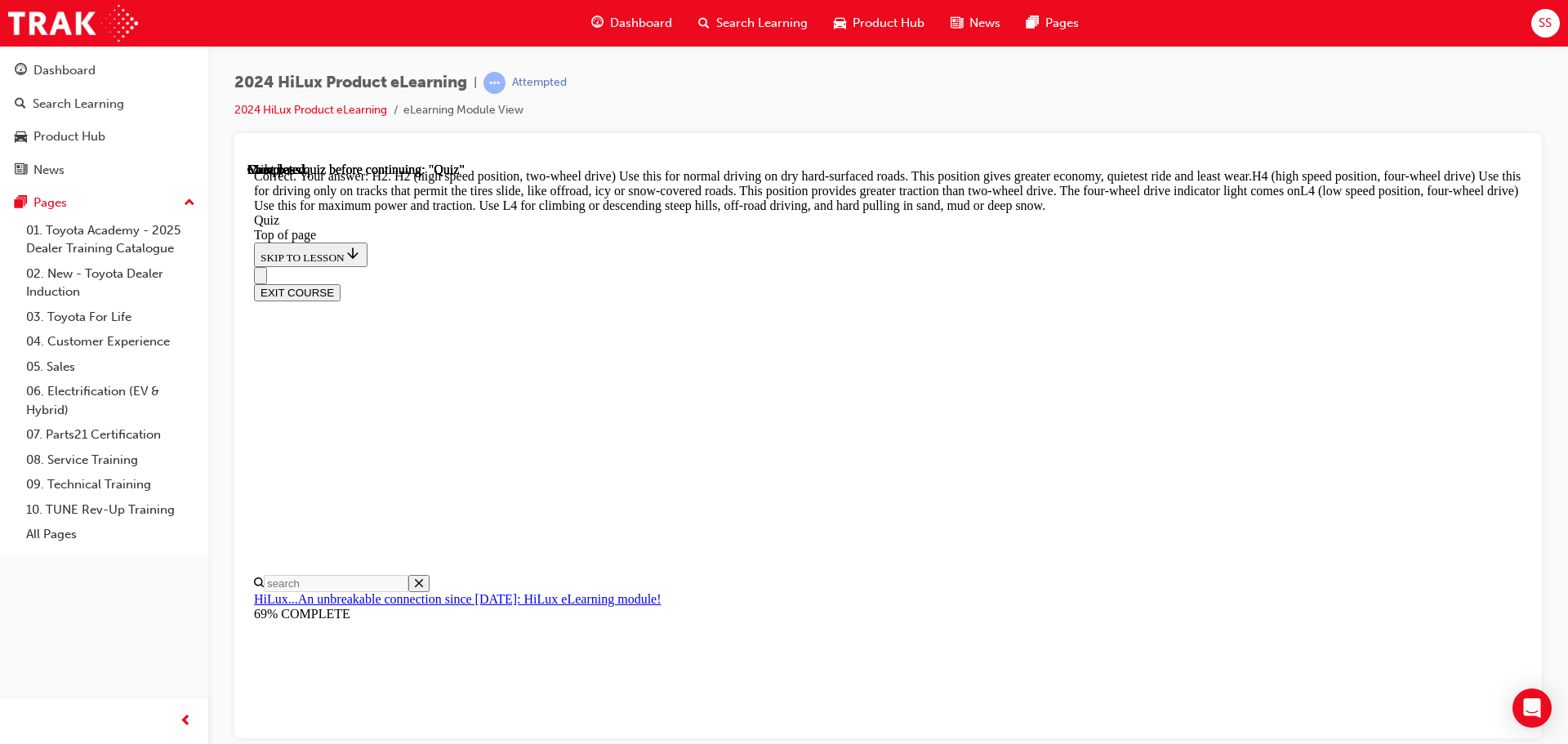
scroll to position [584, 0]
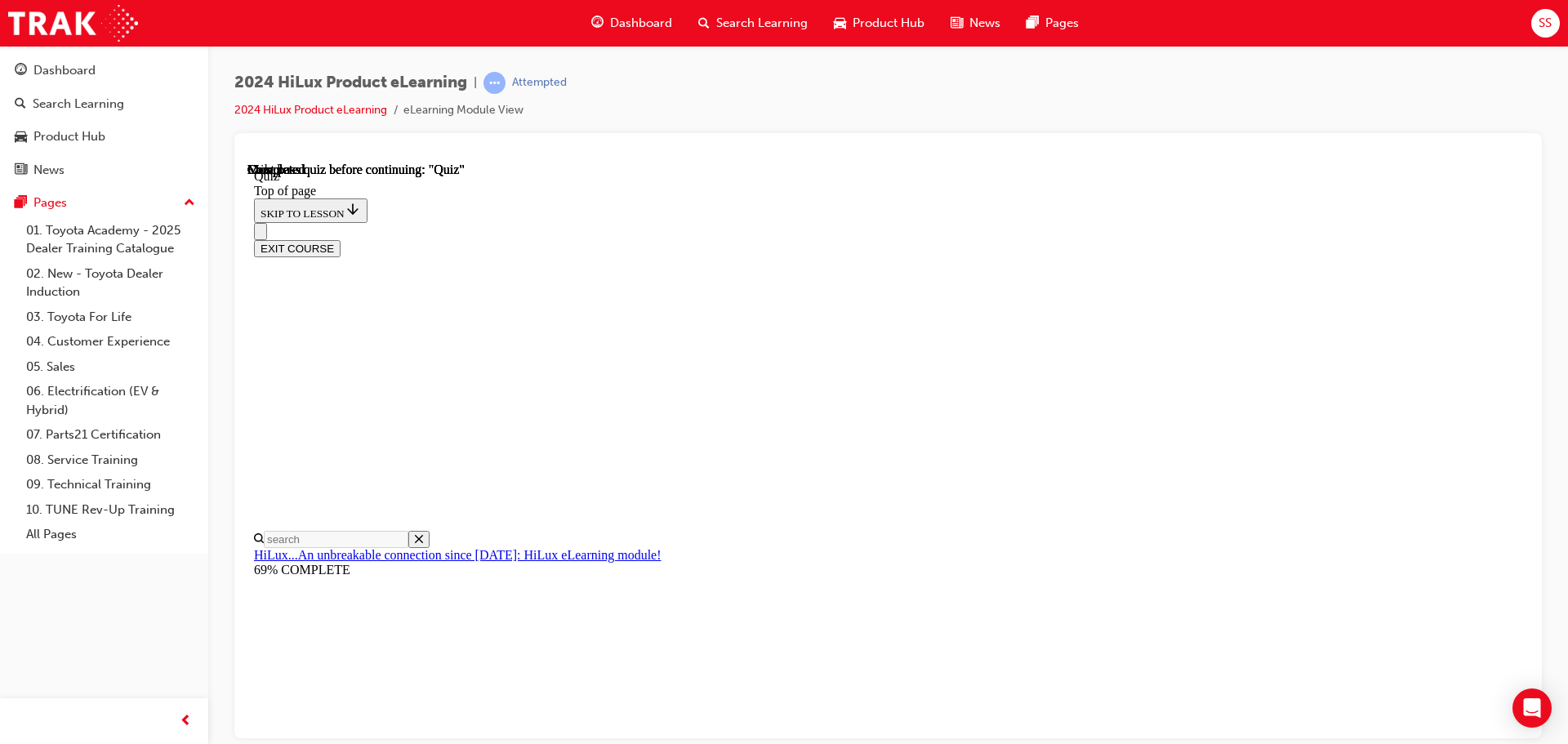
scroll to position [308, 0]
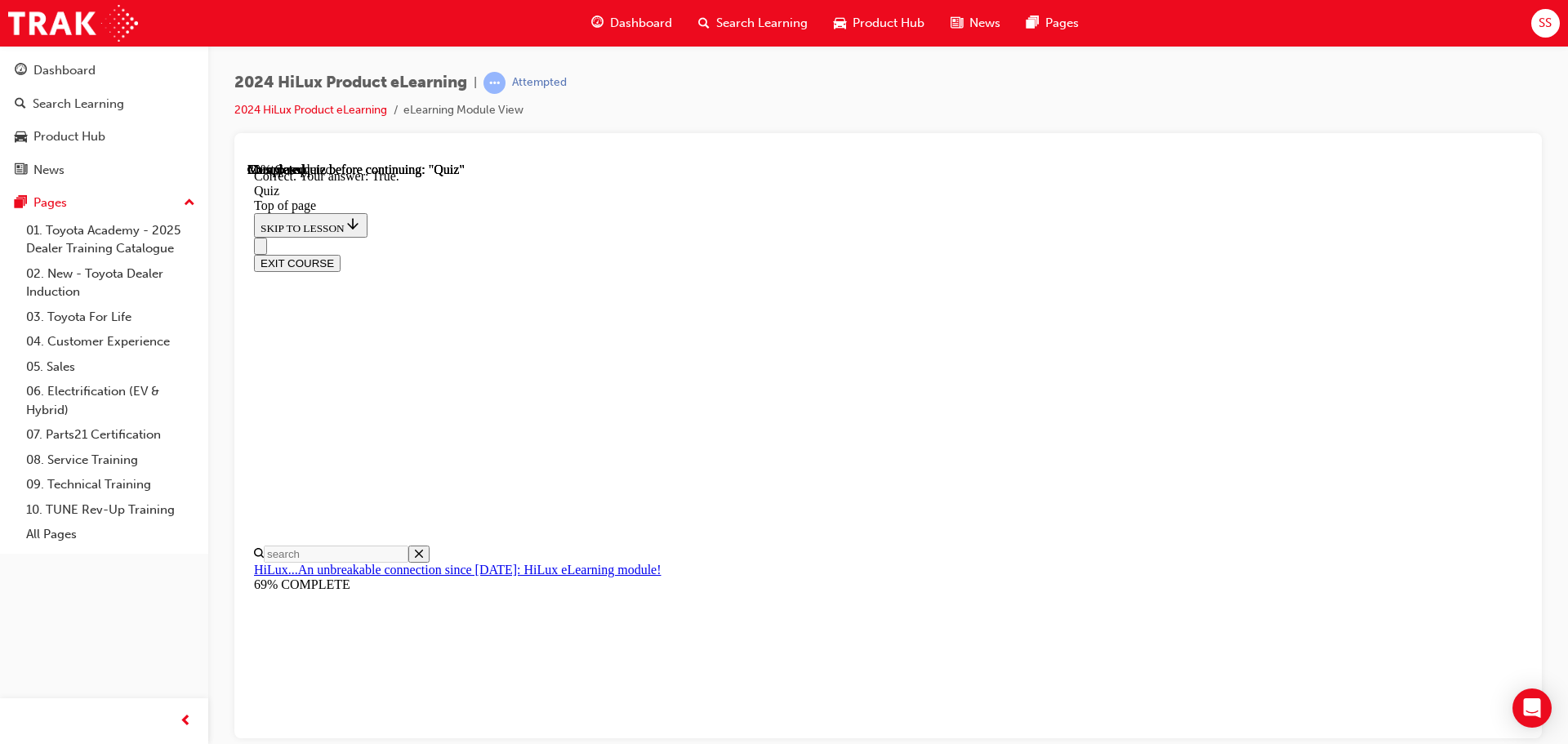
scroll to position [198, 0]
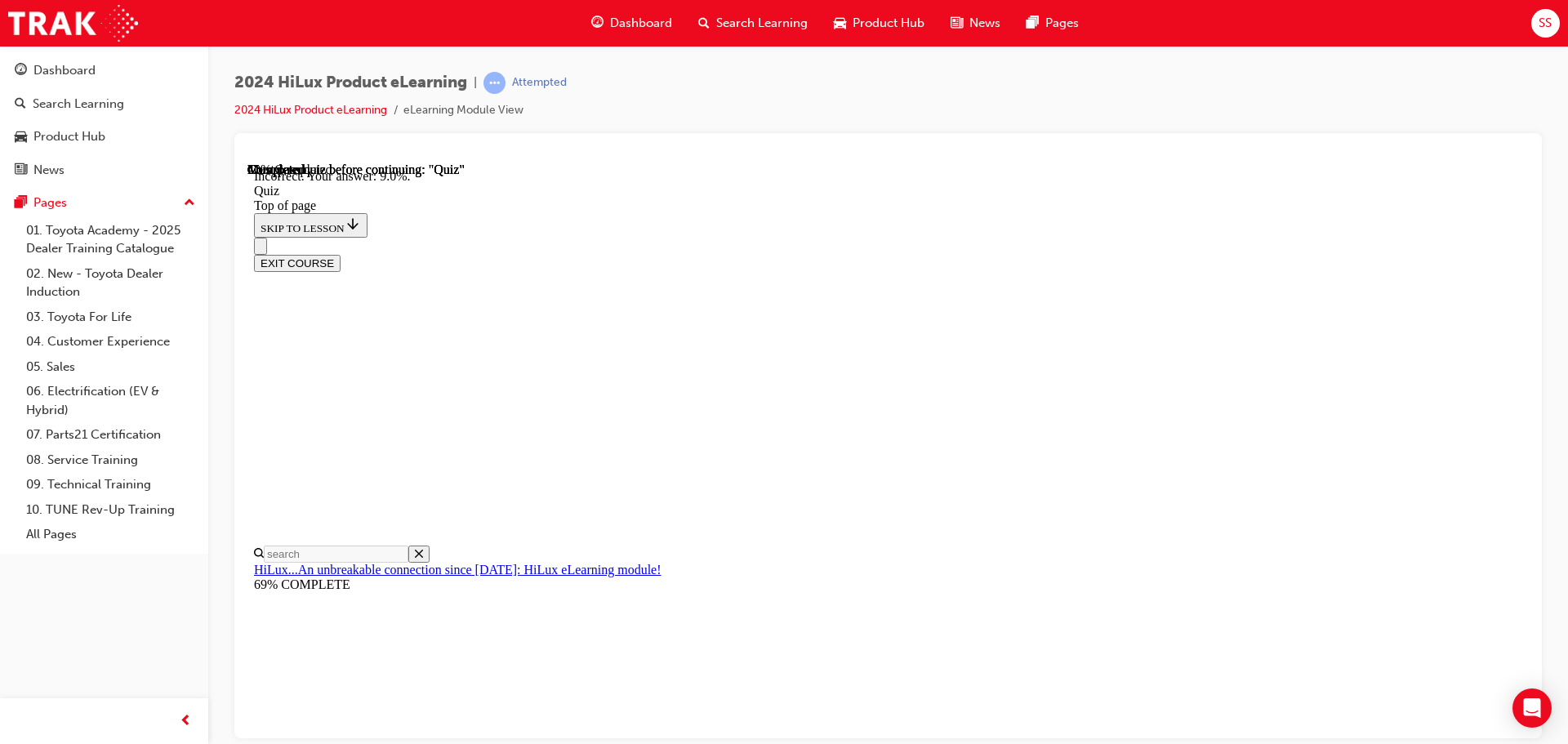
scroll to position [384, 0]
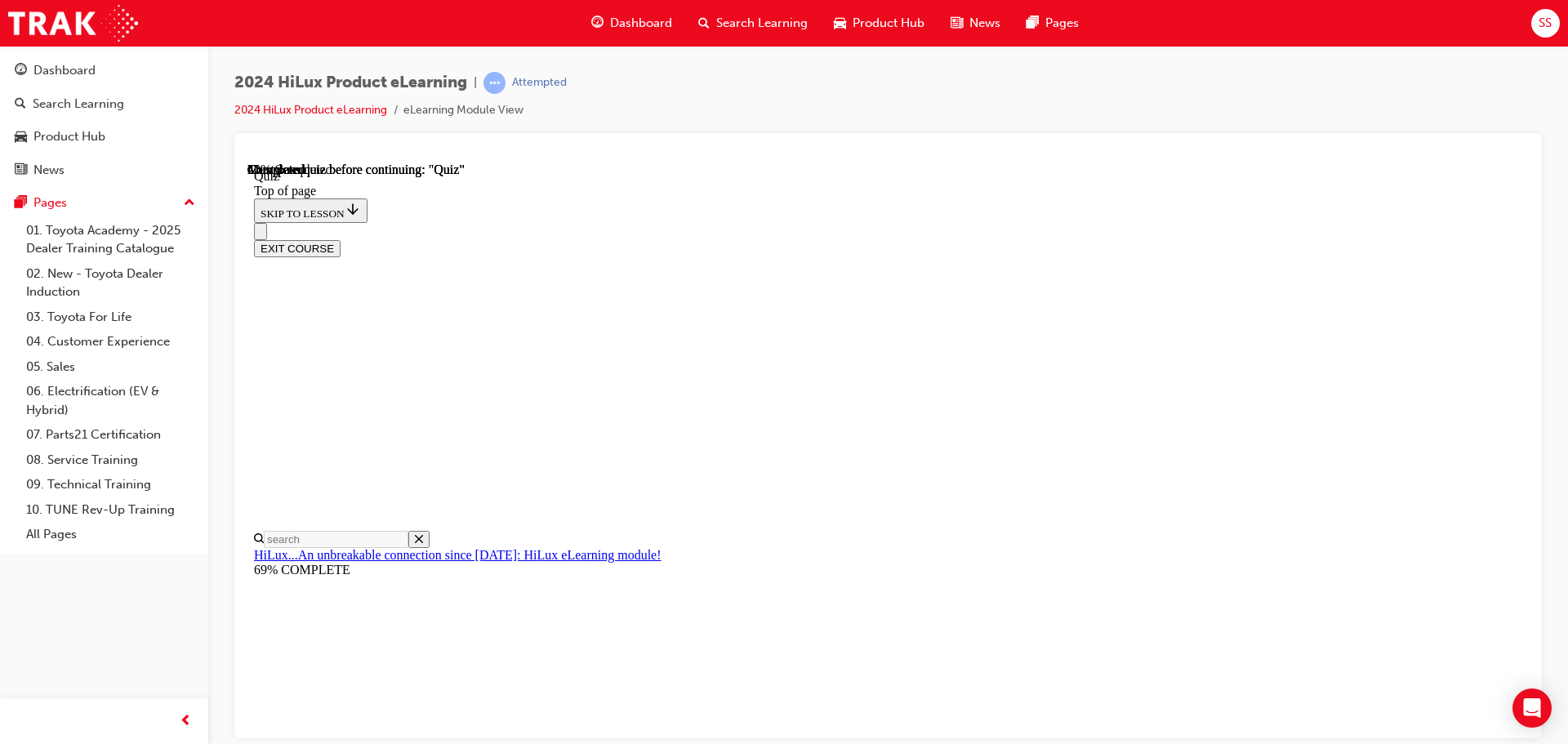
scroll to position [277, 0]
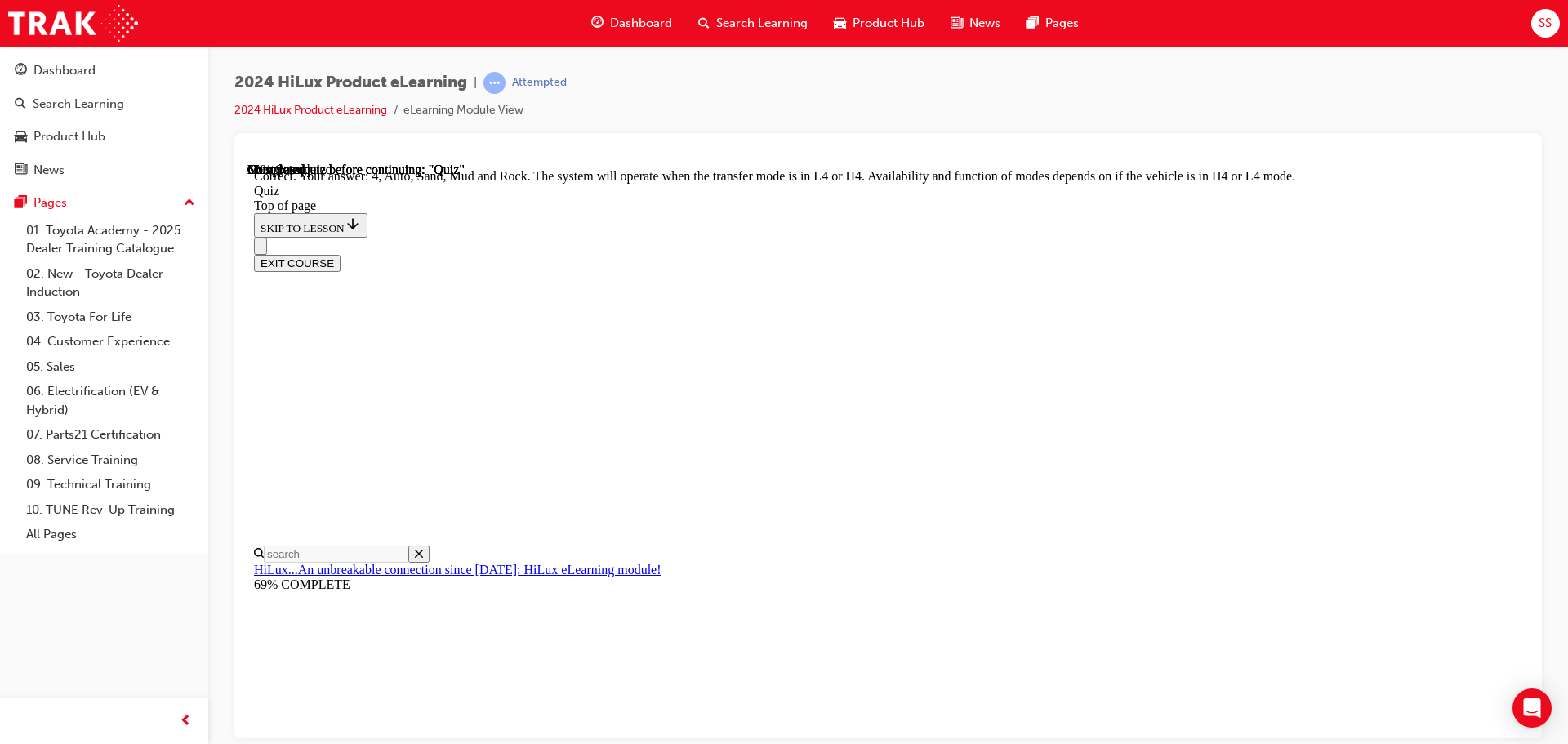
scroll to position [448, 0]
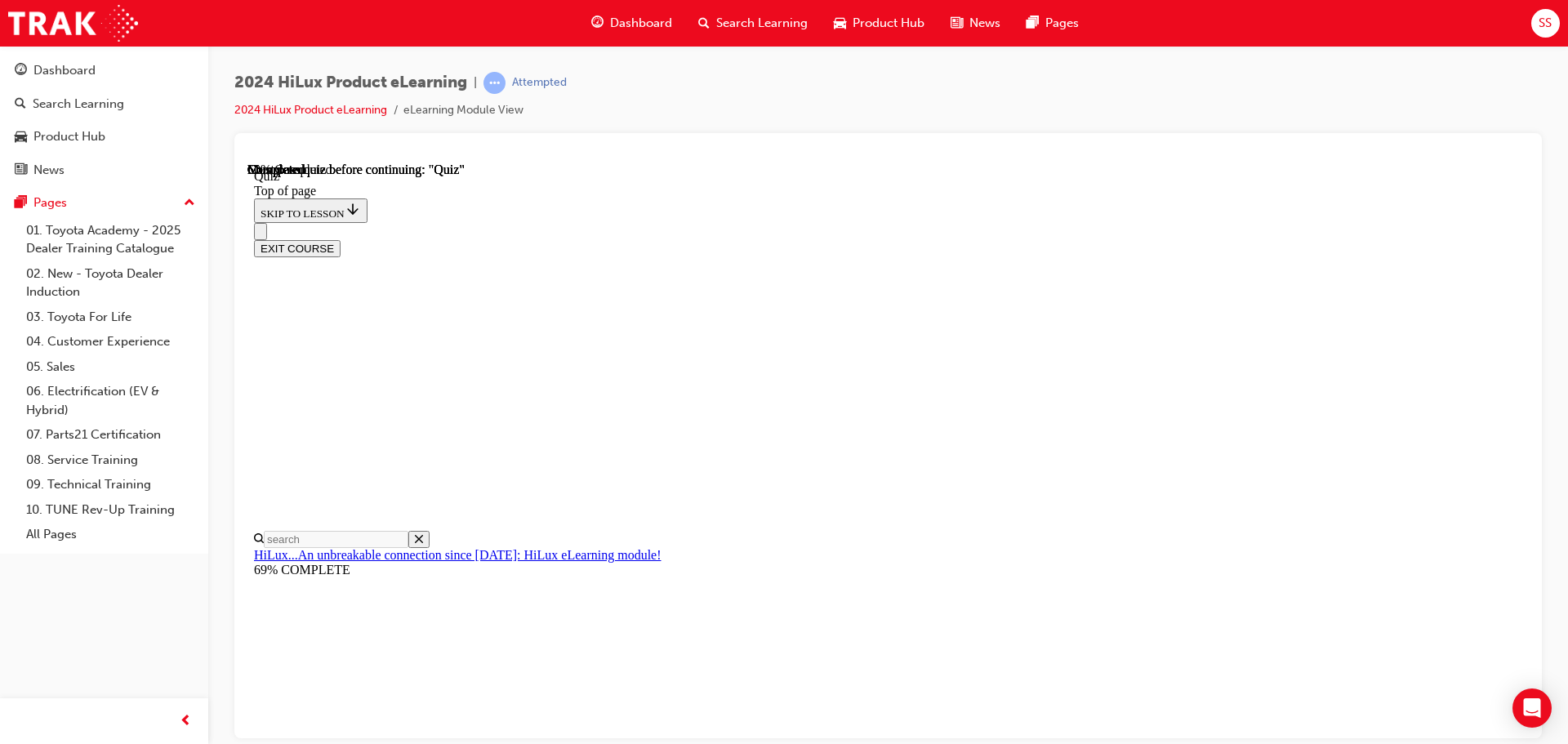
scroll to position [485, 0]
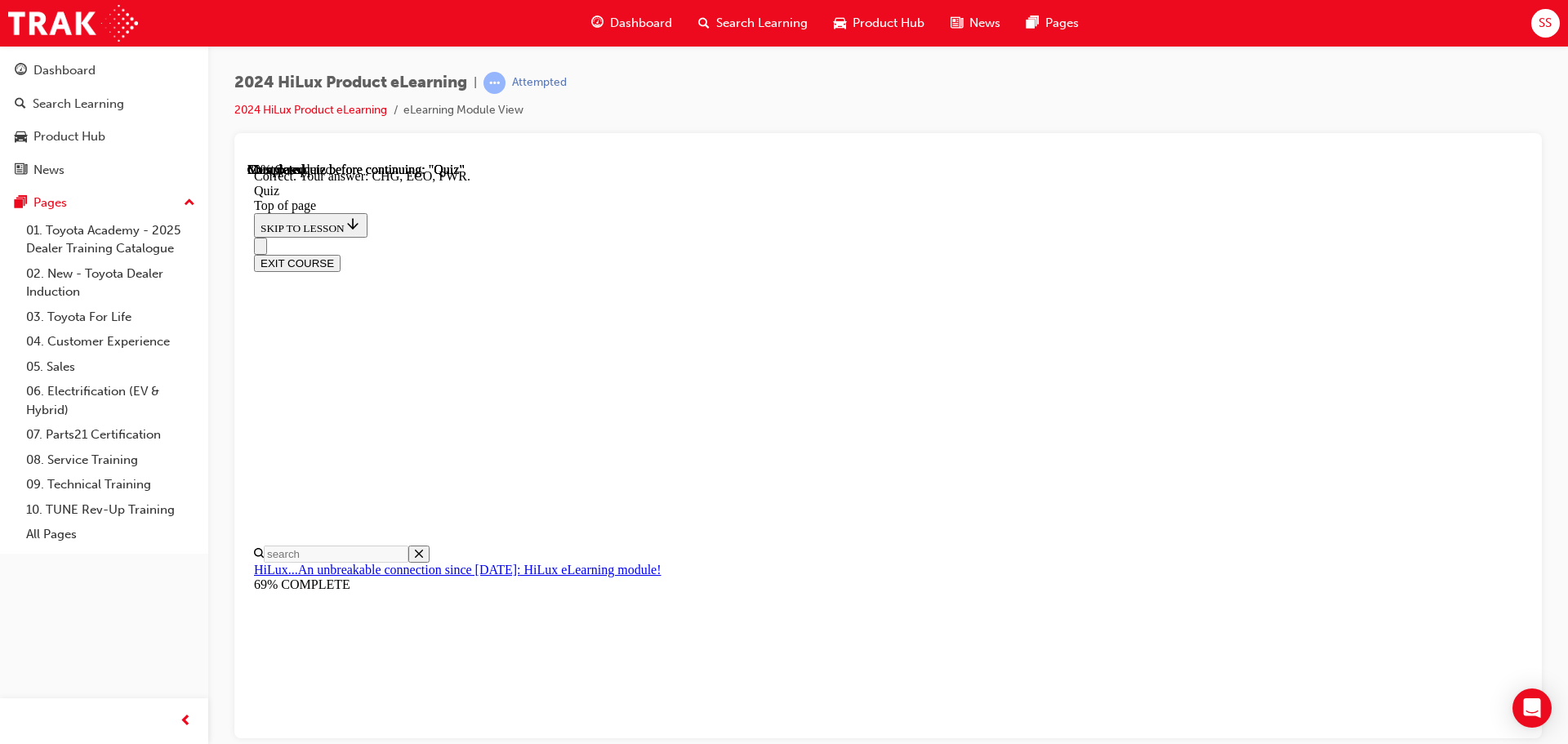
scroll to position [536, 0]
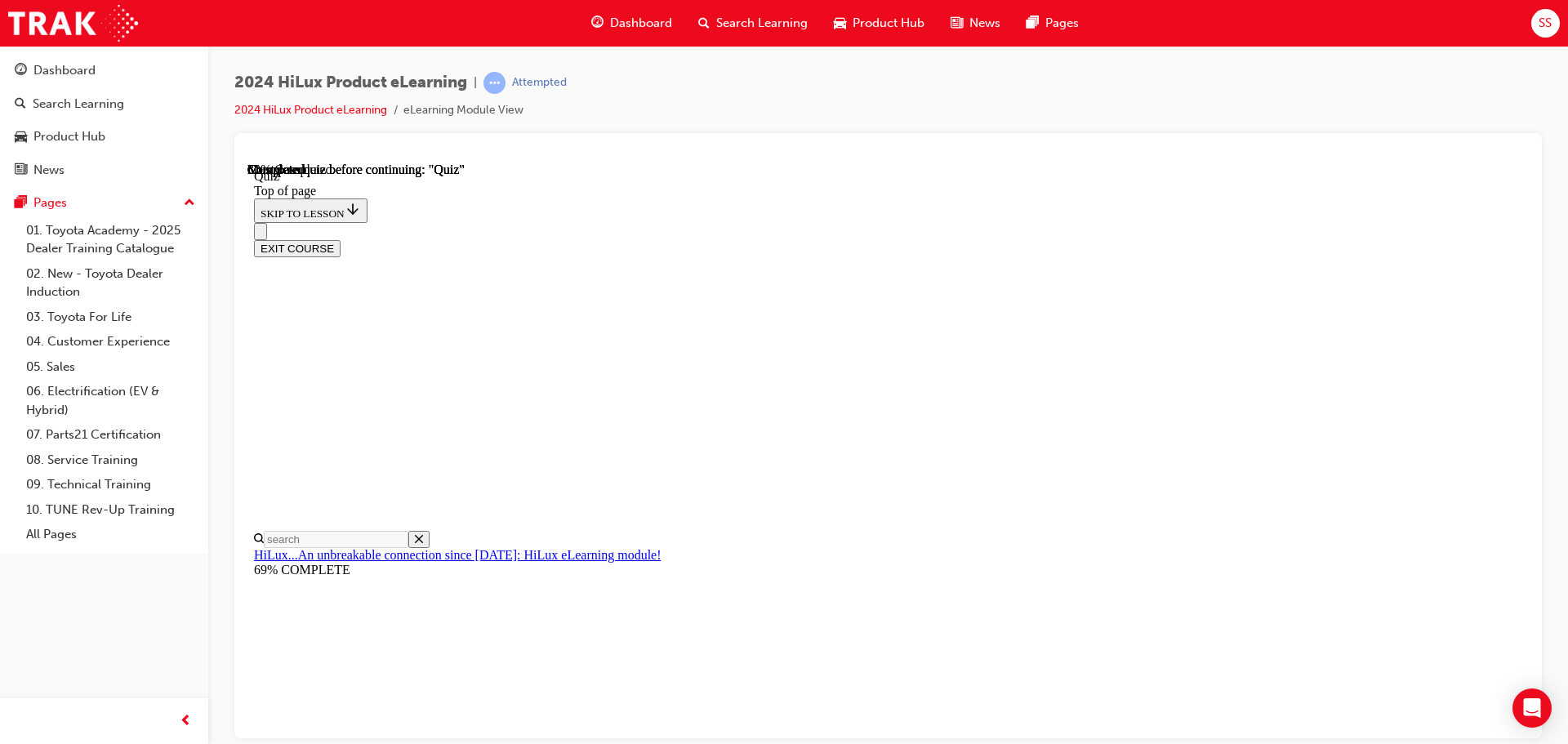
scroll to position [163, 0]
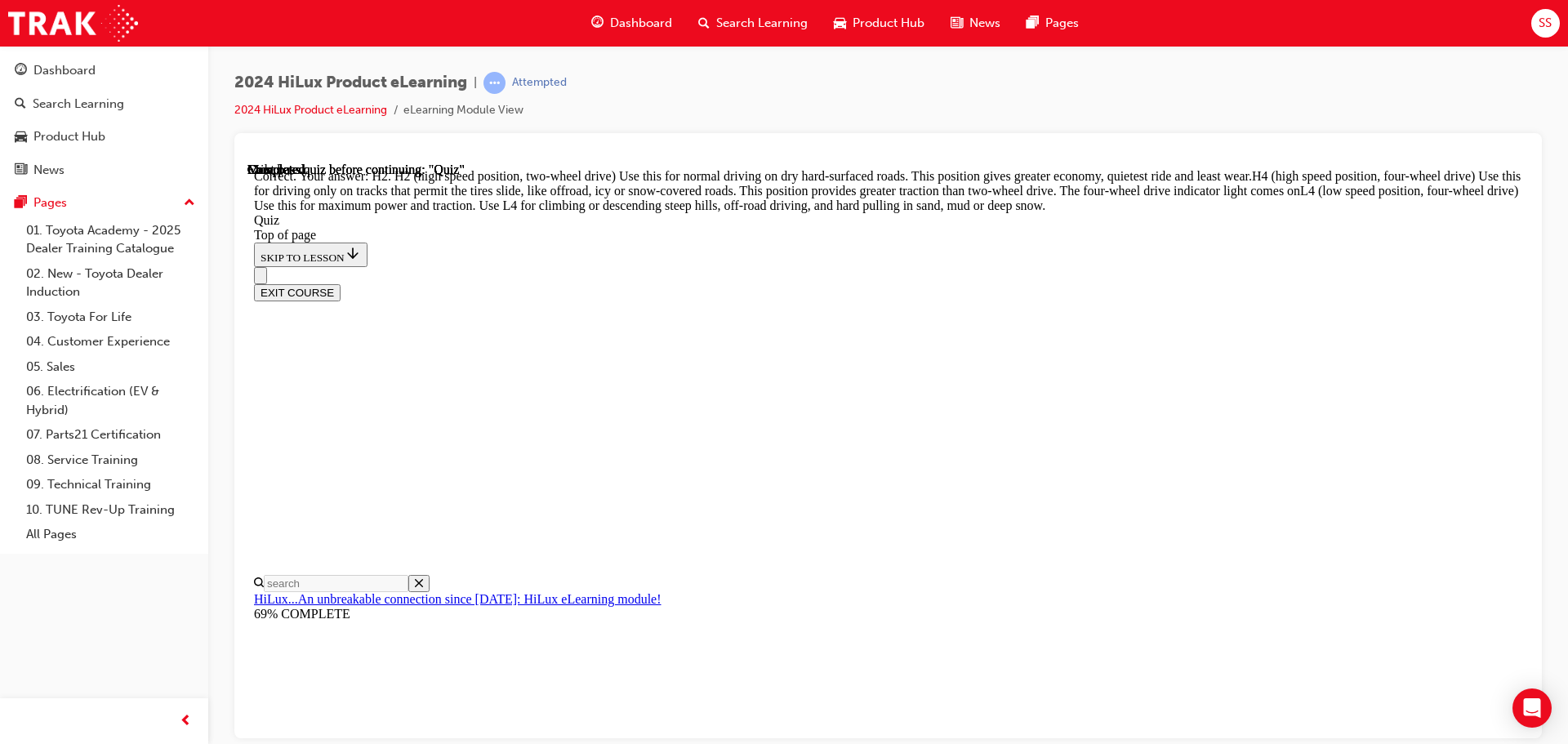
scroll to position [584, 0]
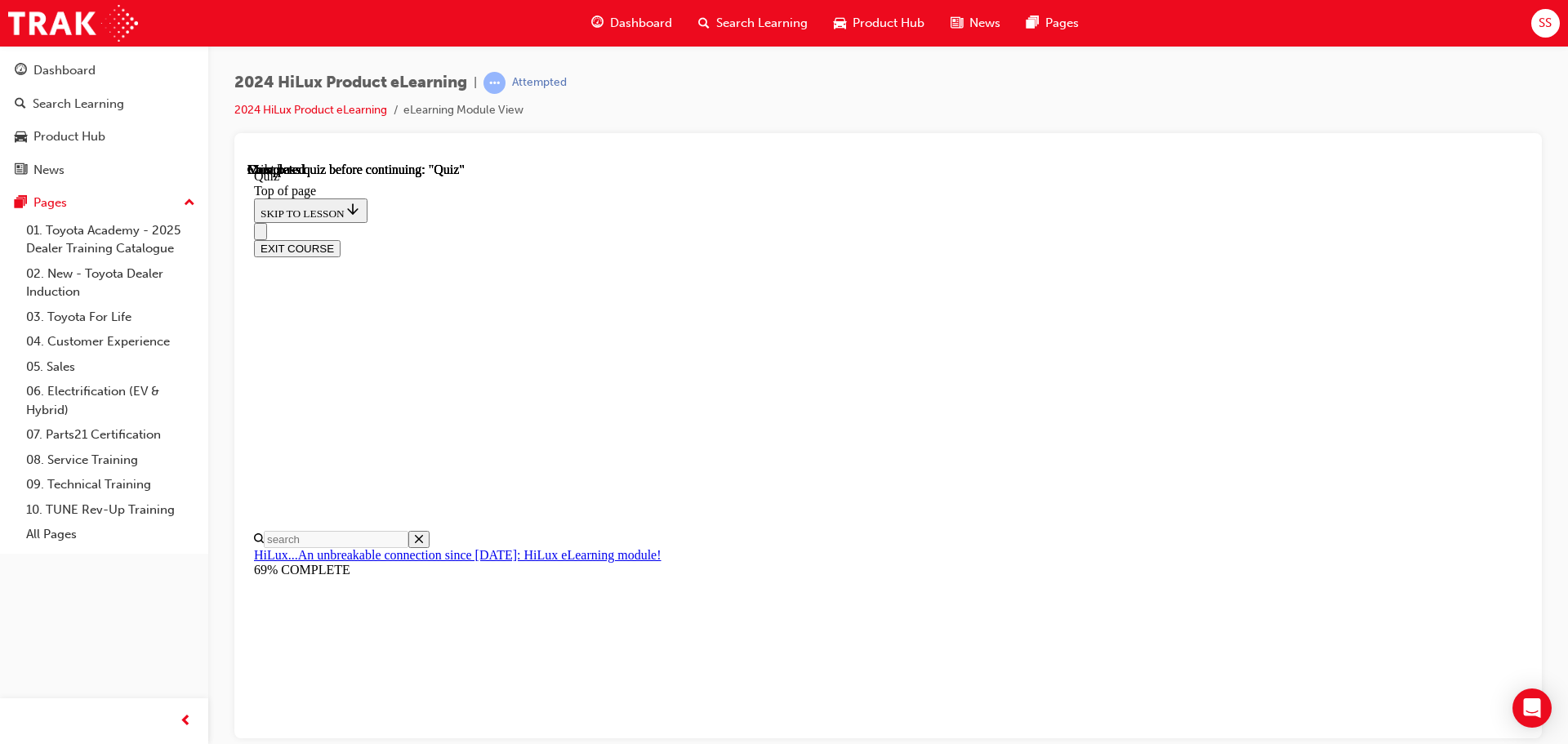
scroll to position [0, 0]
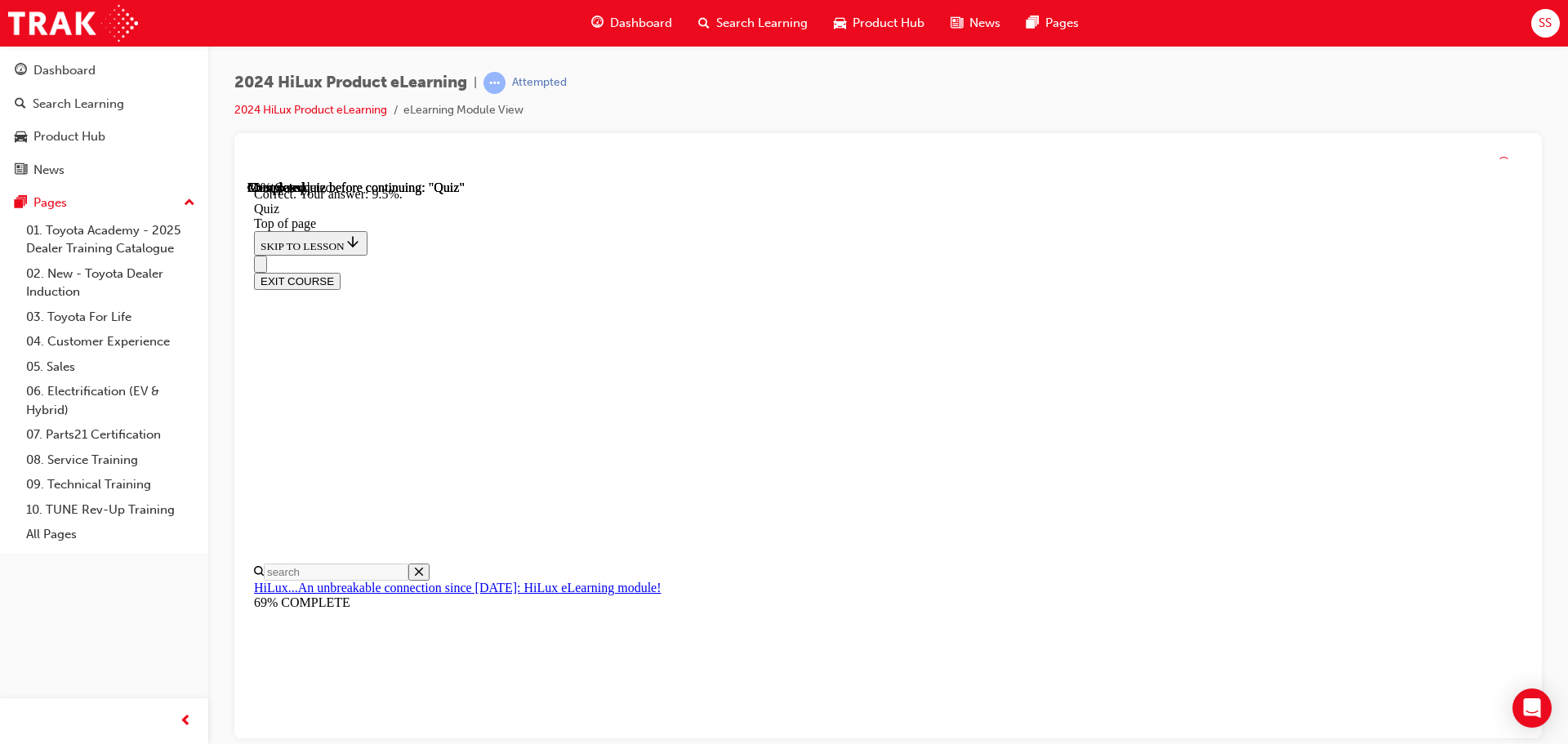
scroll to position [384, 0]
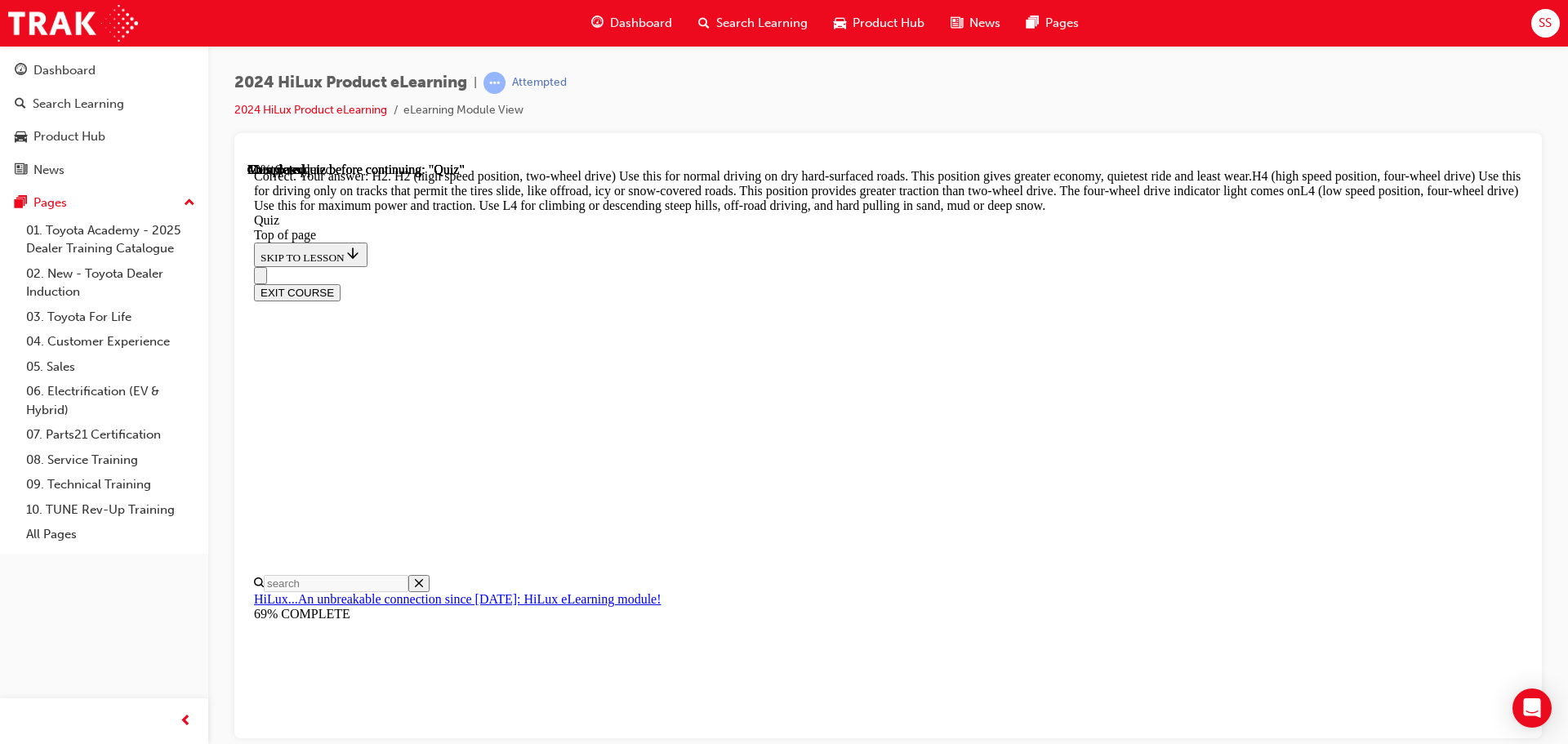
scroll to position [584, 0]
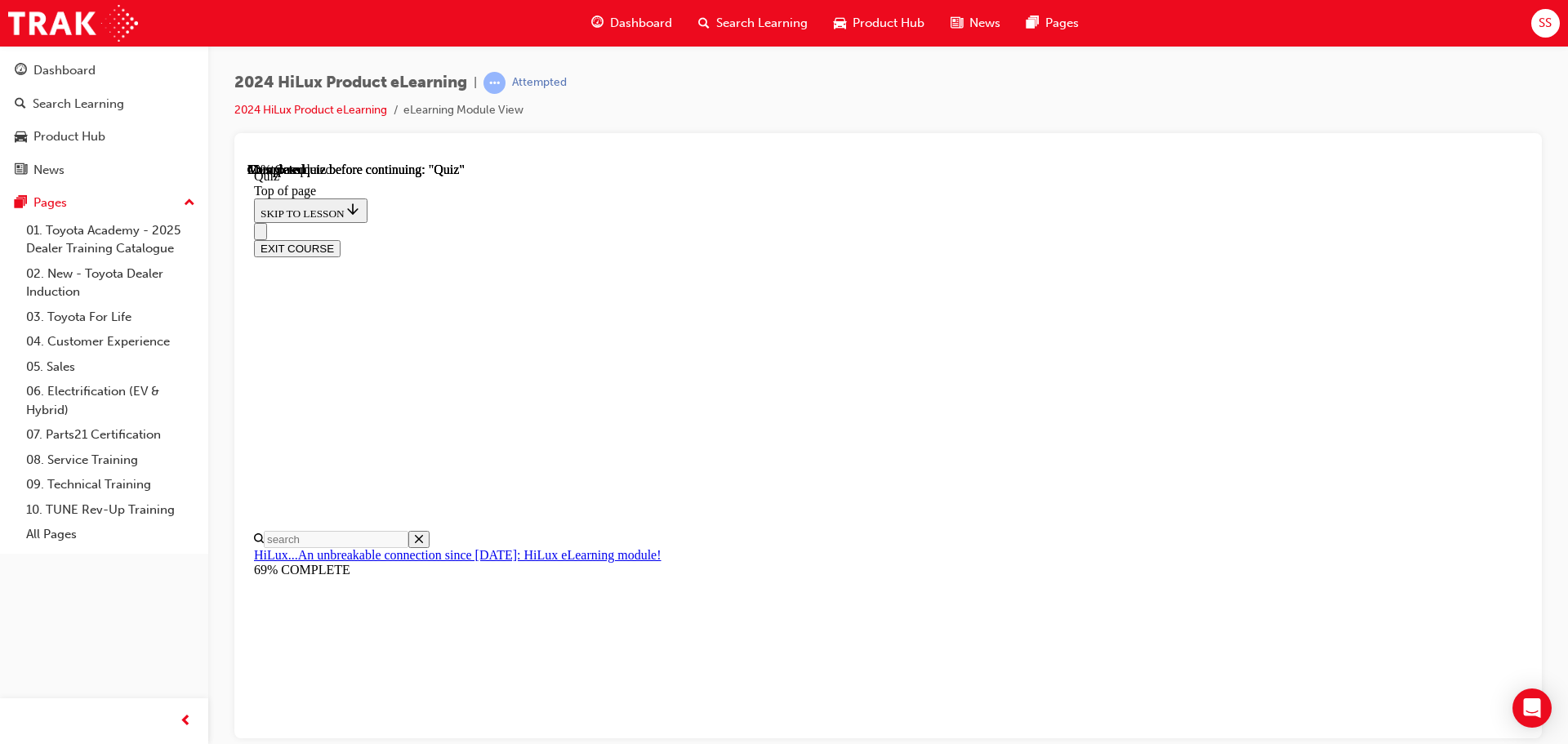
scroll to position [147, 0]
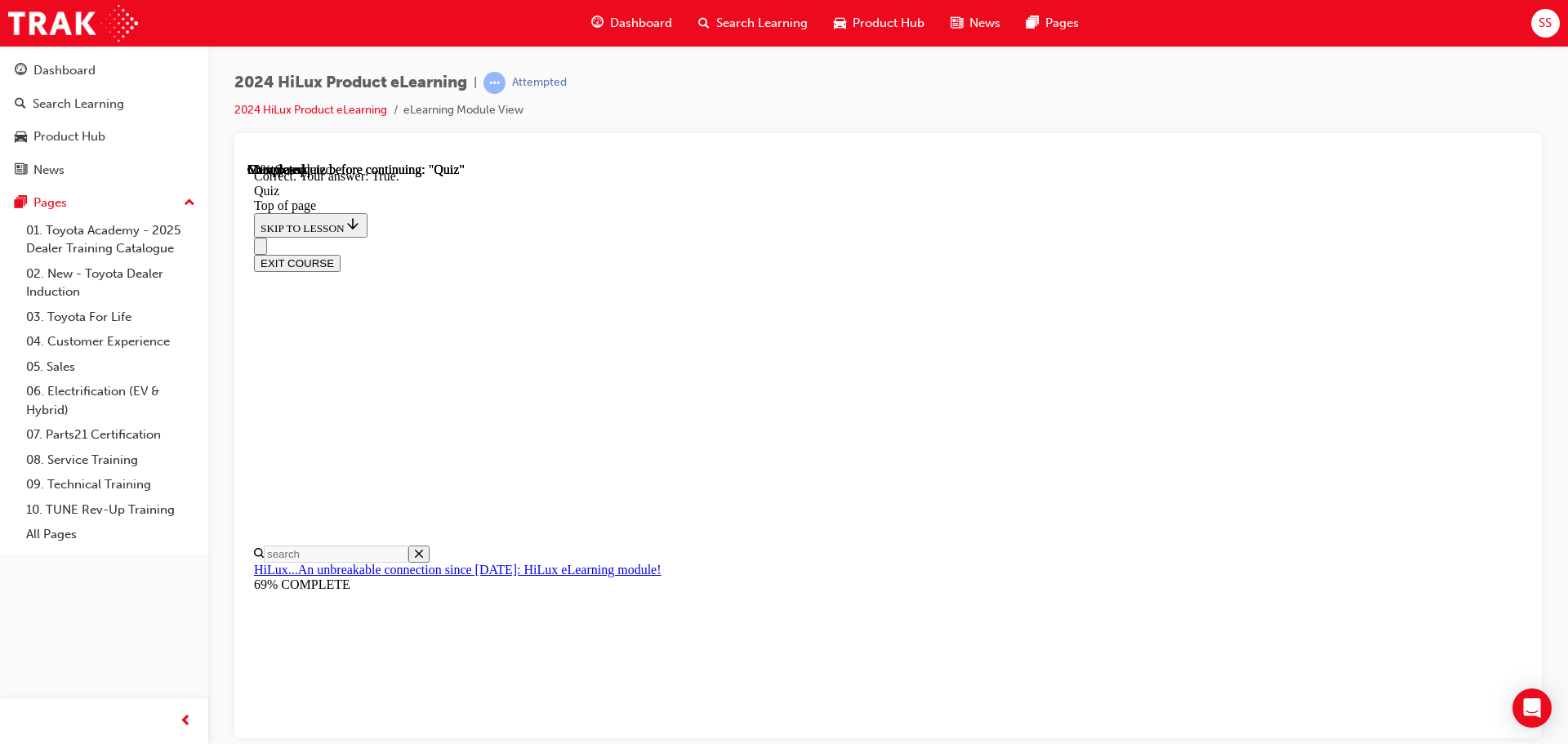
scroll to position [198, 0]
drag, startPoint x: 994, startPoint y: 664, endPoint x: 974, endPoint y: 615, distance: 52.9
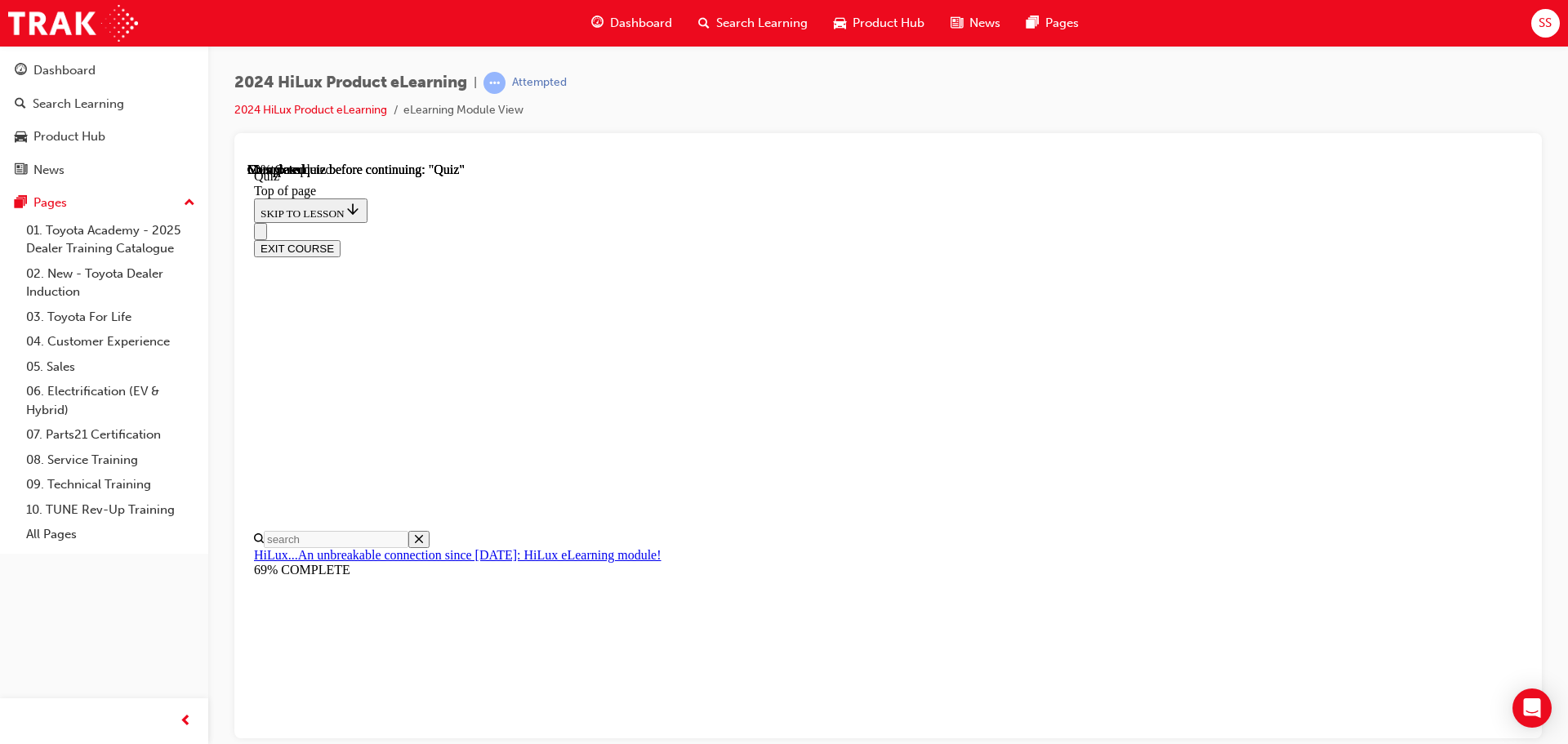
scroll to position [277, 0]
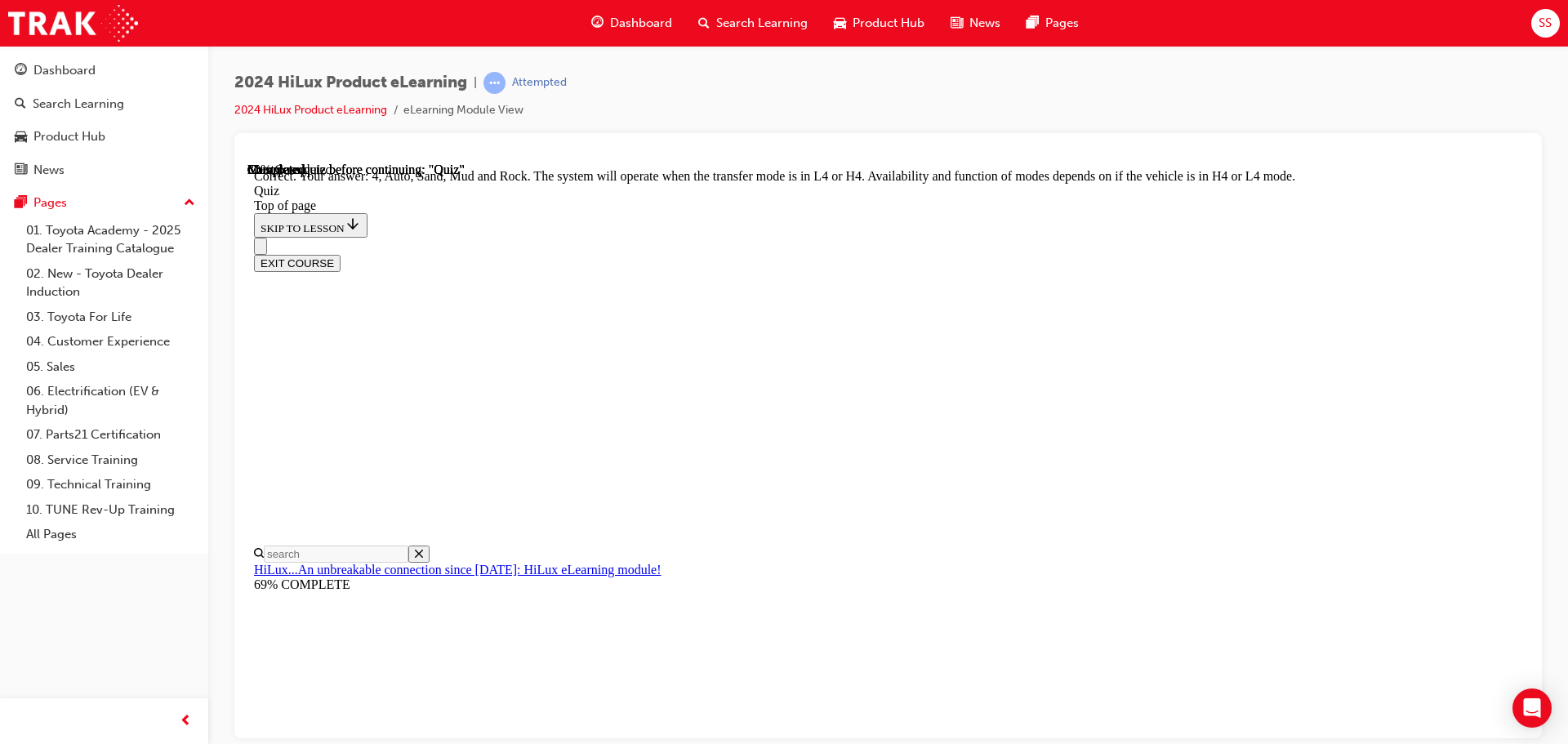
scroll to position [448, 0]
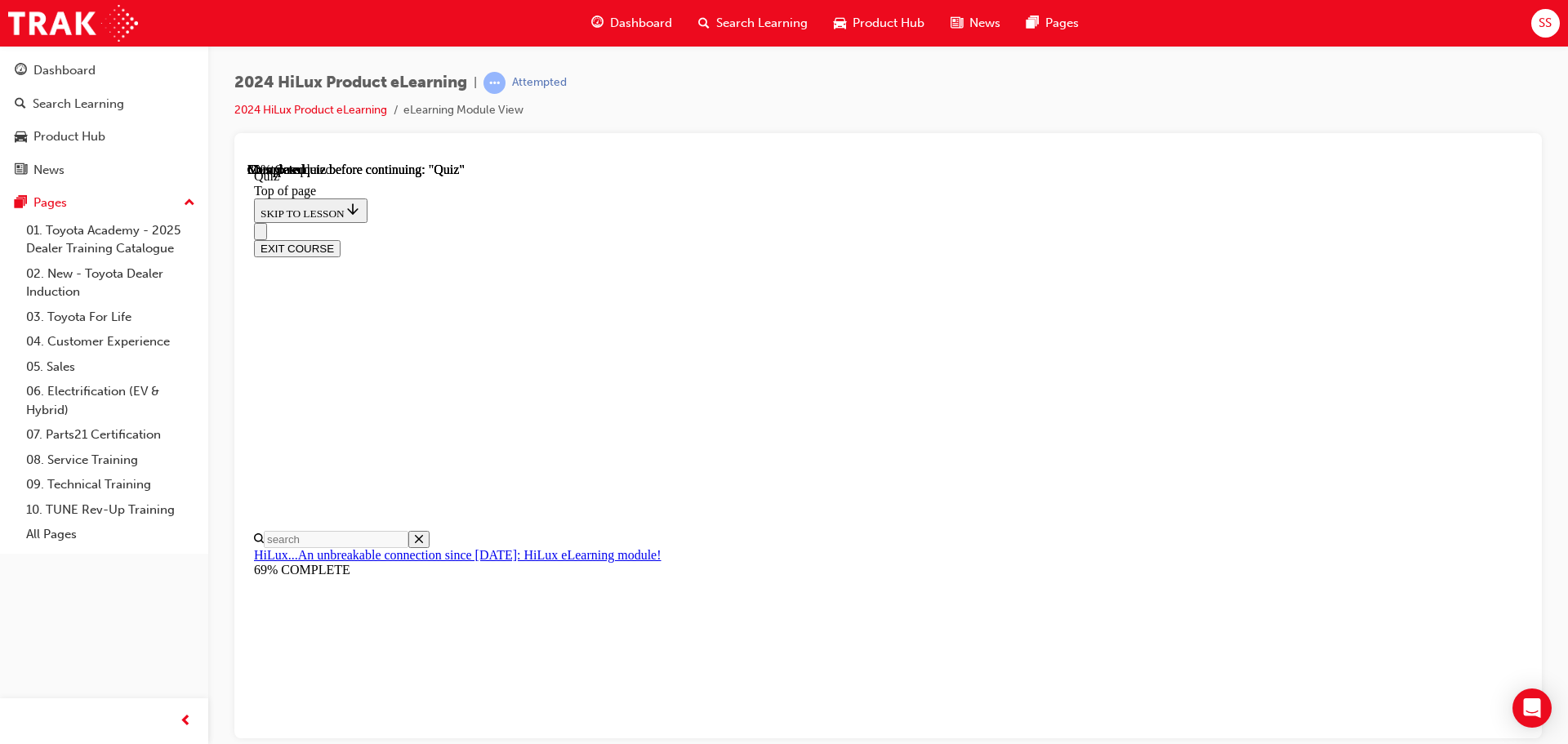
scroll to position [411, 0]
drag, startPoint x: 823, startPoint y: 486, endPoint x: 867, endPoint y: 505, distance: 47.9
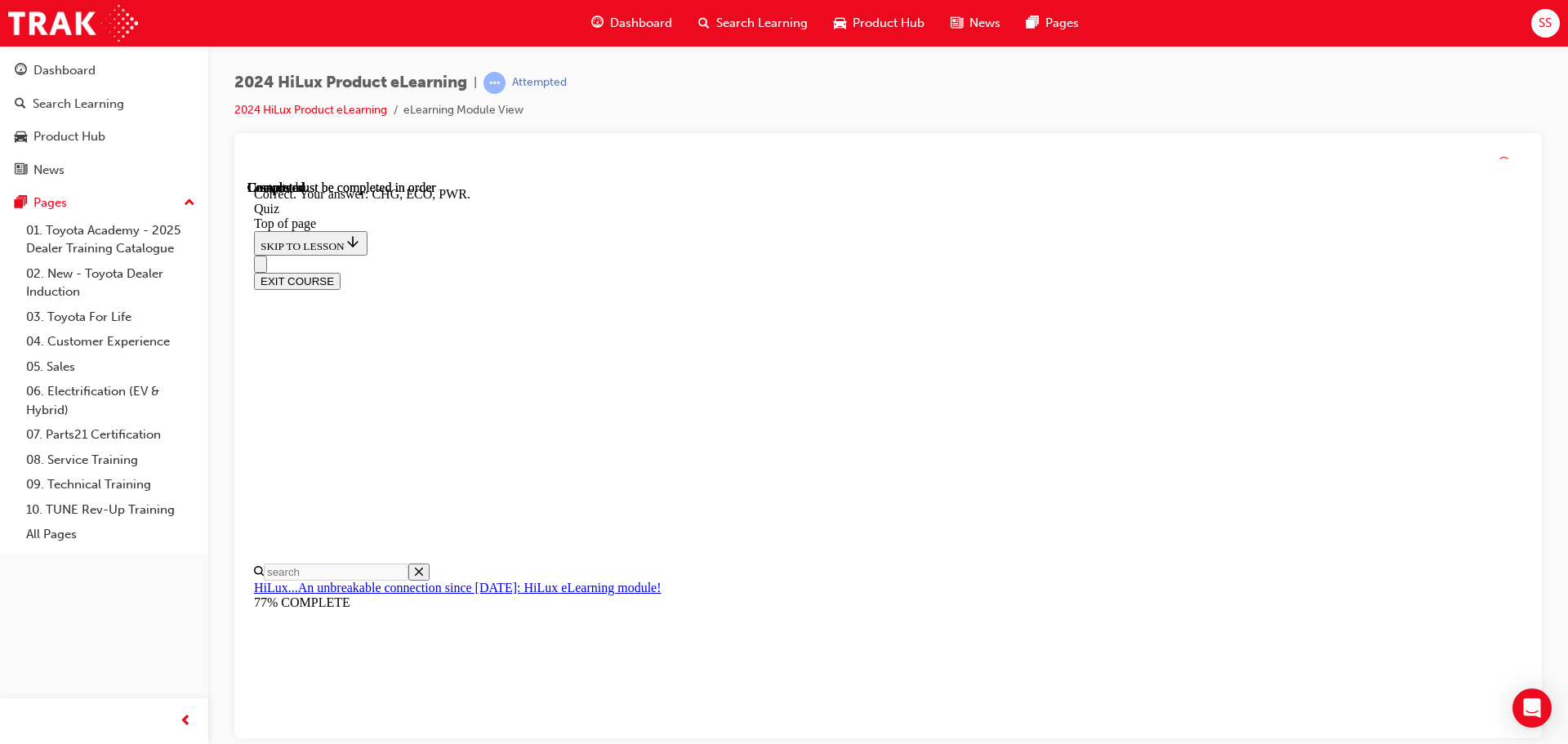
scroll to position [536, 0]
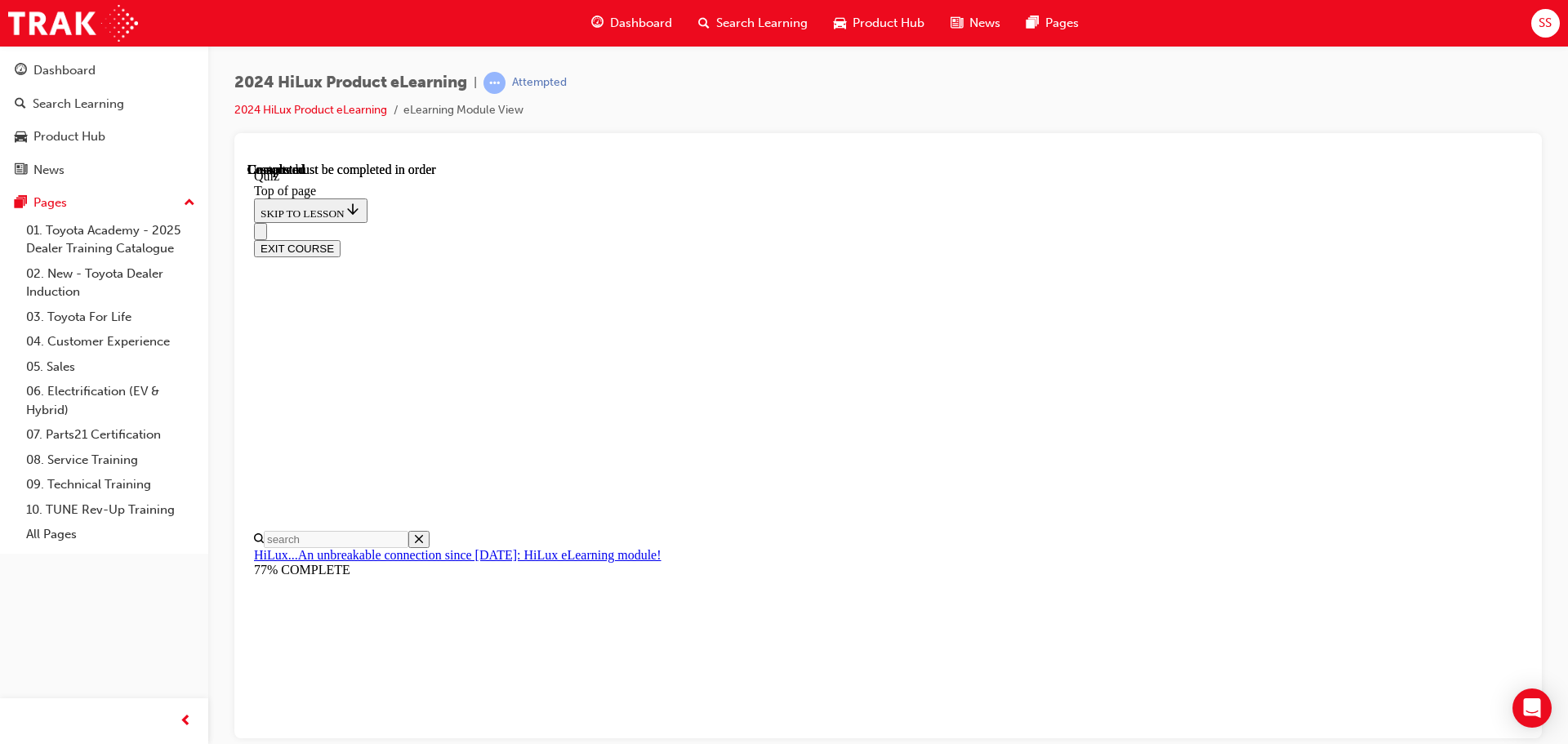
scroll to position [308, 0]
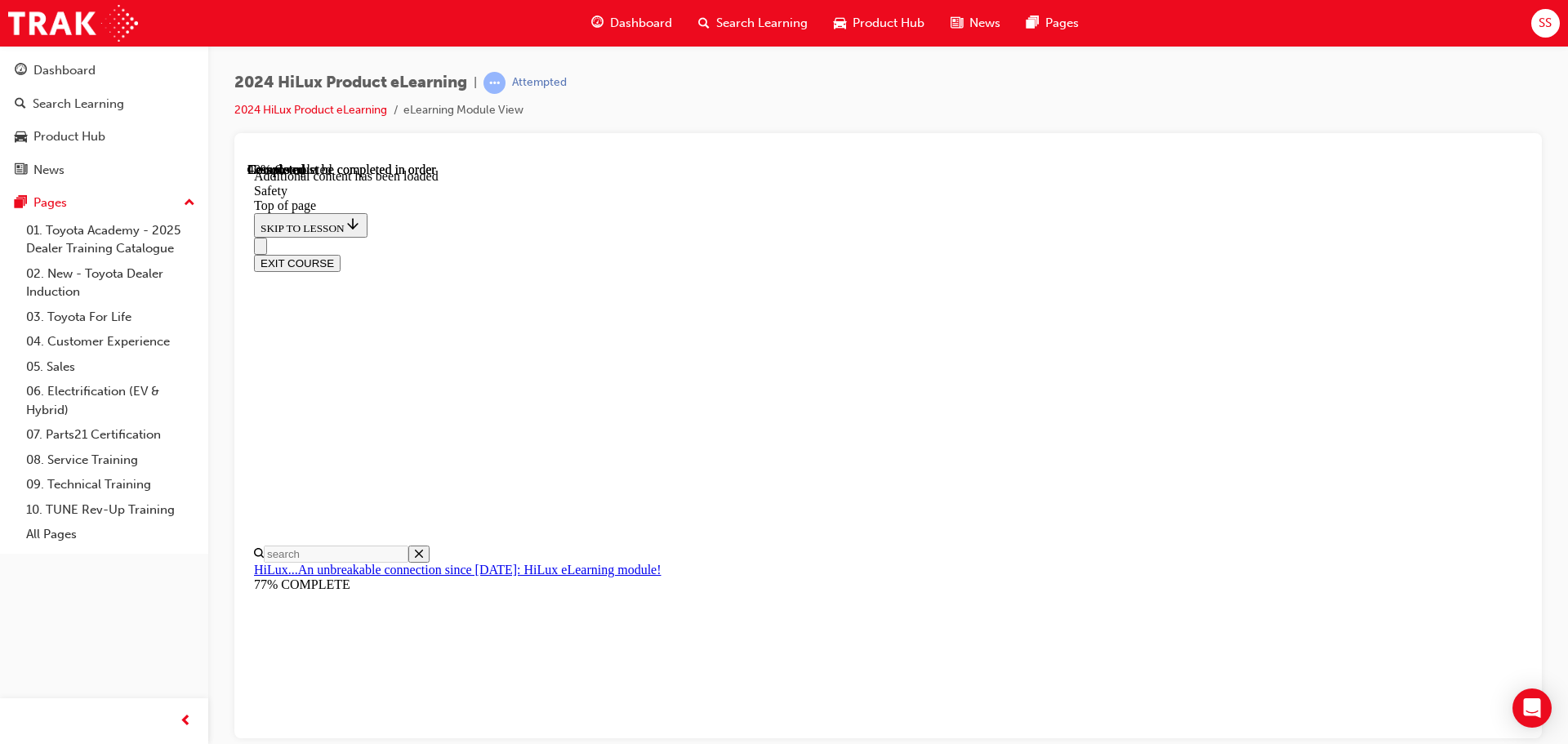
scroll to position [868, 0]
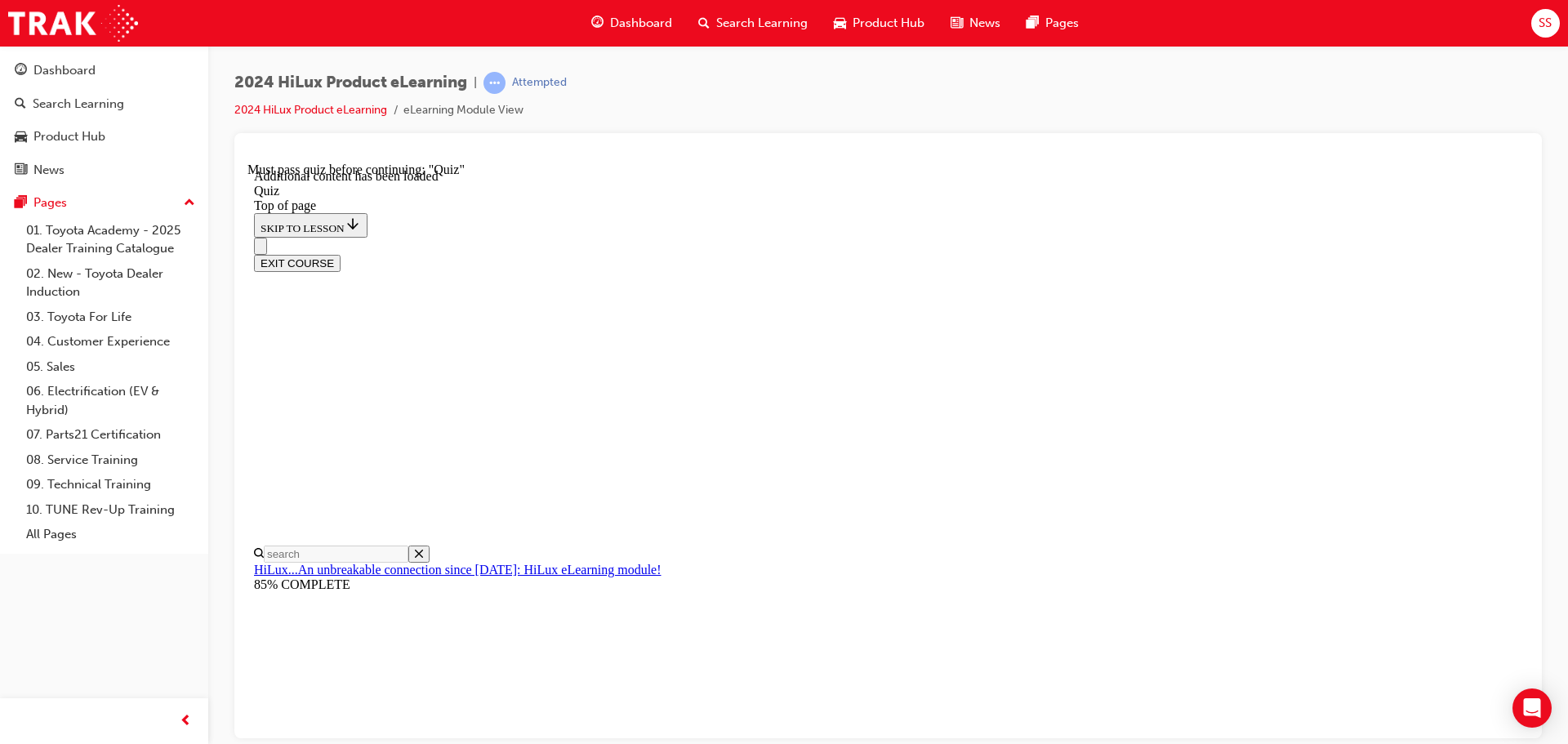
scroll to position [51, 0]
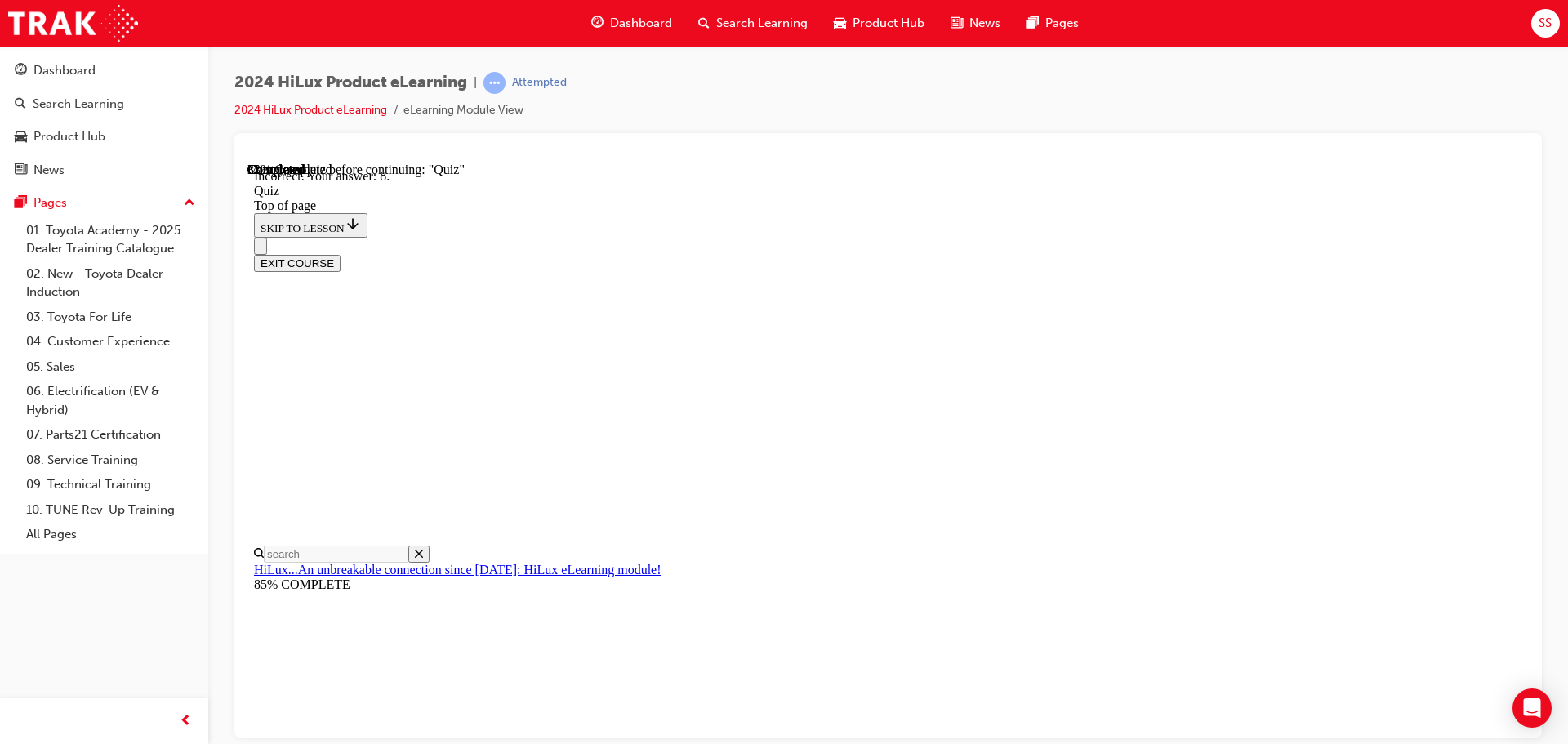
scroll to position [263, 0]
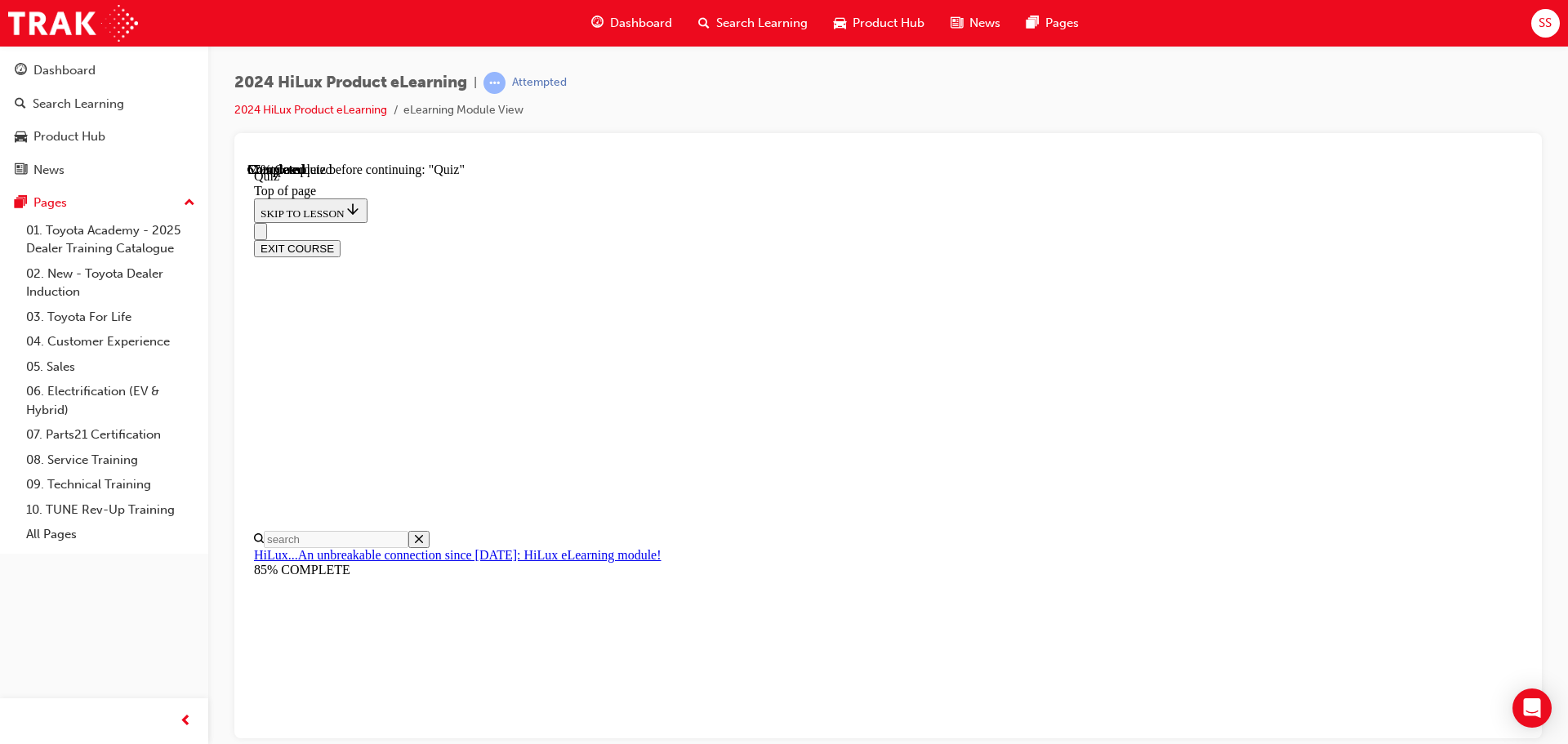
scroll to position [163, 0]
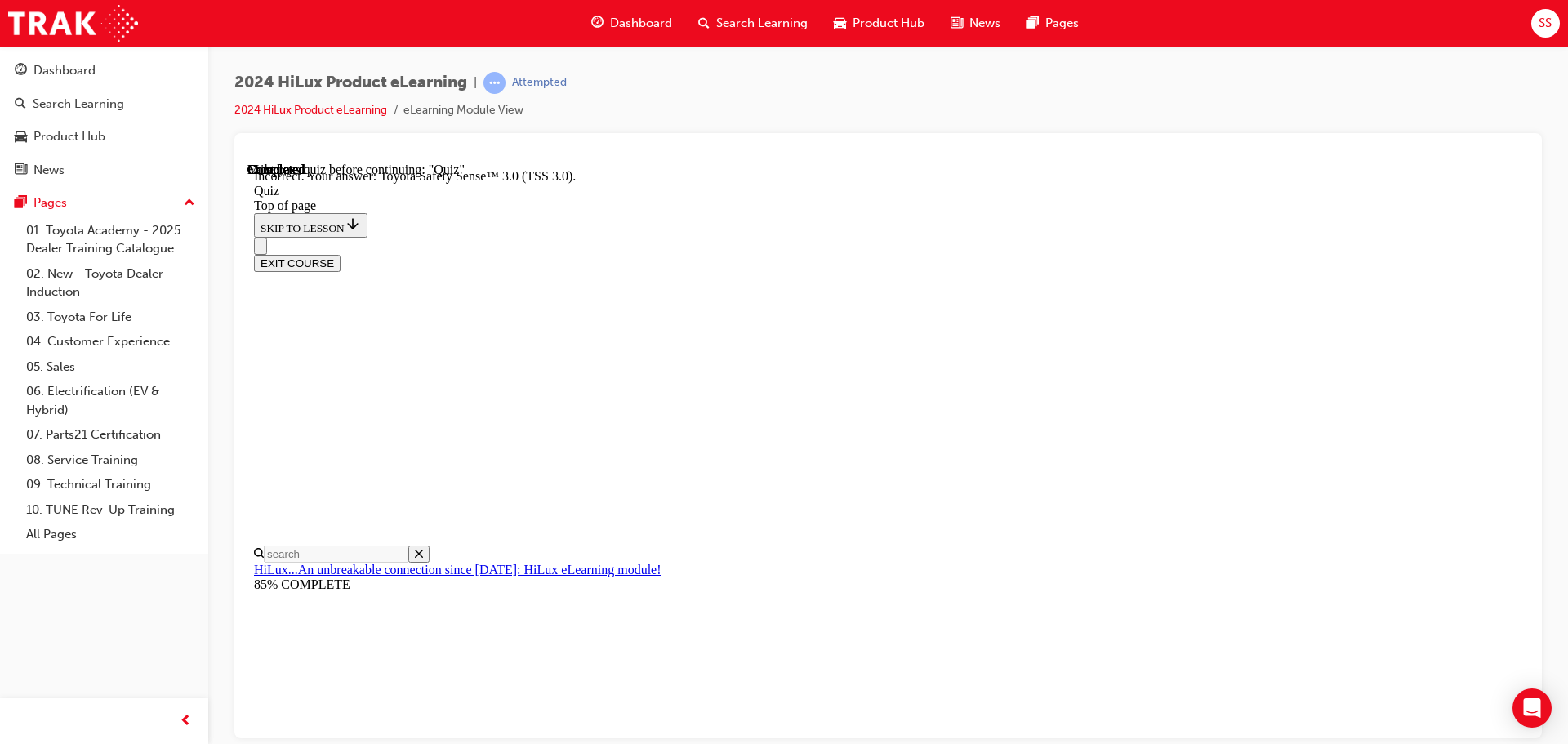
scroll to position [266, 0]
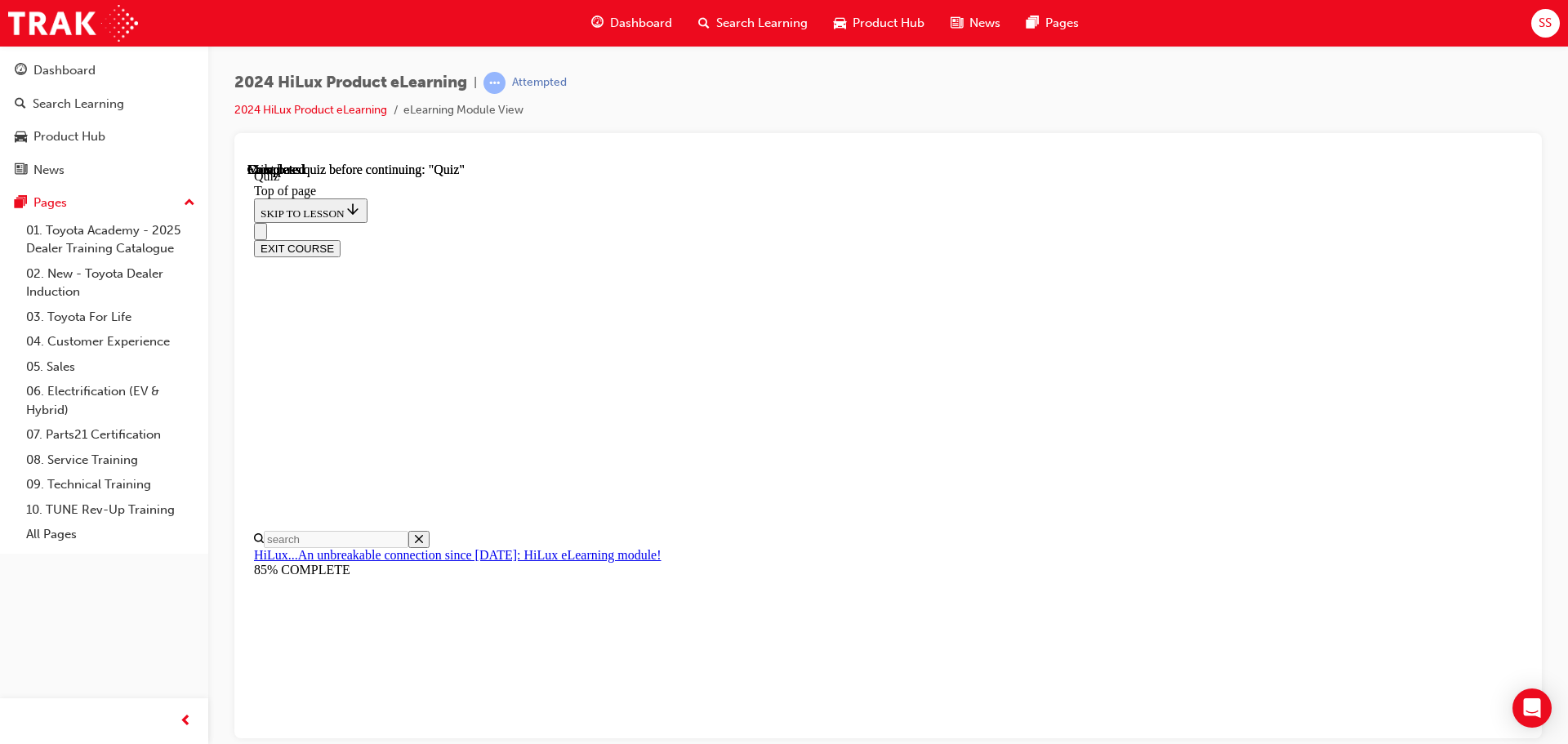
scroll to position [308, 0]
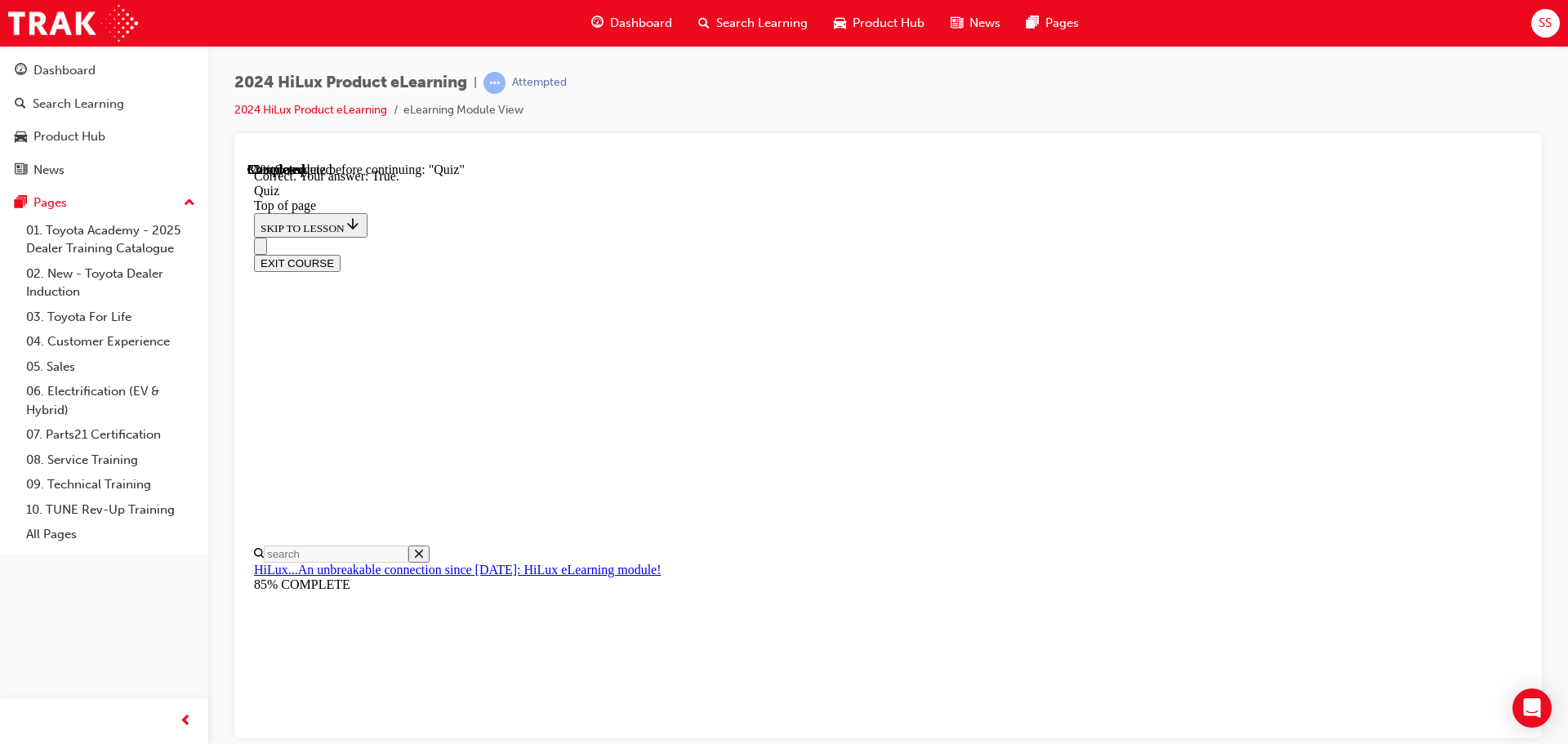
scroll to position [198, 0]
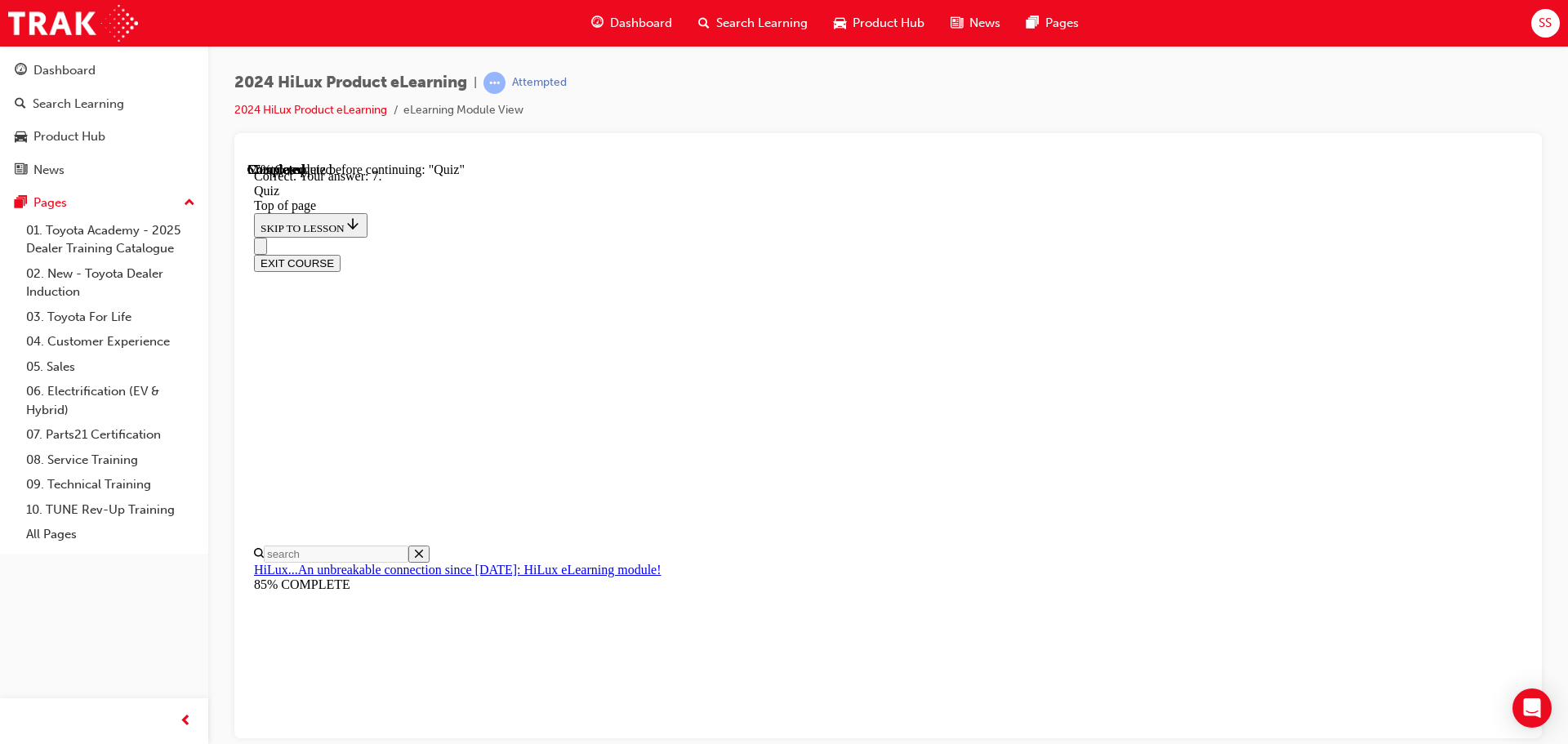
scroll to position [263, 0]
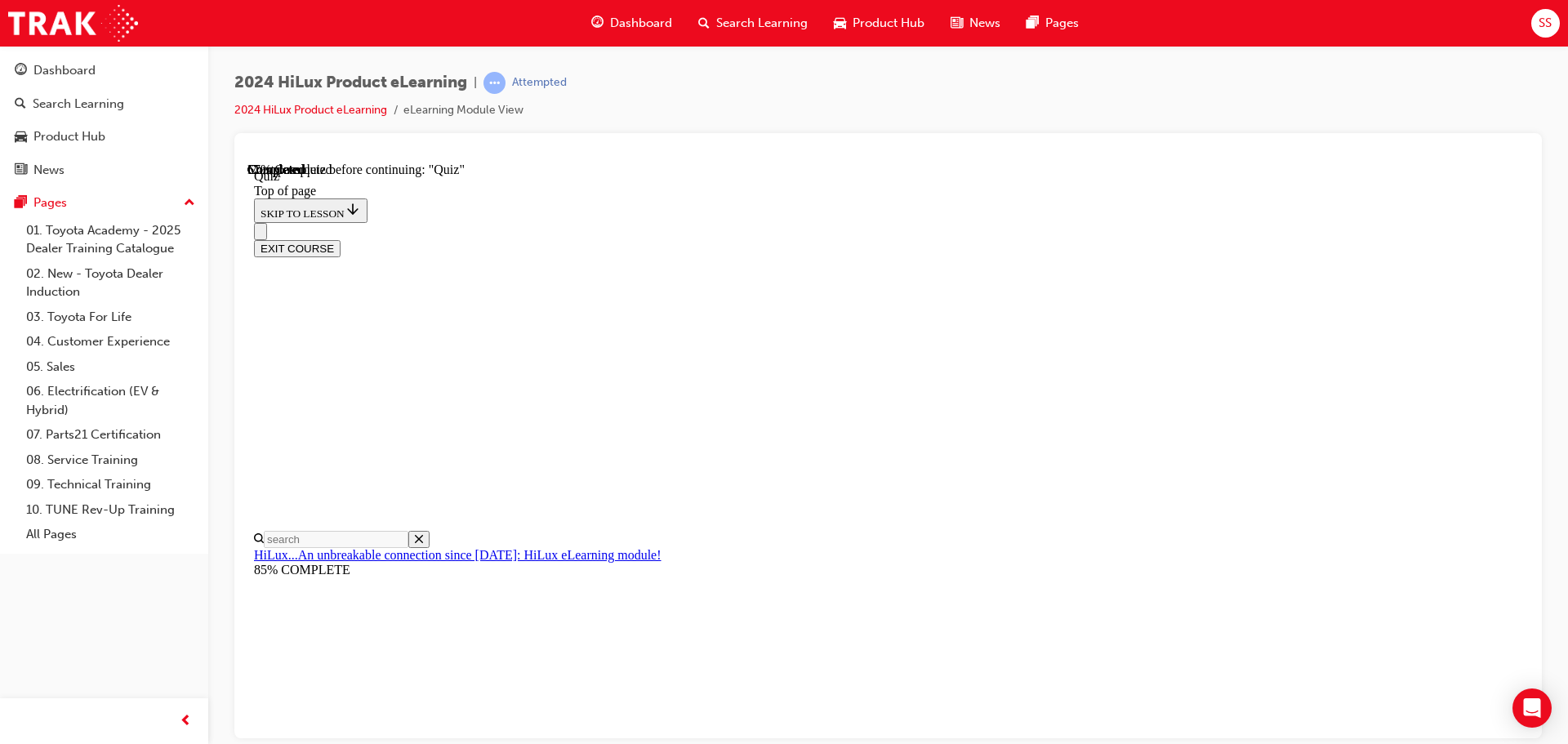
scroll to position [215, 0]
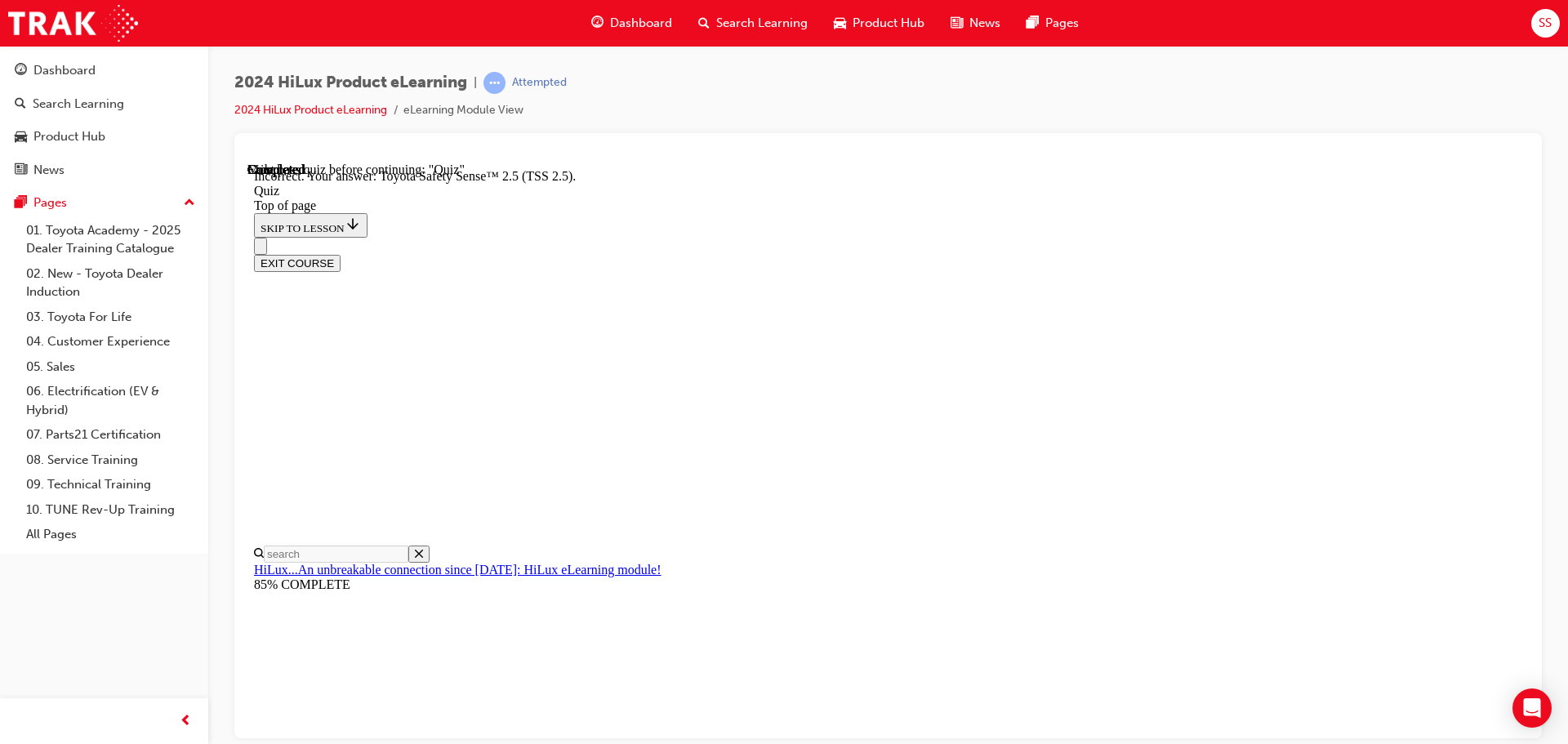
scroll to position [266, 0]
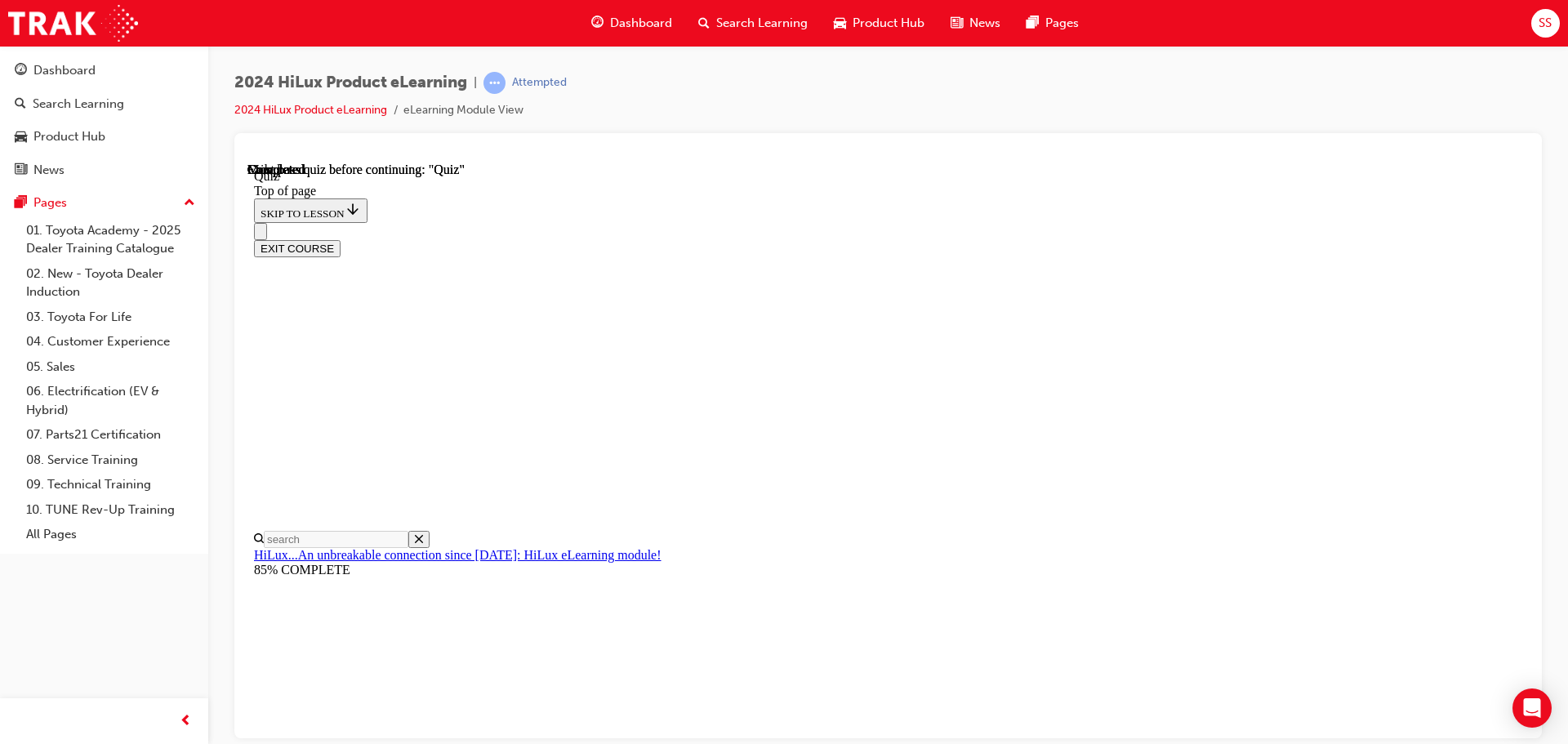
scroll to position [308, 0]
drag, startPoint x: 773, startPoint y: 568, endPoint x: 781, endPoint y: 566, distance: 8.2
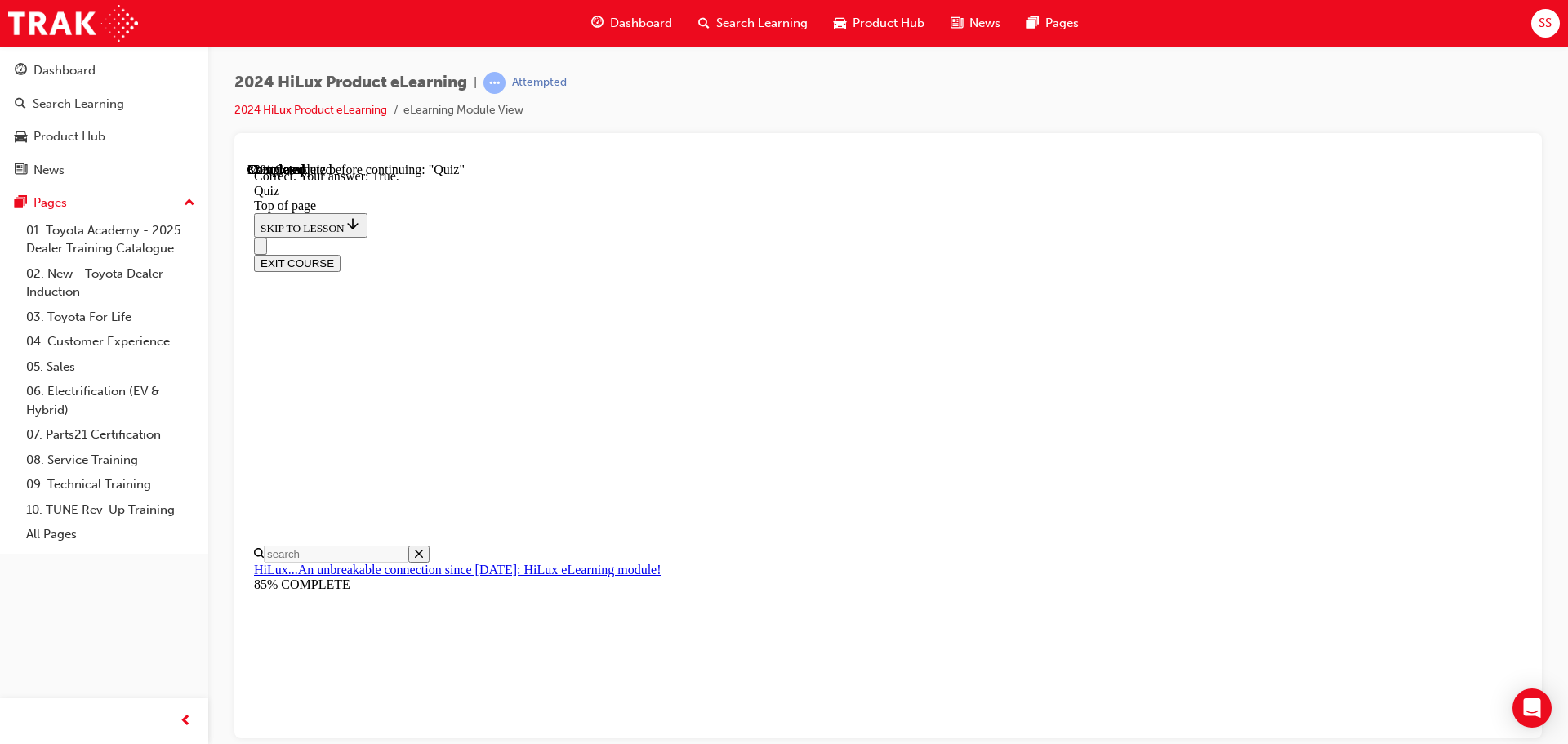
scroll to position [198, 0]
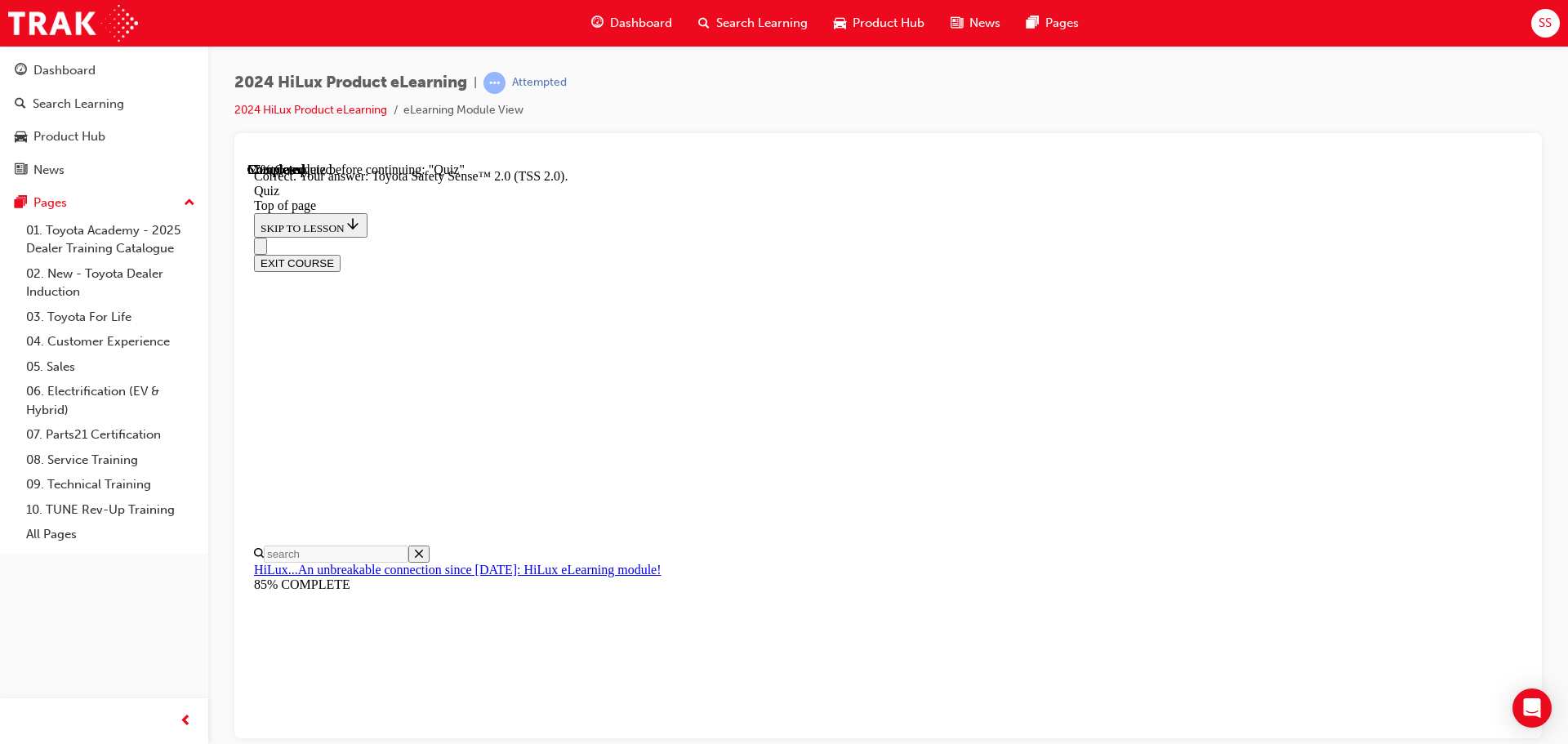
scroll to position [0, 0]
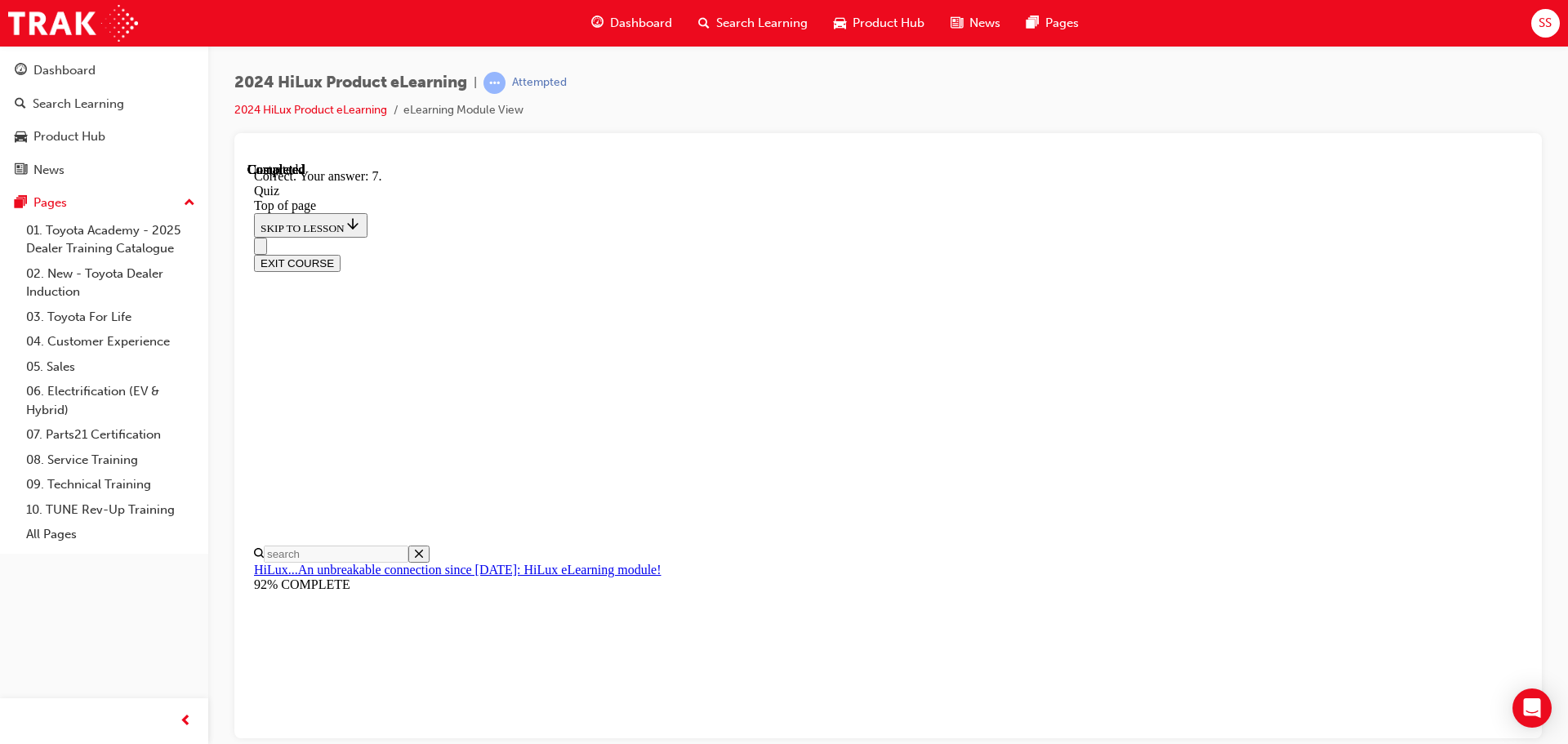
scroll to position [263, 0]
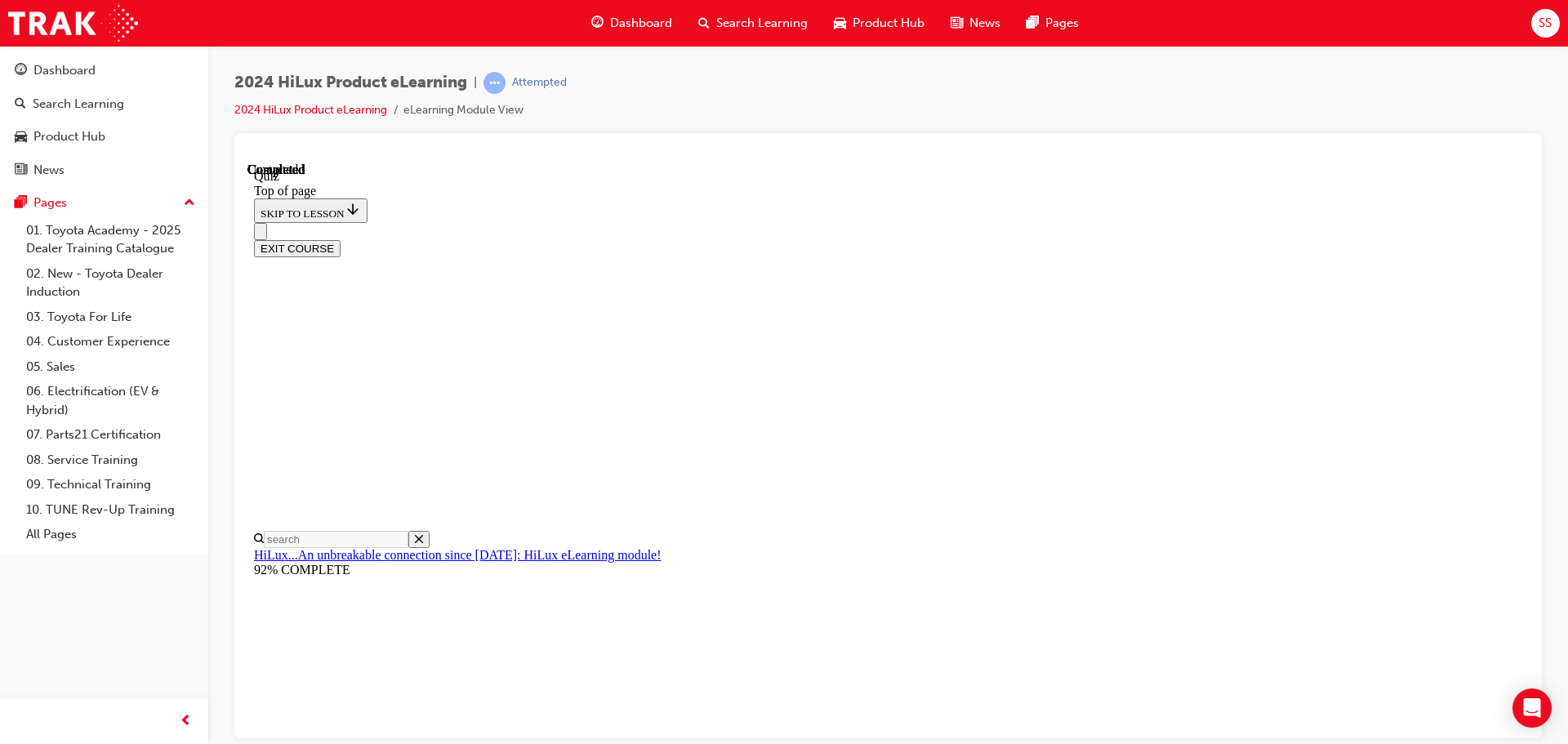
scroll to position [308, 0]
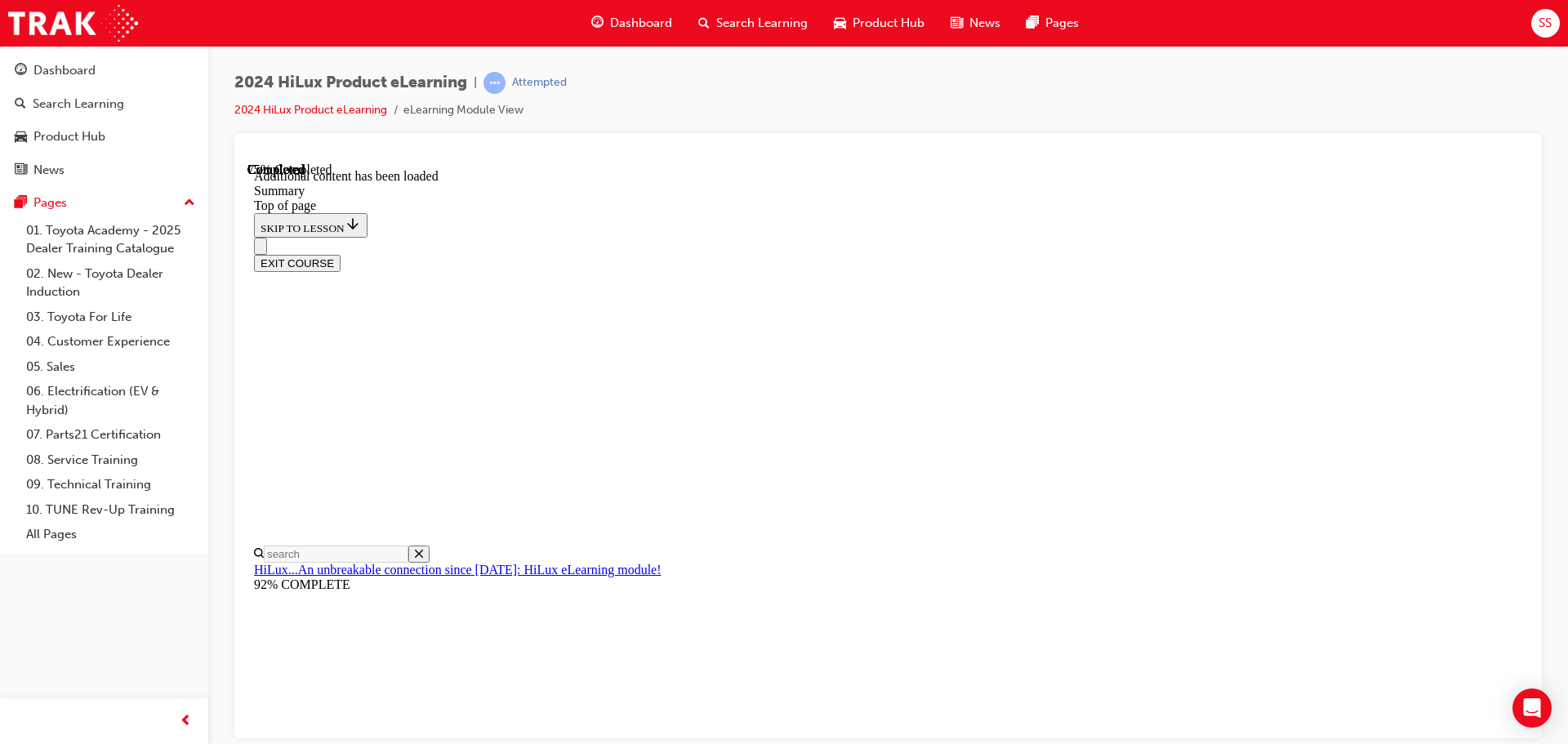
scroll to position [1629, 0]
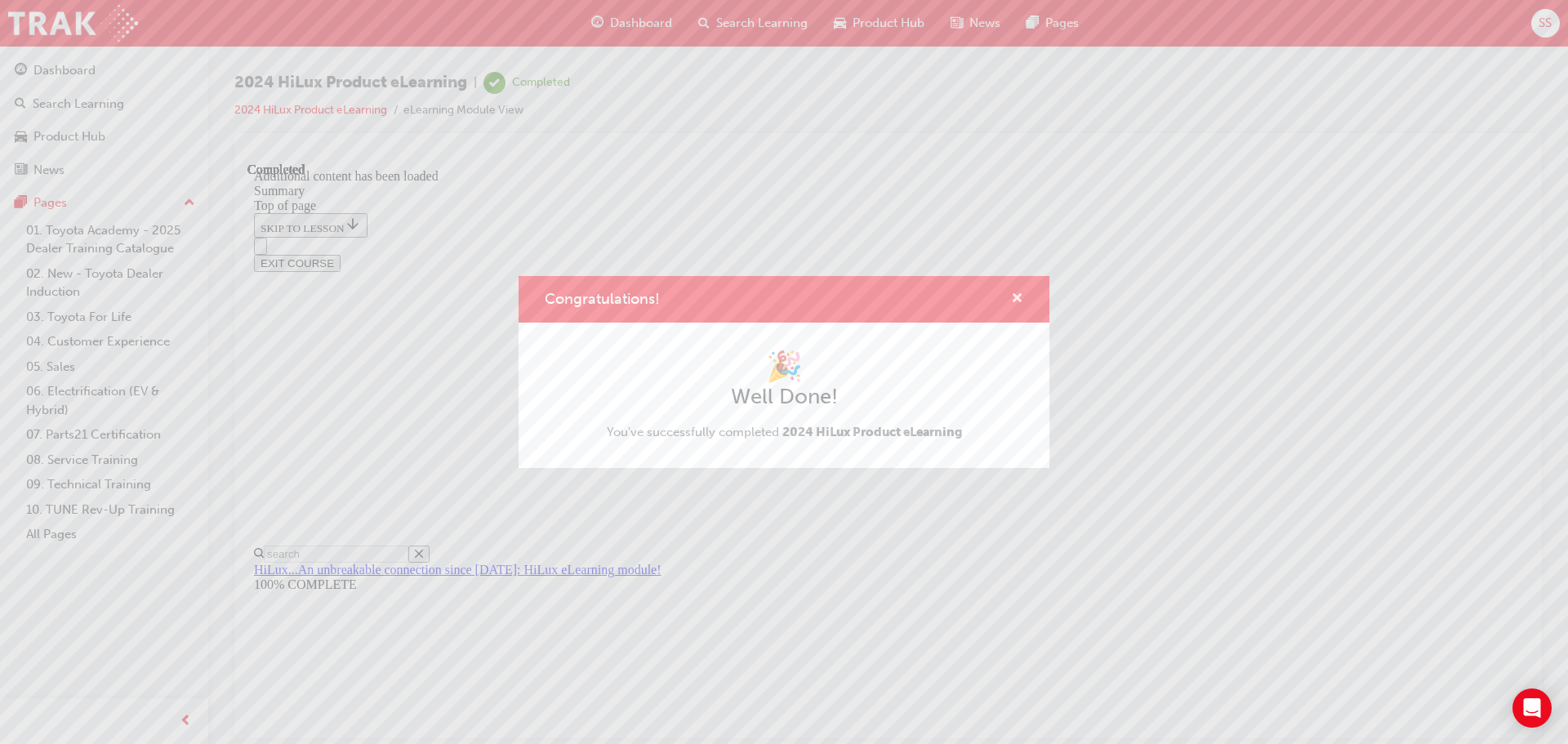
click at [1021, 293] on span "cross-icon" at bounding box center [1017, 299] width 12 height 15
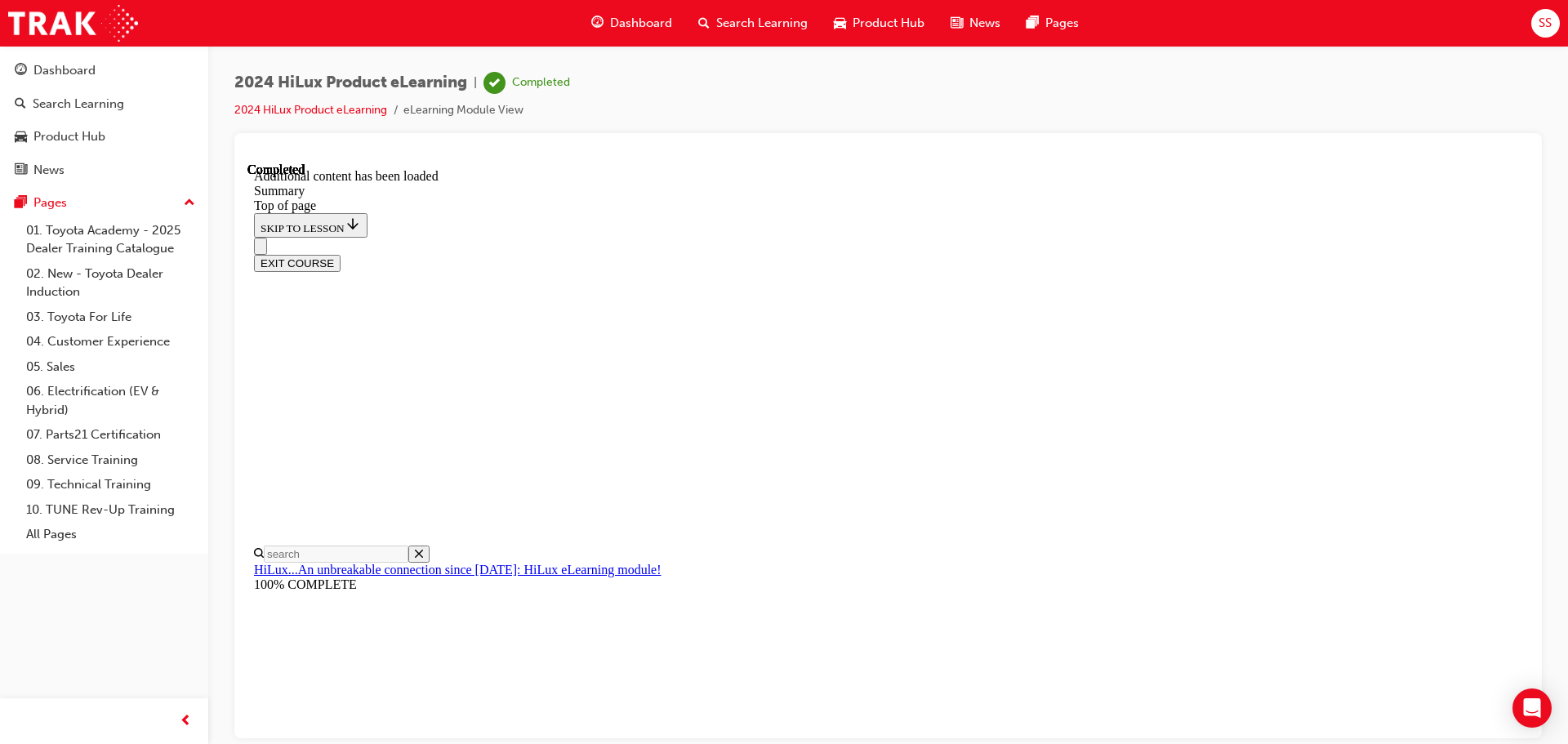
click at [341, 254] on button "EXIT COURSE" at bounding box center [297, 263] width 87 height 17
